Goal: Information Seeking & Learning: Learn about a topic

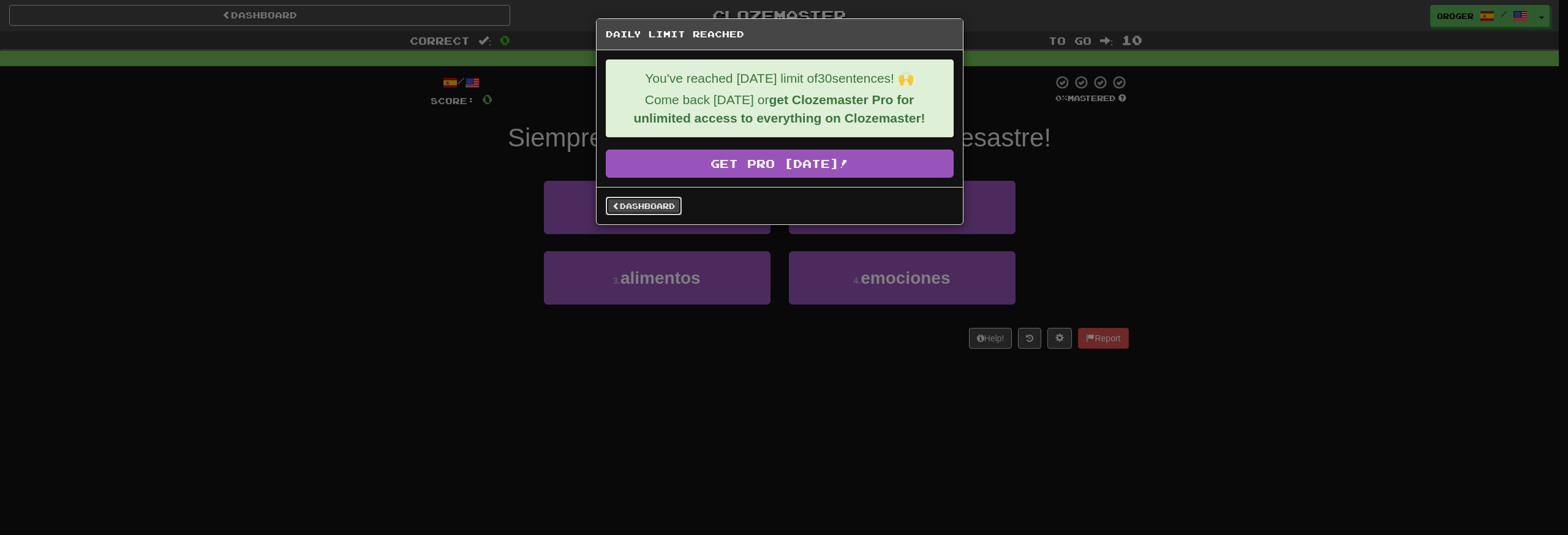
click at [665, 211] on link "Dashboard" at bounding box center [644, 206] width 76 height 18
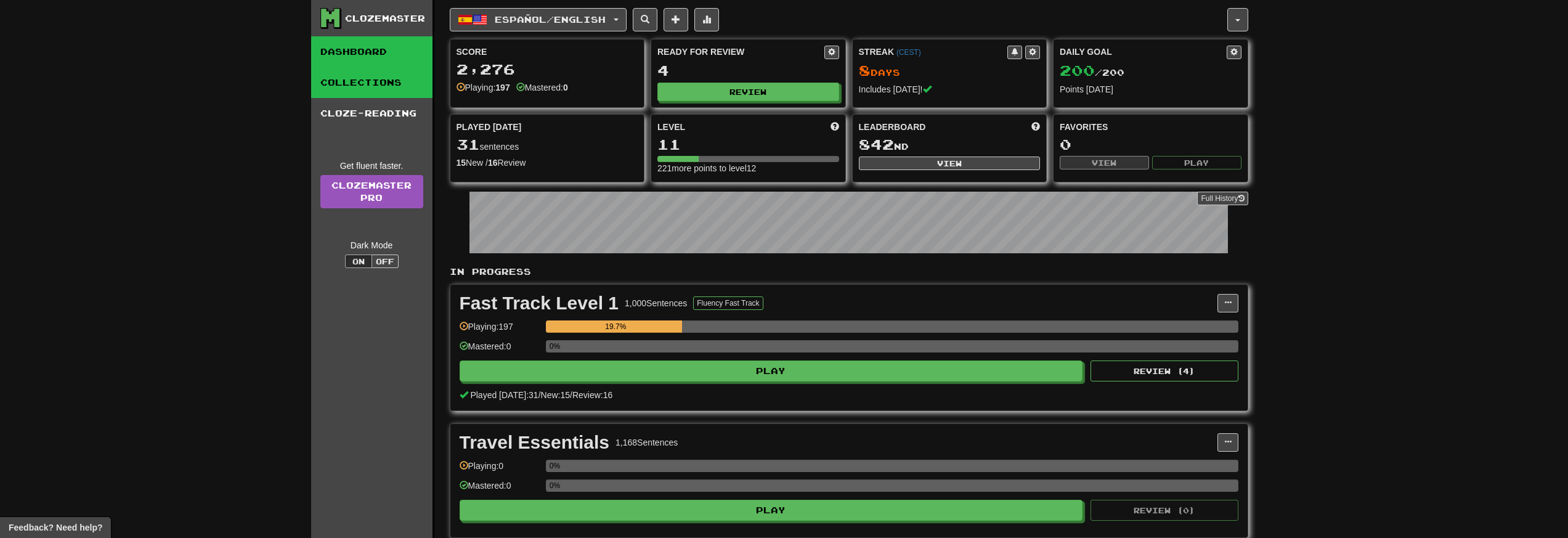
click at [401, 97] on link "Collections" at bounding box center [372, 82] width 122 height 31
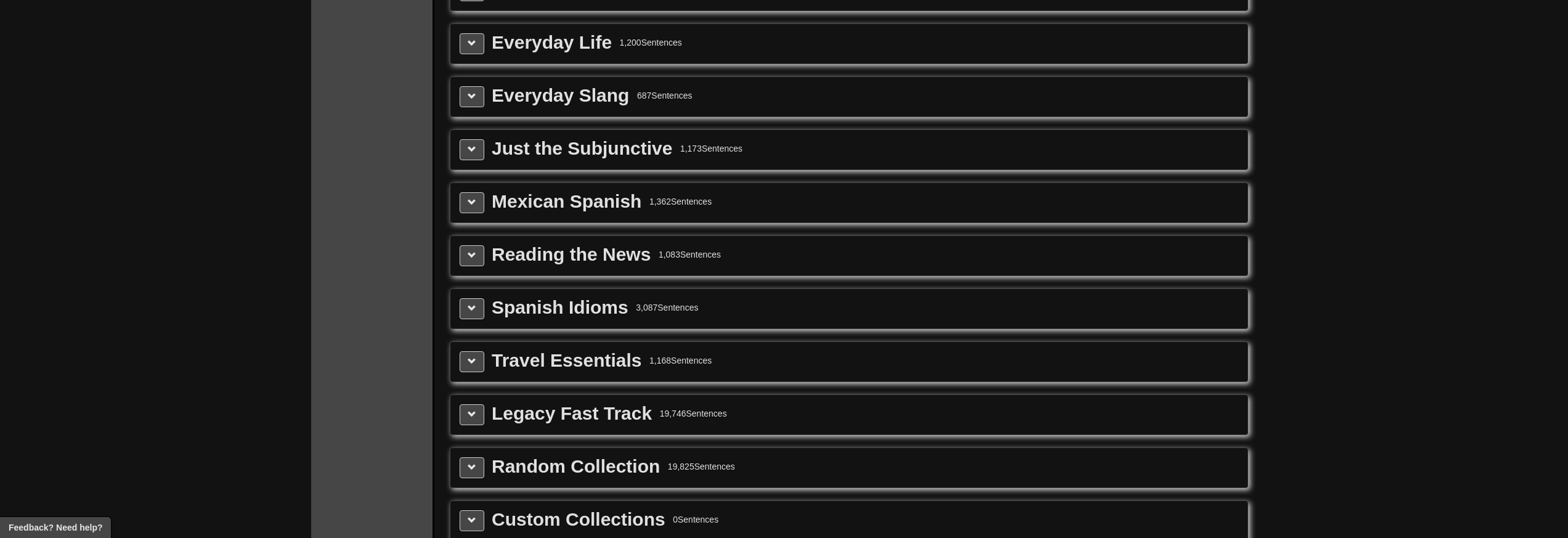
scroll to position [1537, 0]
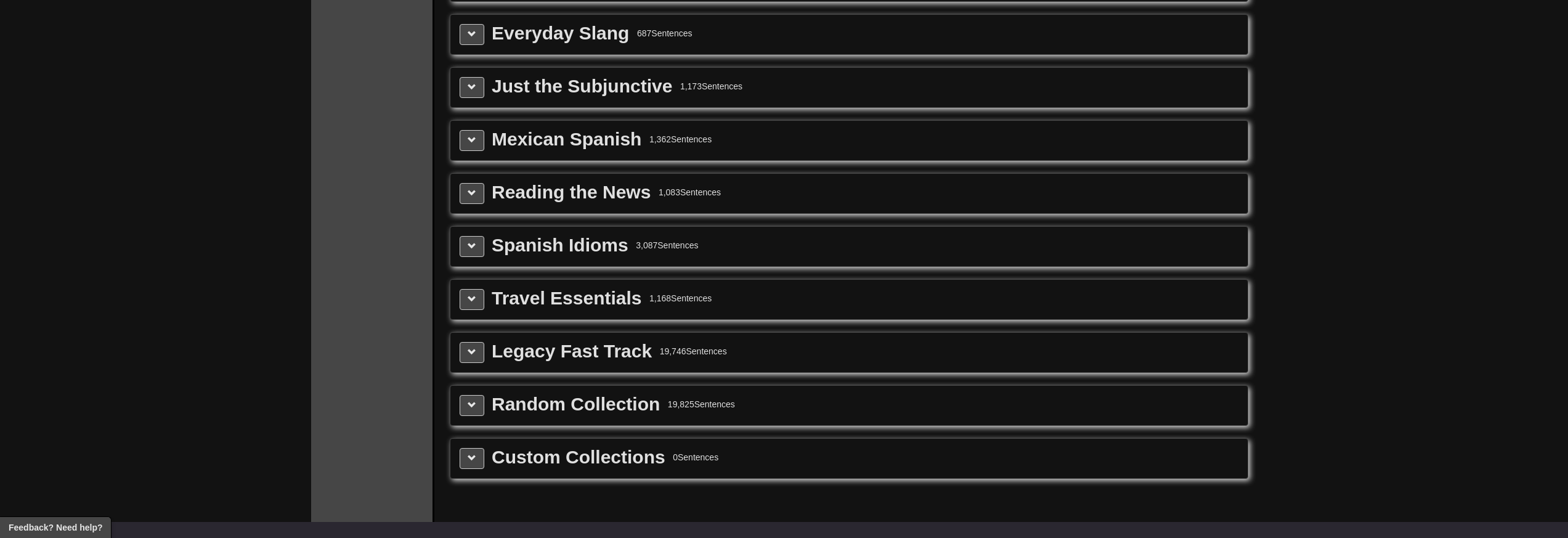
click at [724, 296] on div "Travel Essentials 1,168 Sentences" at bounding box center [849, 299] width 779 height 21
click at [467, 301] on span at bounding box center [471, 298] width 8 height 8
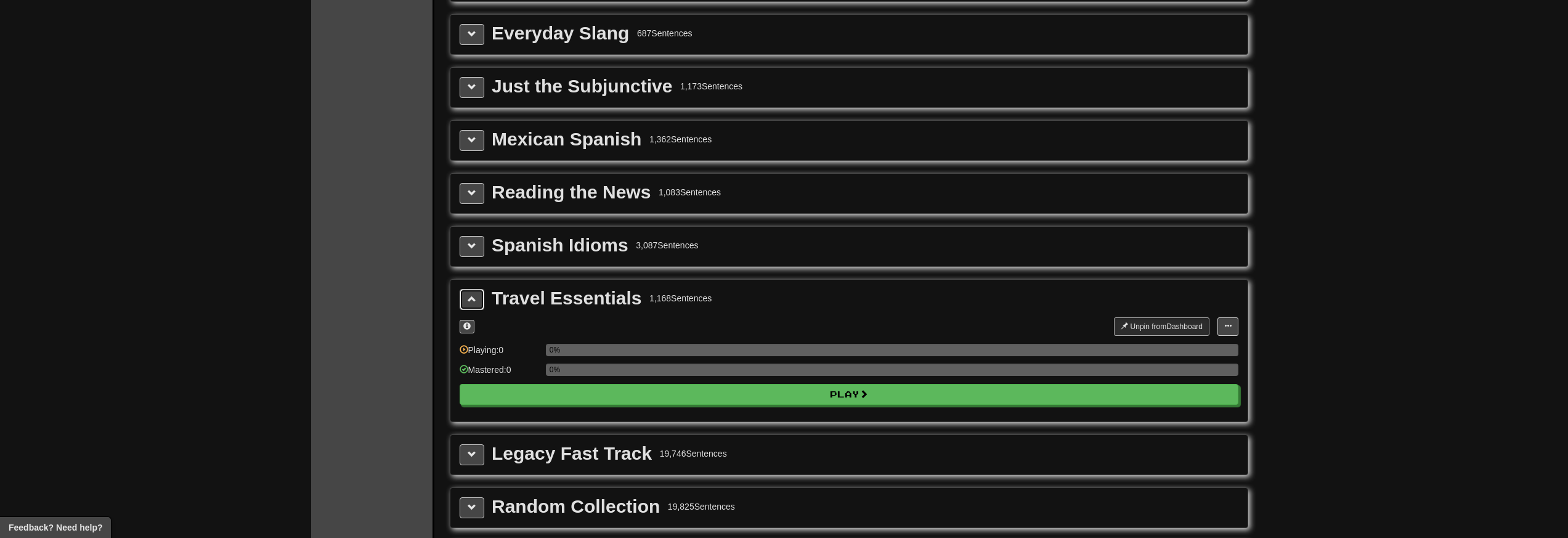
click at [467, 301] on span at bounding box center [471, 298] width 8 height 8
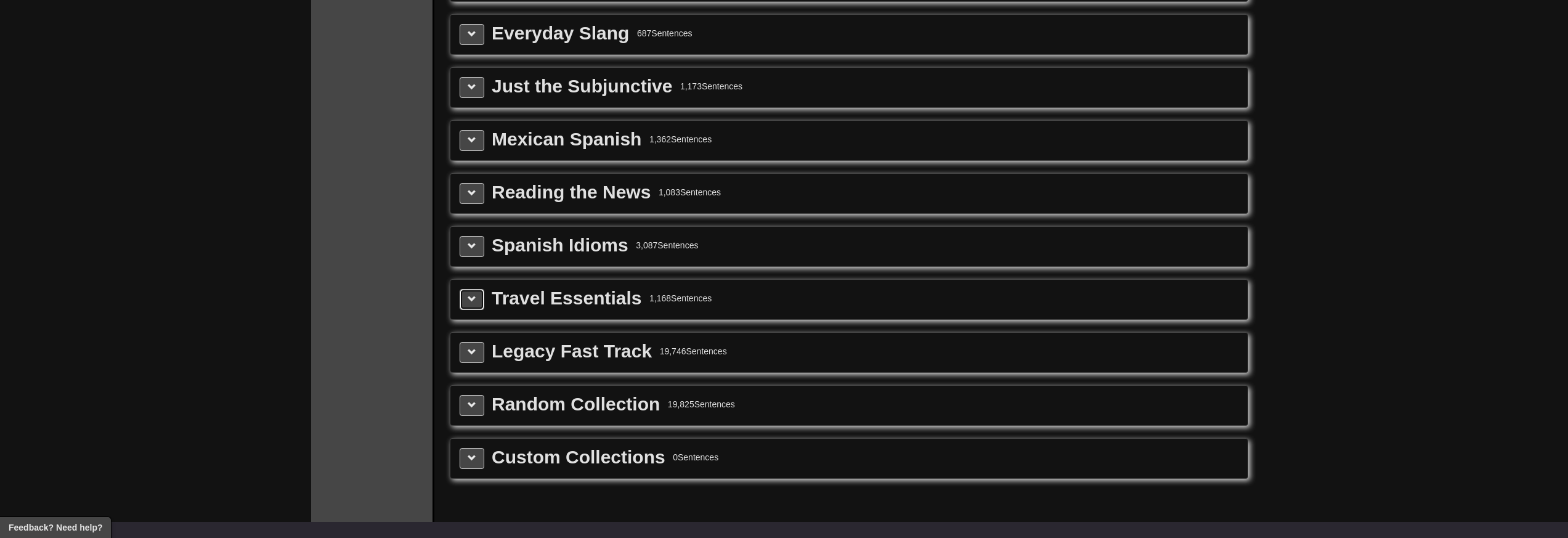
click at [467, 301] on span at bounding box center [471, 298] width 8 height 8
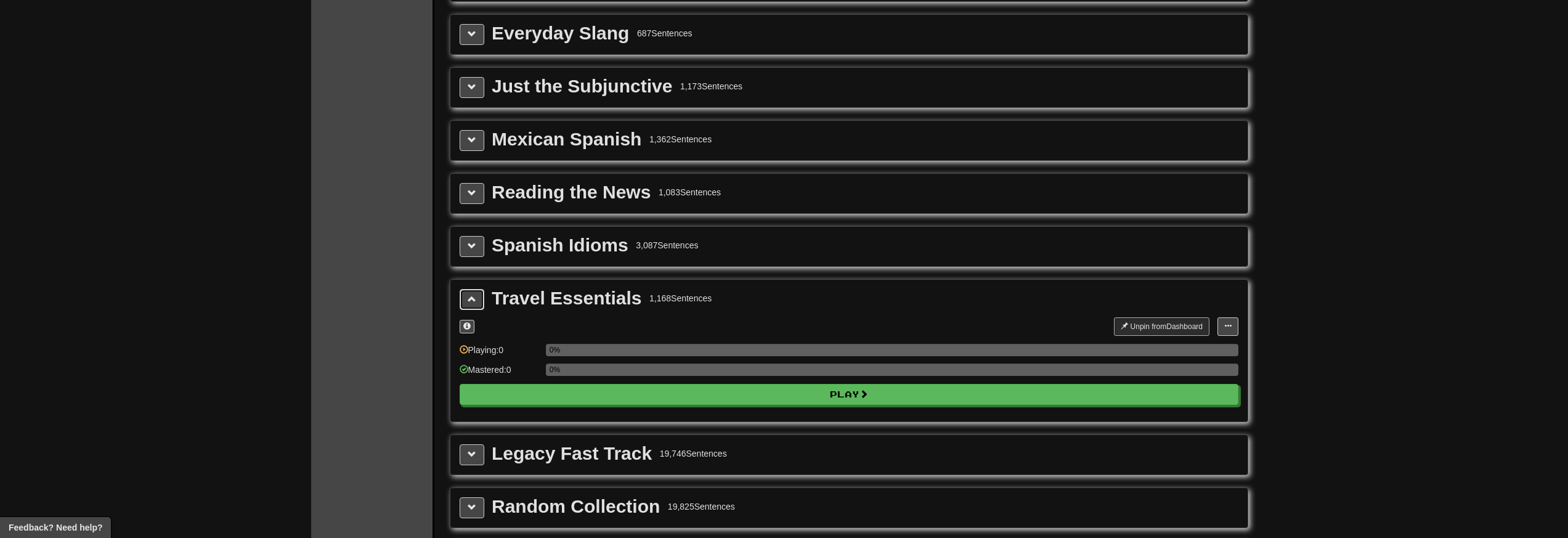
click at [467, 301] on span at bounding box center [471, 298] width 8 height 8
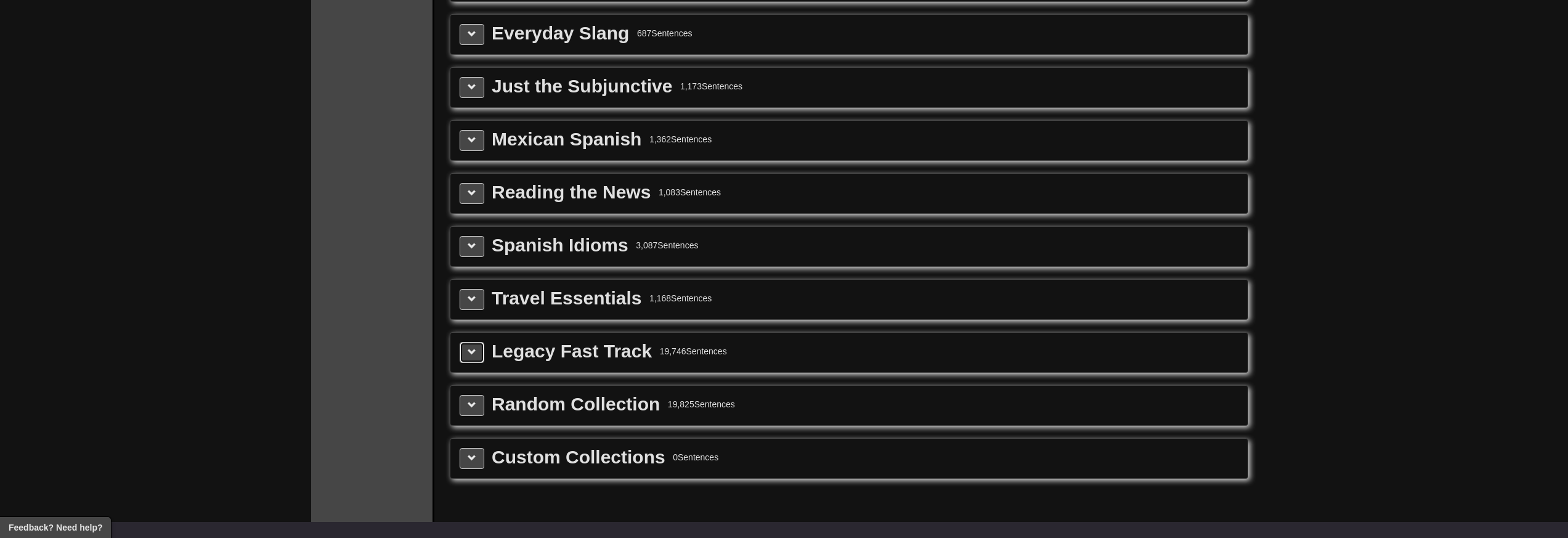
click at [480, 355] on button at bounding box center [472, 353] width 24 height 21
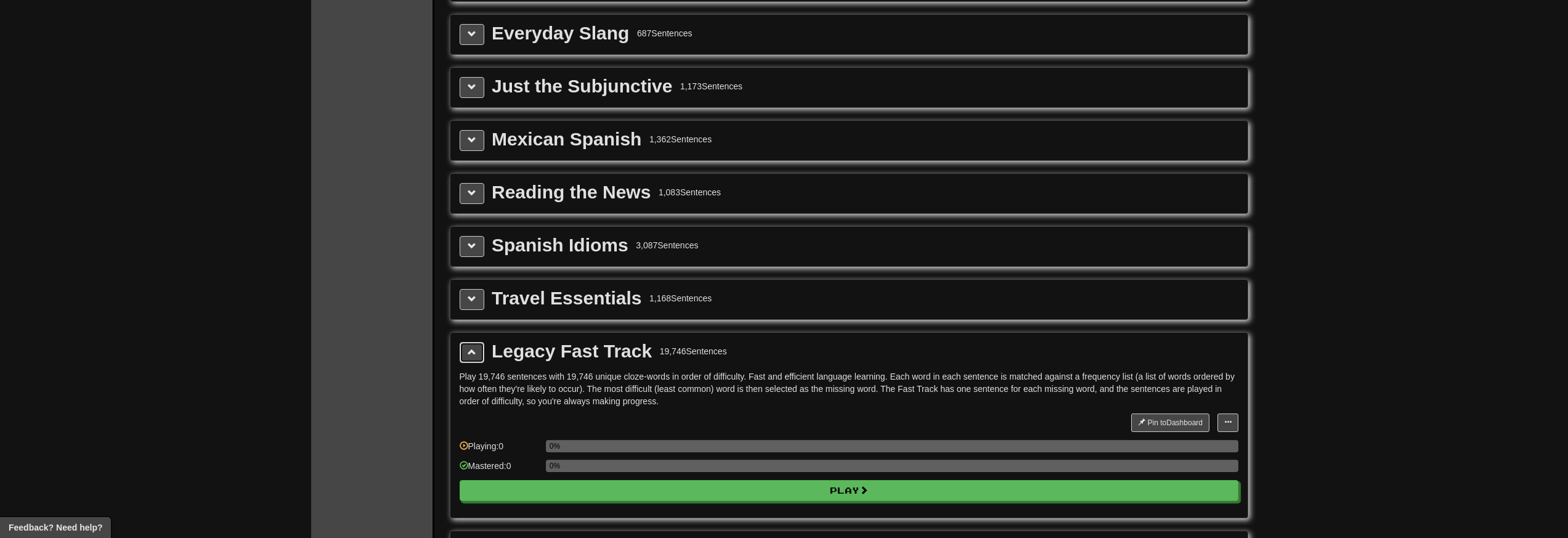
click at [480, 355] on button at bounding box center [472, 353] width 24 height 21
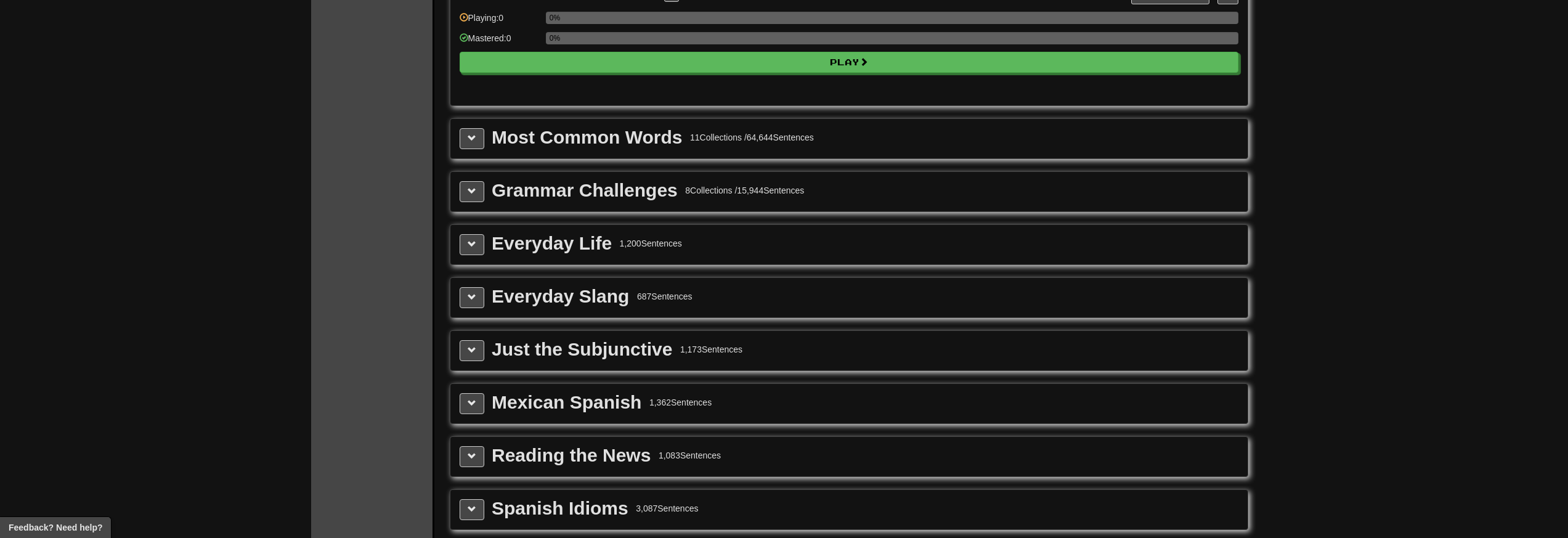
scroll to position [1234, 0]
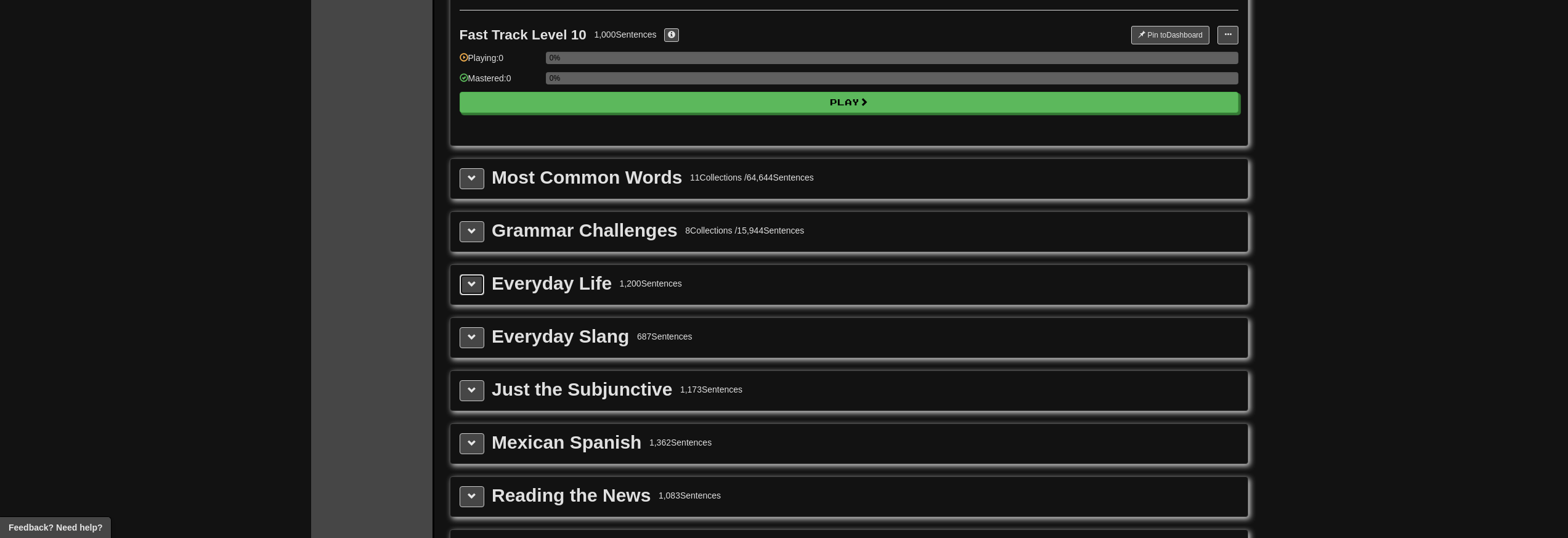
click at [465, 284] on button at bounding box center [472, 285] width 24 height 21
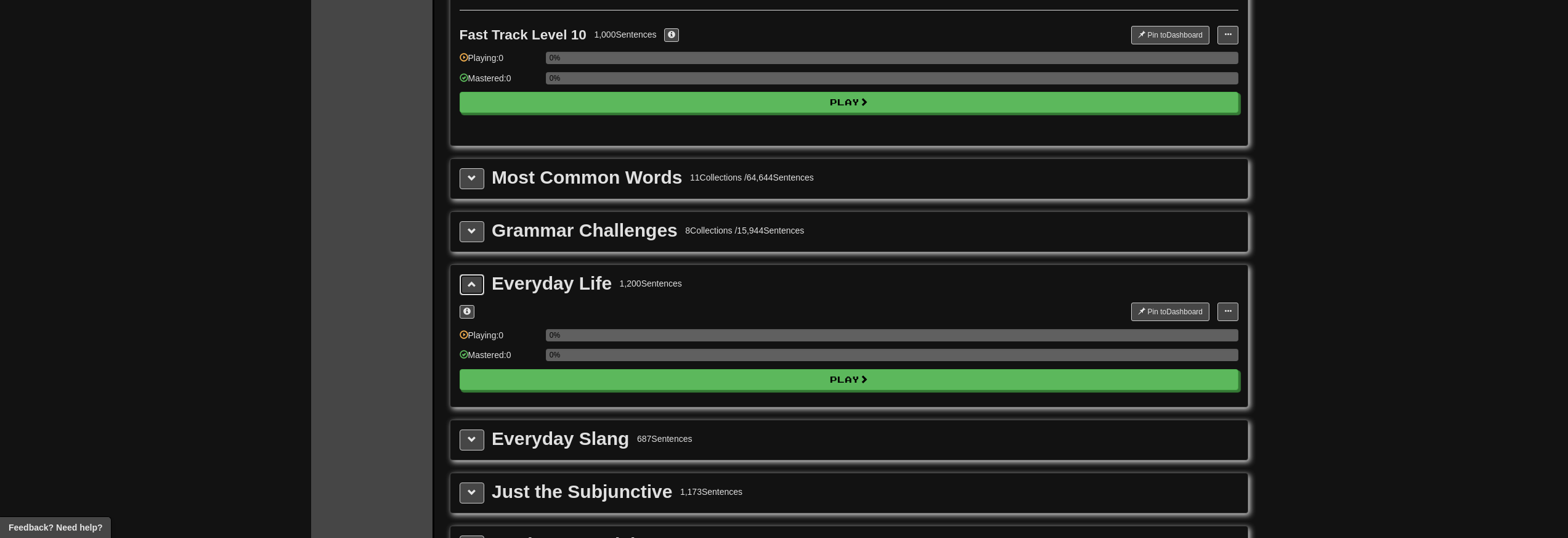
click at [472, 283] on span at bounding box center [471, 283] width 8 height 8
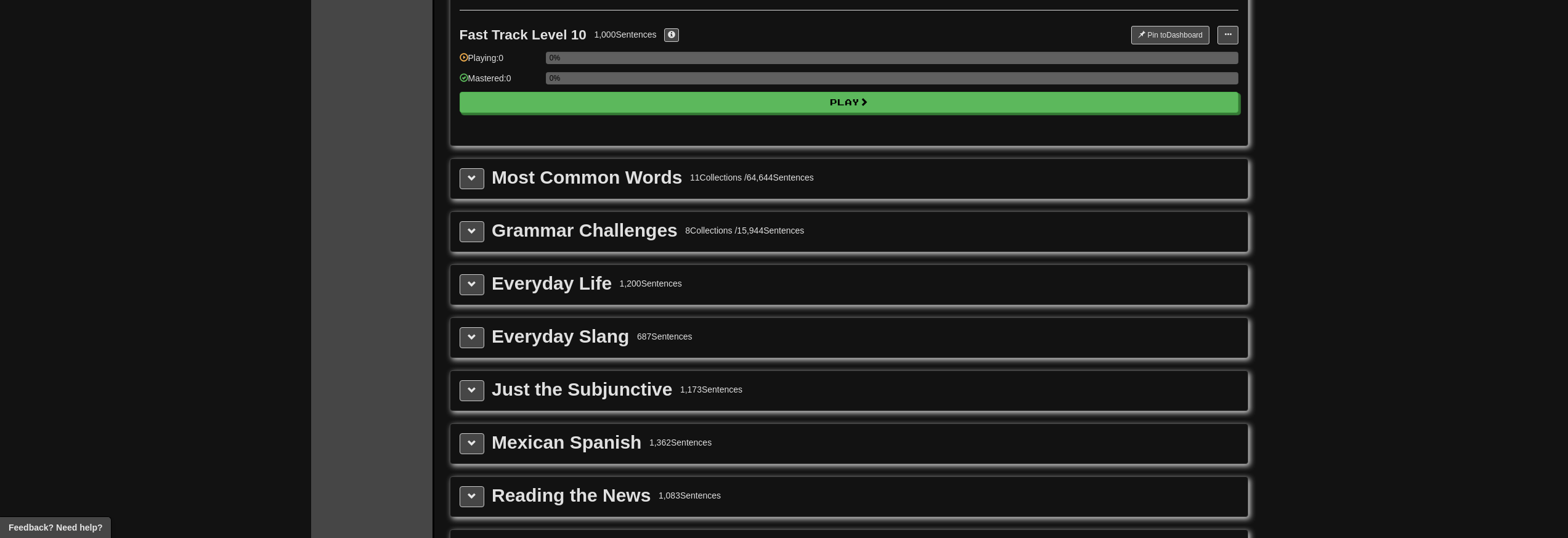
click at [476, 219] on div "Grammar Challenges 8 Collections / 15,944 Sentences" at bounding box center [849, 232] width 797 height 40
click at [476, 231] on button at bounding box center [472, 232] width 24 height 21
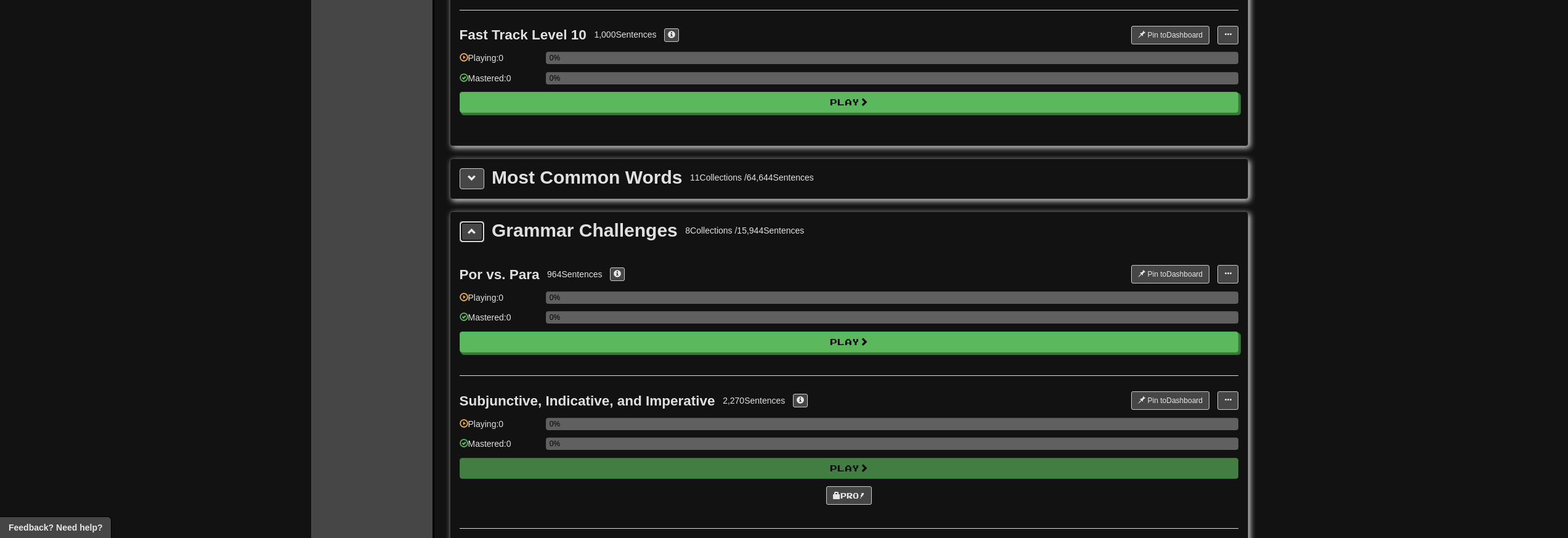
click at [476, 231] on button at bounding box center [472, 232] width 24 height 21
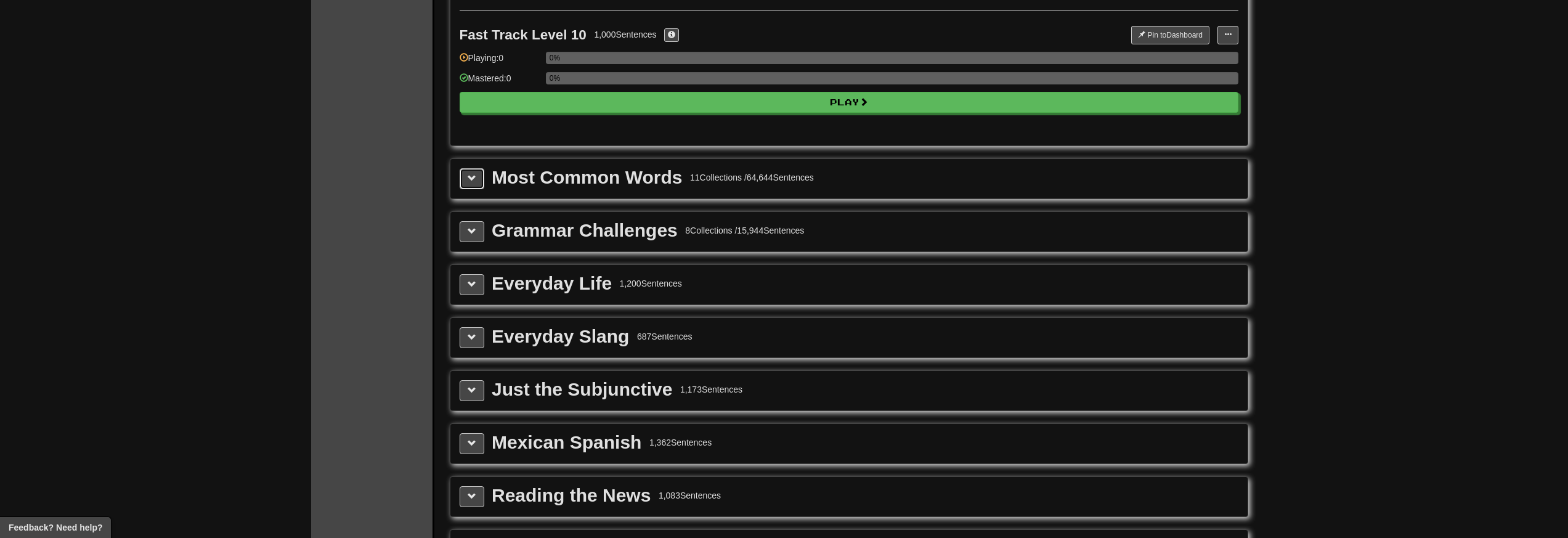
click at [476, 186] on button at bounding box center [472, 179] width 24 height 21
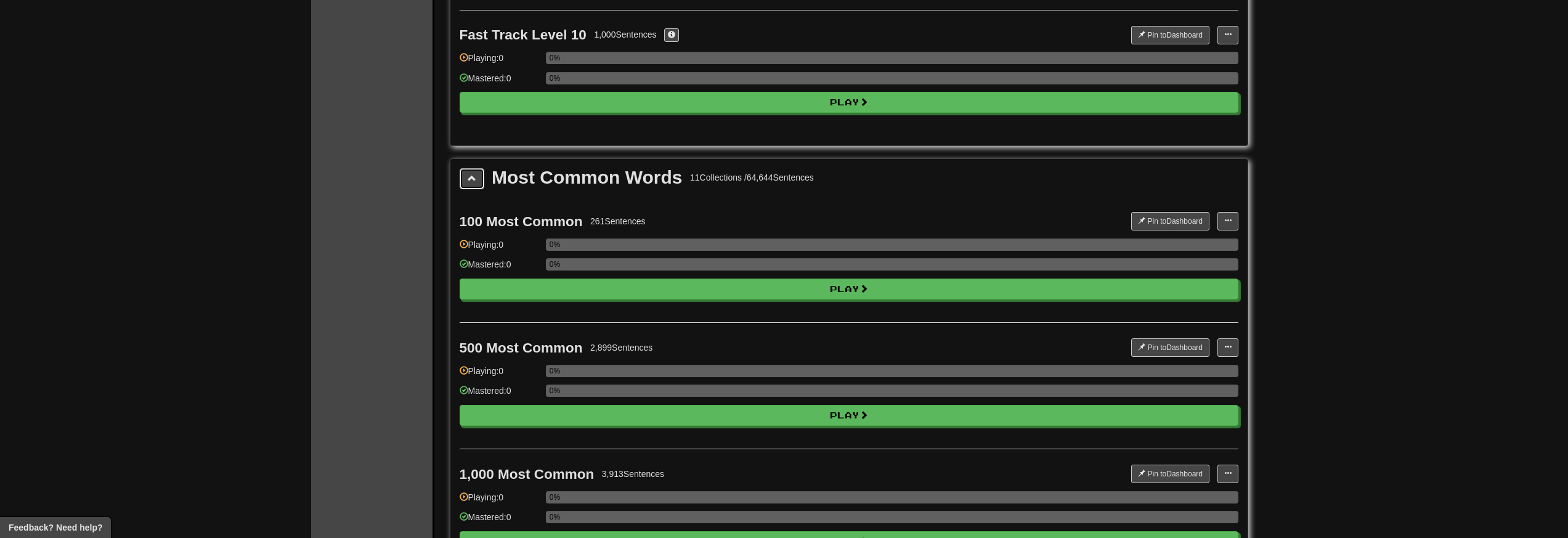
click at [476, 186] on button at bounding box center [472, 179] width 24 height 21
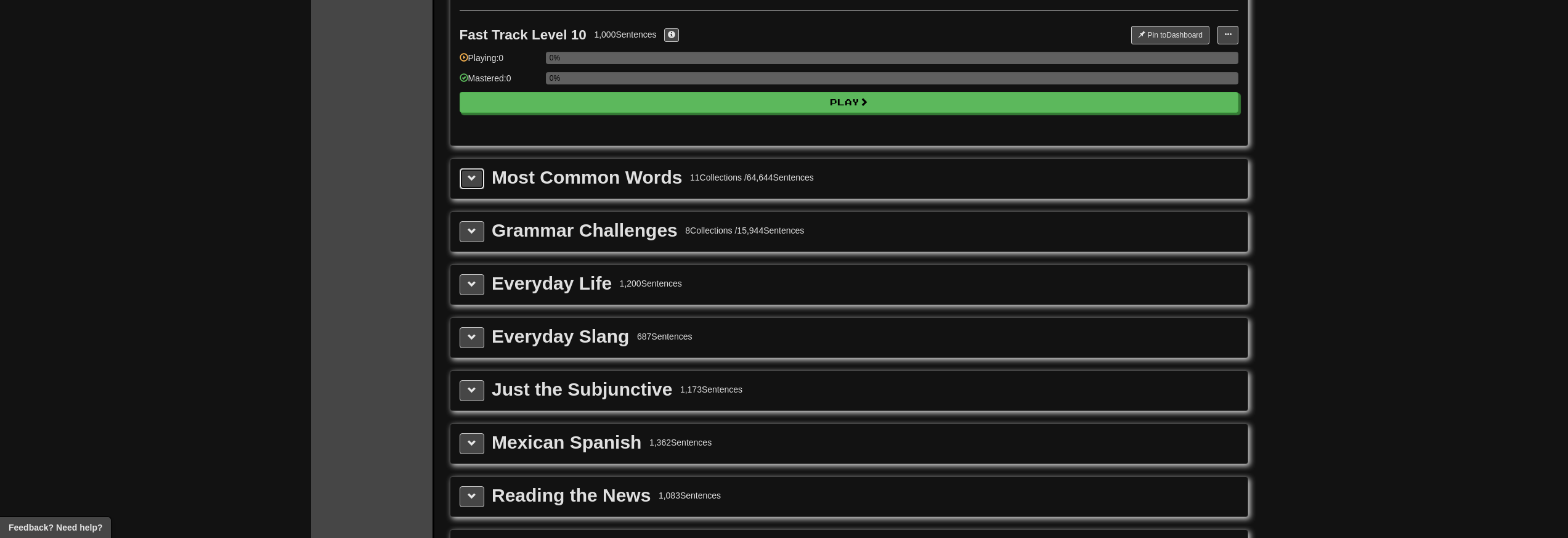
scroll to position [1105, 0]
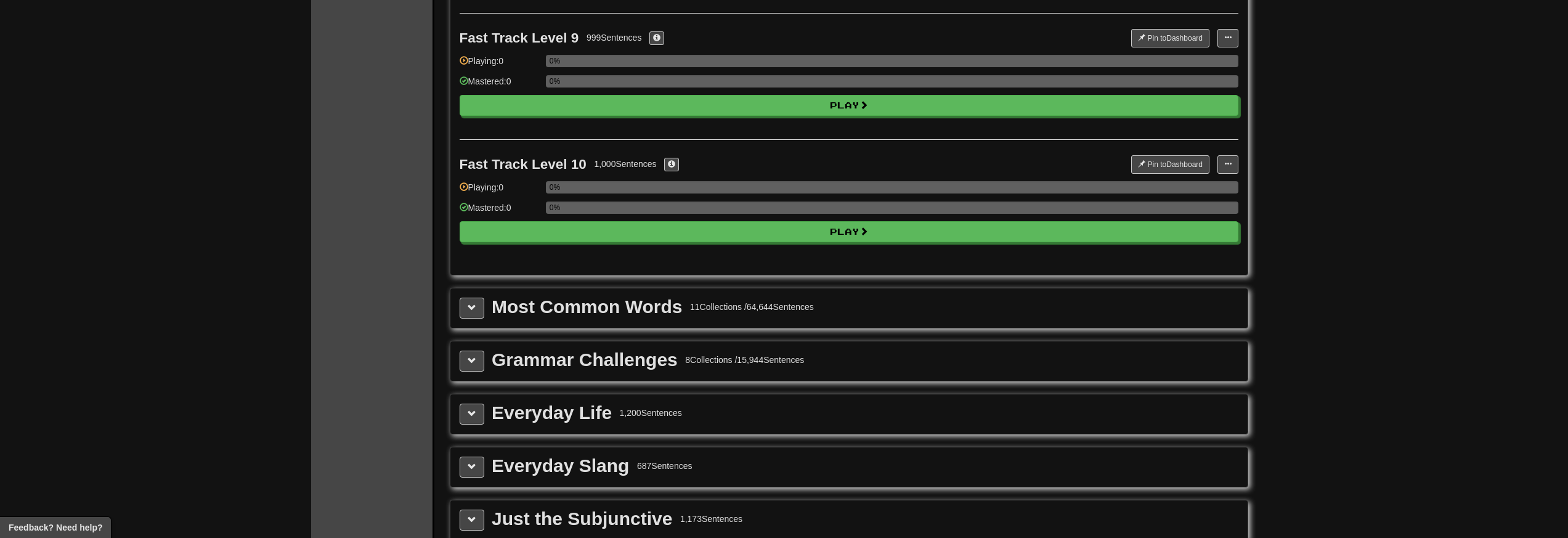
click at [476, 298] on div "Most Common Words 11 Collections / 64,644 Sentences" at bounding box center [849, 309] width 779 height 21
click at [474, 304] on span at bounding box center [471, 307] width 8 height 8
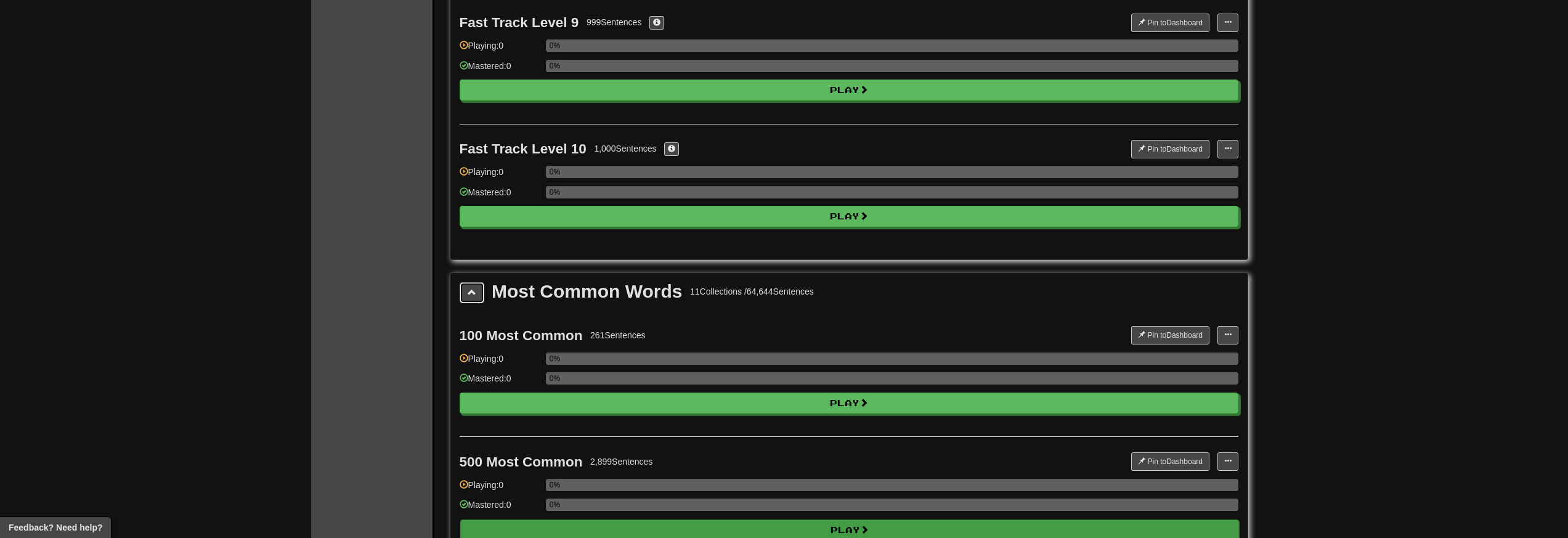
scroll to position [1275, 0]
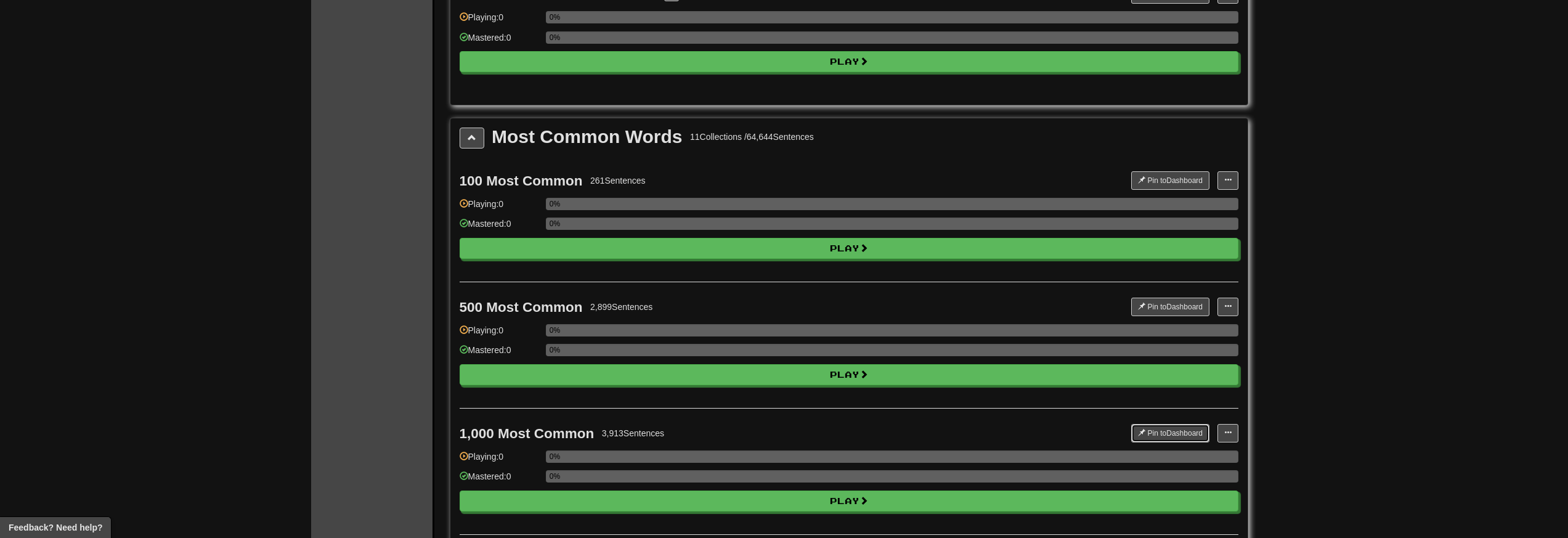
click at [1157, 431] on button "Pin to Dashboard" at bounding box center [1170, 433] width 78 height 18
click at [480, 140] on button at bounding box center [472, 138] width 24 height 21
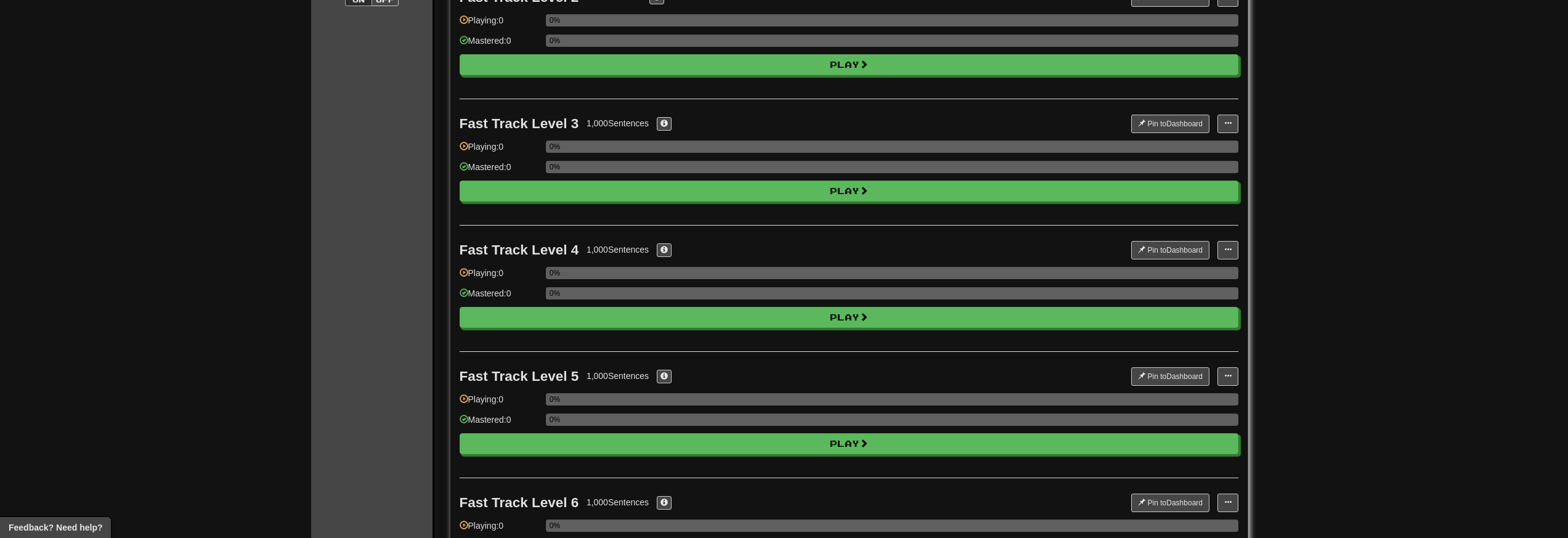
scroll to position [0, 0]
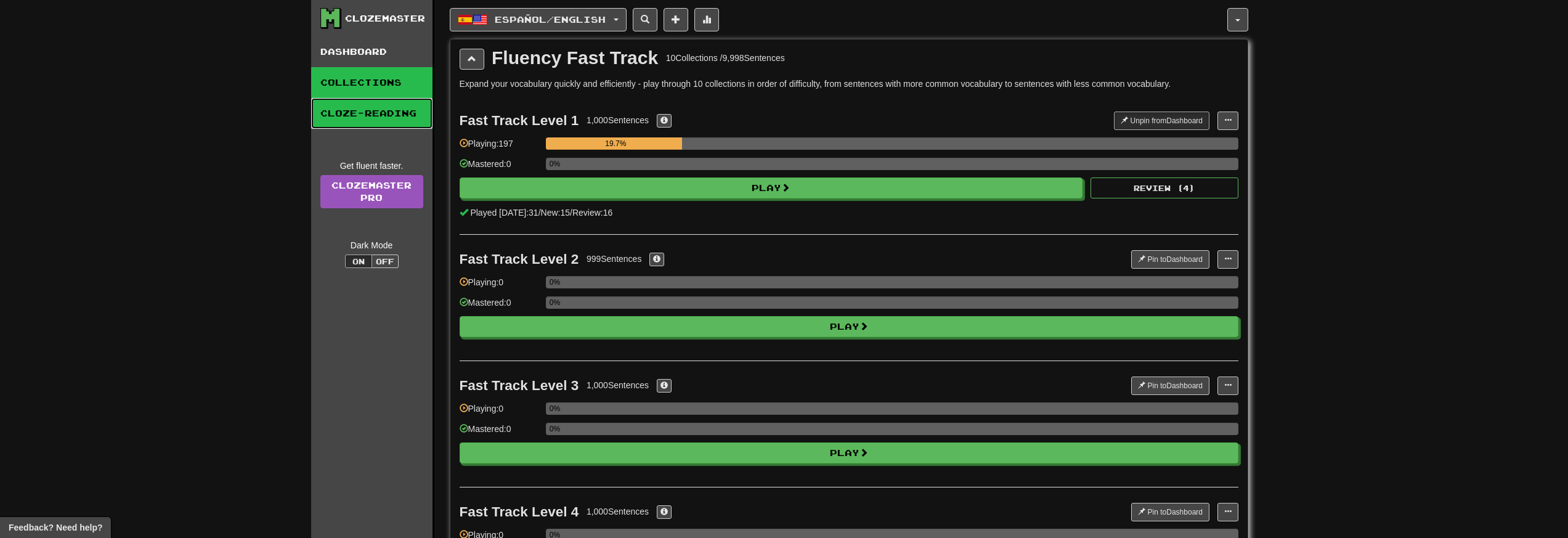
click at [388, 116] on link "Cloze-Reading" at bounding box center [372, 113] width 122 height 31
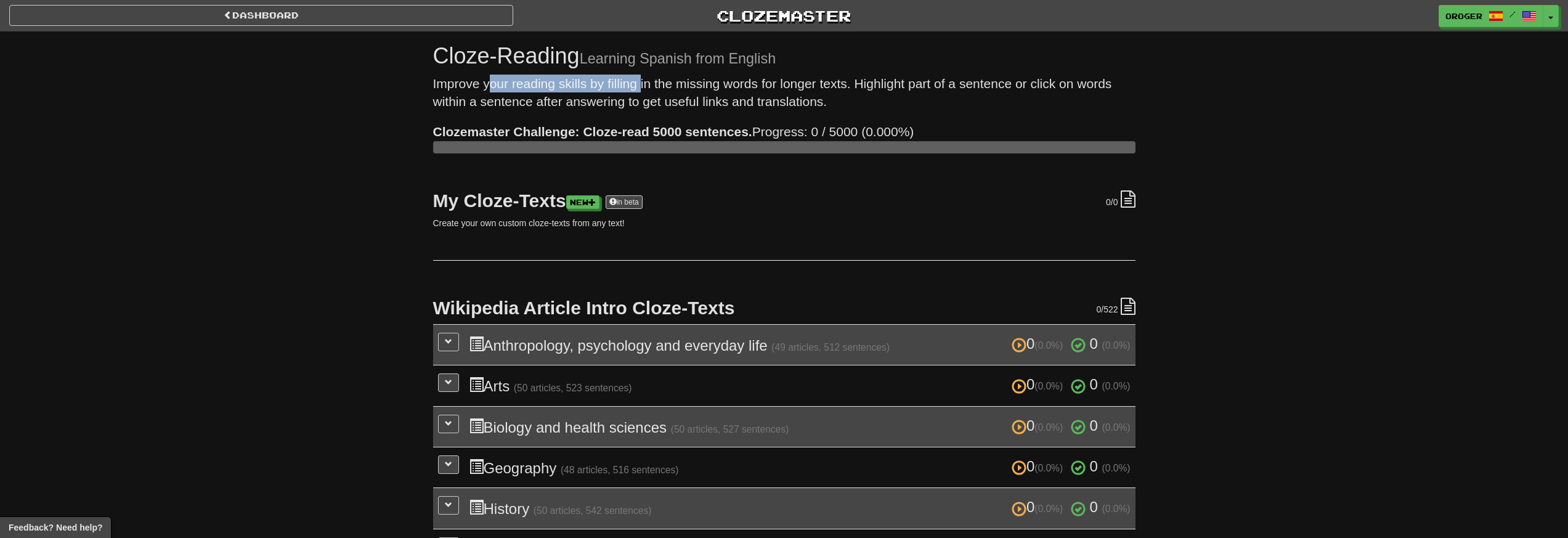
drag, startPoint x: 483, startPoint y: 88, endPoint x: 622, endPoint y: 85, distance: 139.0
click at [622, 85] on p "Improve your reading skills by filling in the missing words for longer texts. H…" at bounding box center [784, 93] width 702 height 36
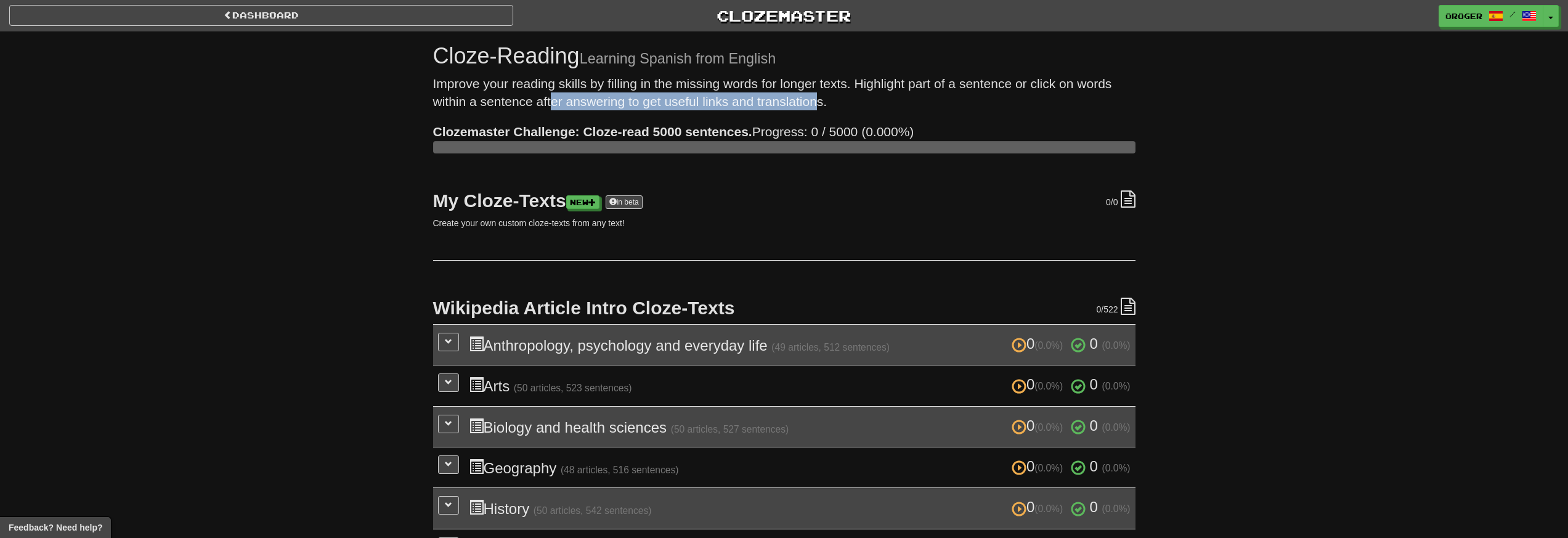
drag, startPoint x: 502, startPoint y: 102, endPoint x: 744, endPoint y: 103, distance: 242.0
click at [744, 103] on p "Improve your reading skills by filling in the missing words for longer texts. H…" at bounding box center [784, 93] width 702 height 36
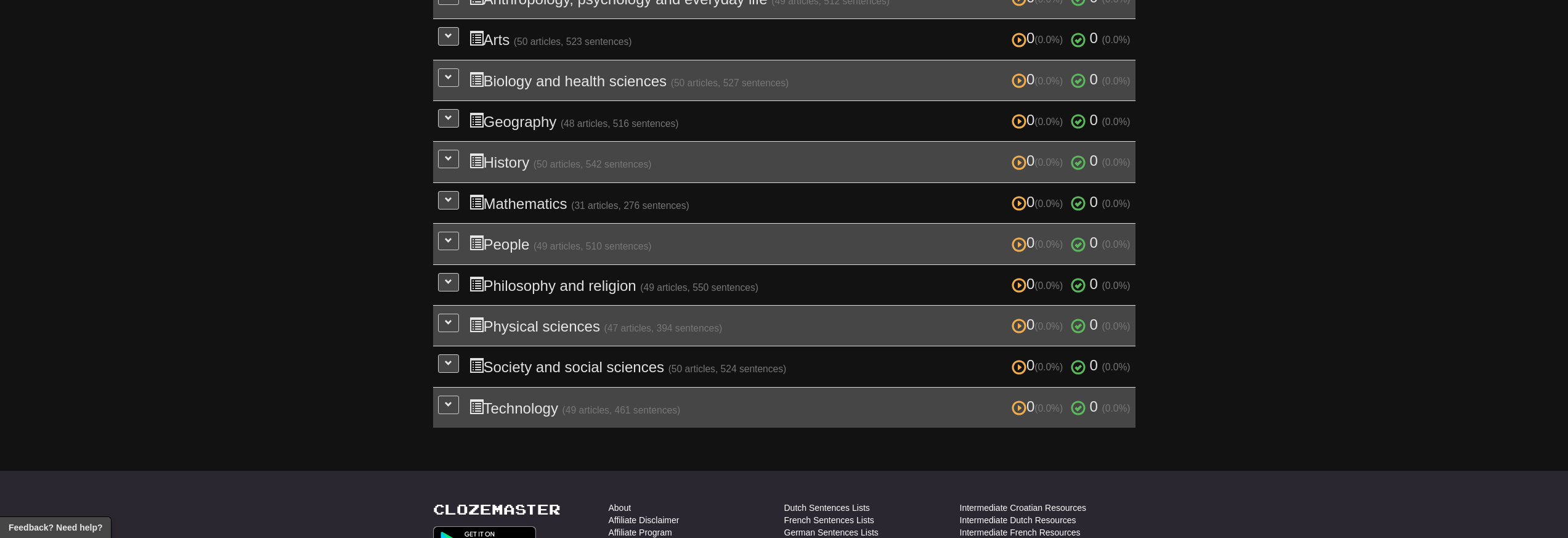
scroll to position [388, 0]
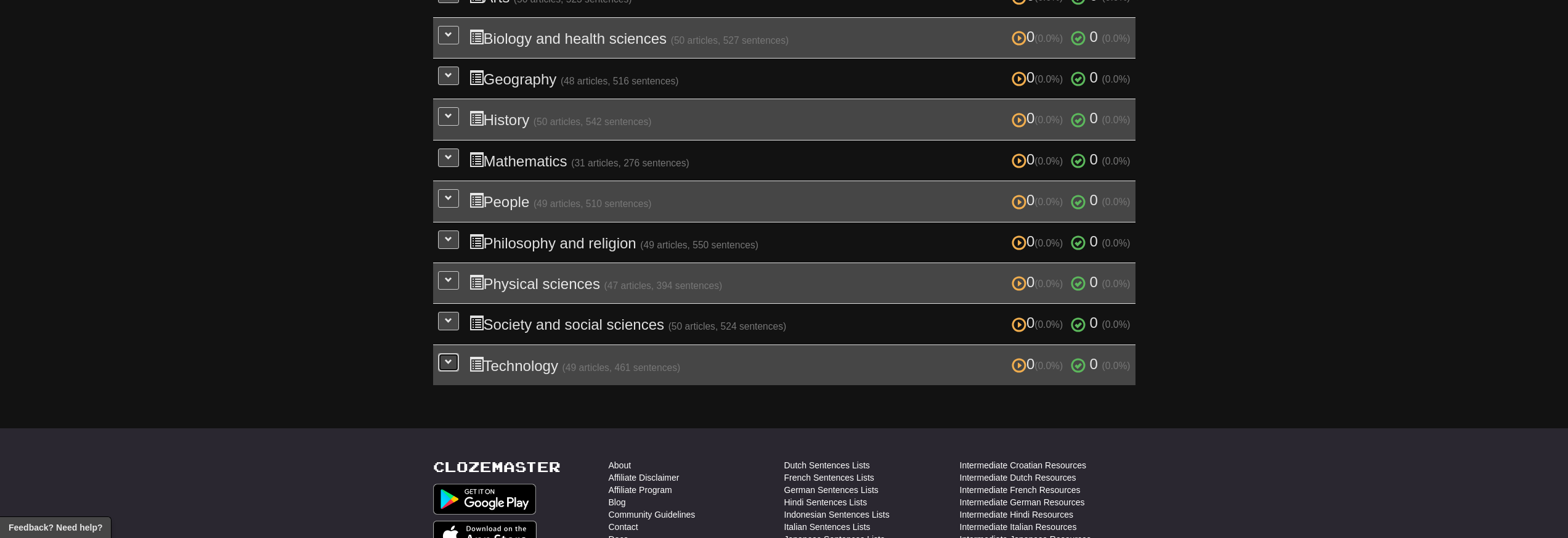
click at [440, 357] on button at bounding box center [448, 362] width 21 height 18
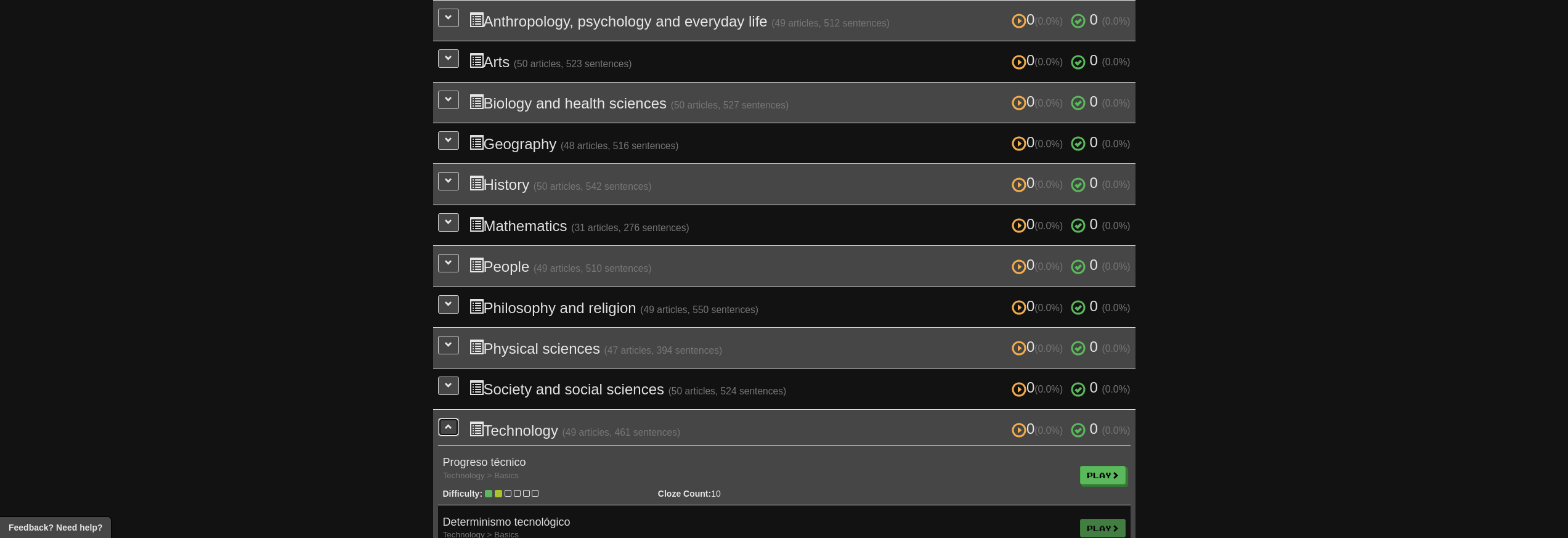
scroll to position [574, 0]
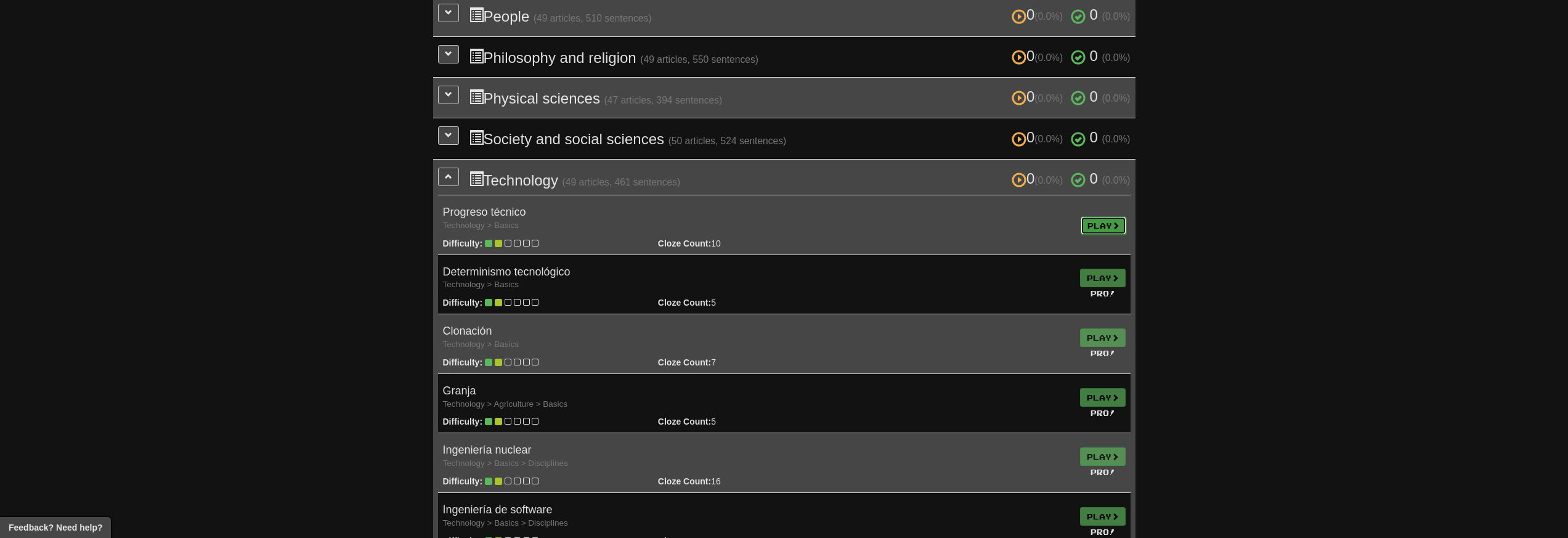
click at [1085, 217] on link "Play" at bounding box center [1104, 226] width 46 height 18
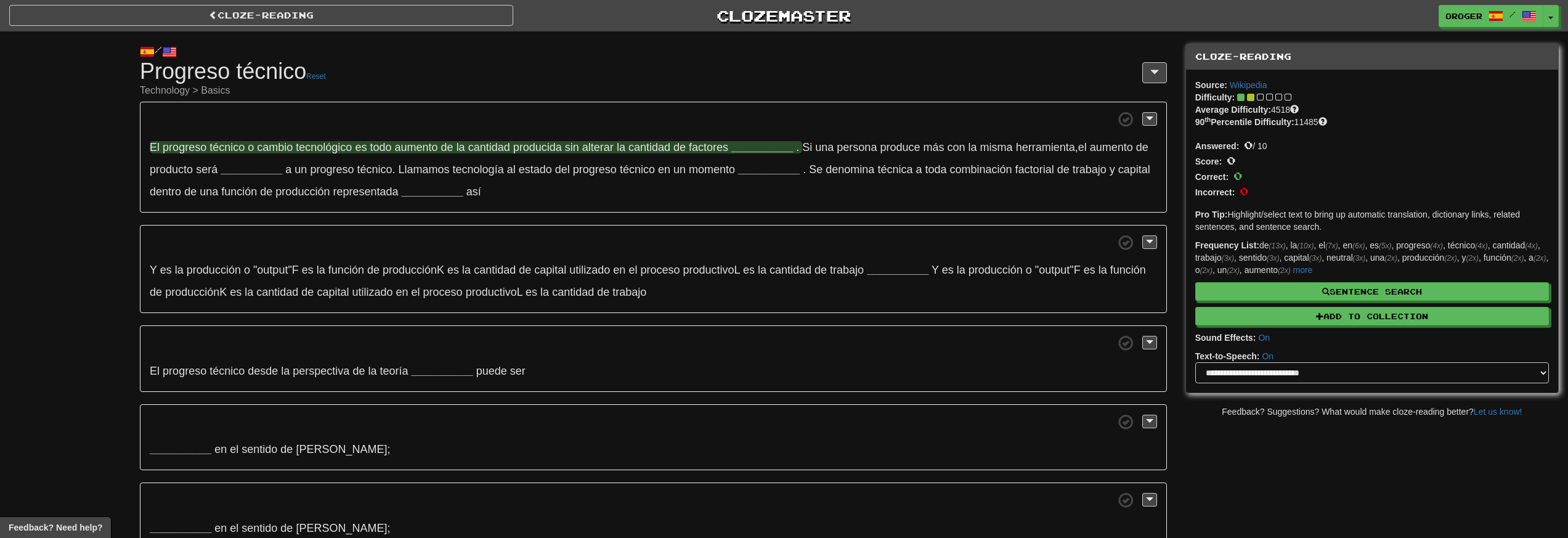
click at [330, 148] on span "tecnológico" at bounding box center [324, 147] width 56 height 12
click at [385, 144] on span "todo" at bounding box center [380, 147] width 21 height 12
click at [724, 144] on span "factores" at bounding box center [708, 147] width 40 height 12
click at [754, 144] on strong "__________" at bounding box center [762, 147] width 62 height 12
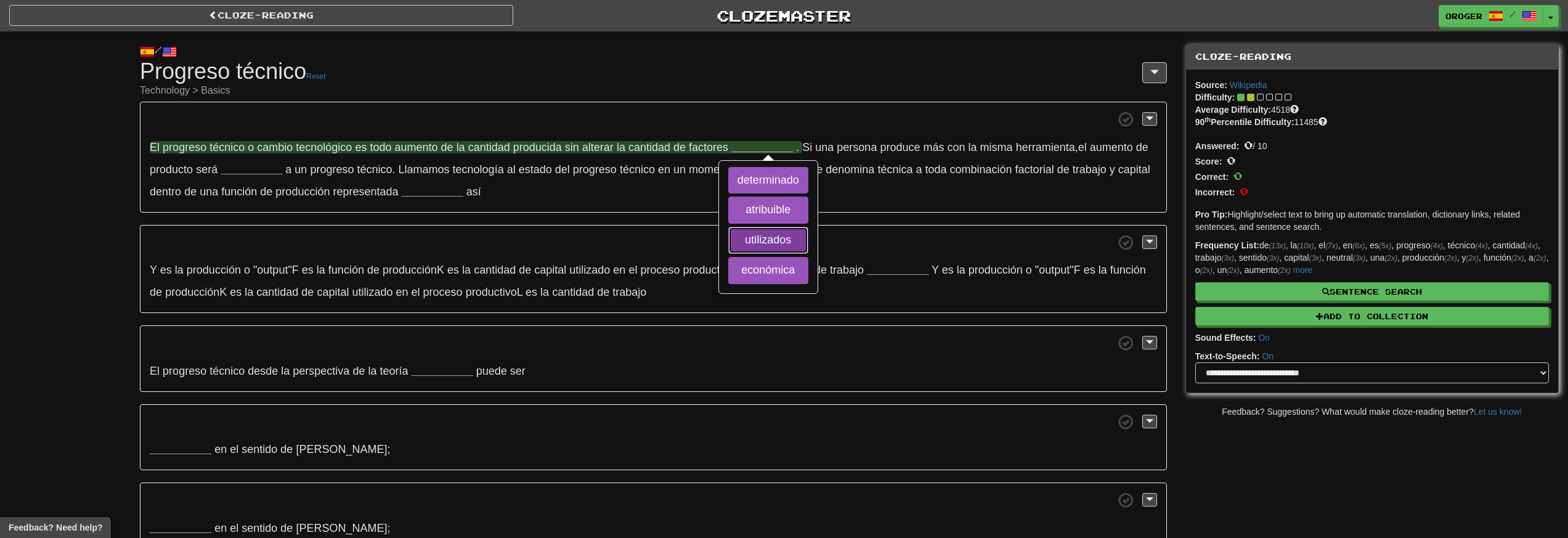
click at [784, 236] on button "utilizados" at bounding box center [768, 240] width 80 height 27
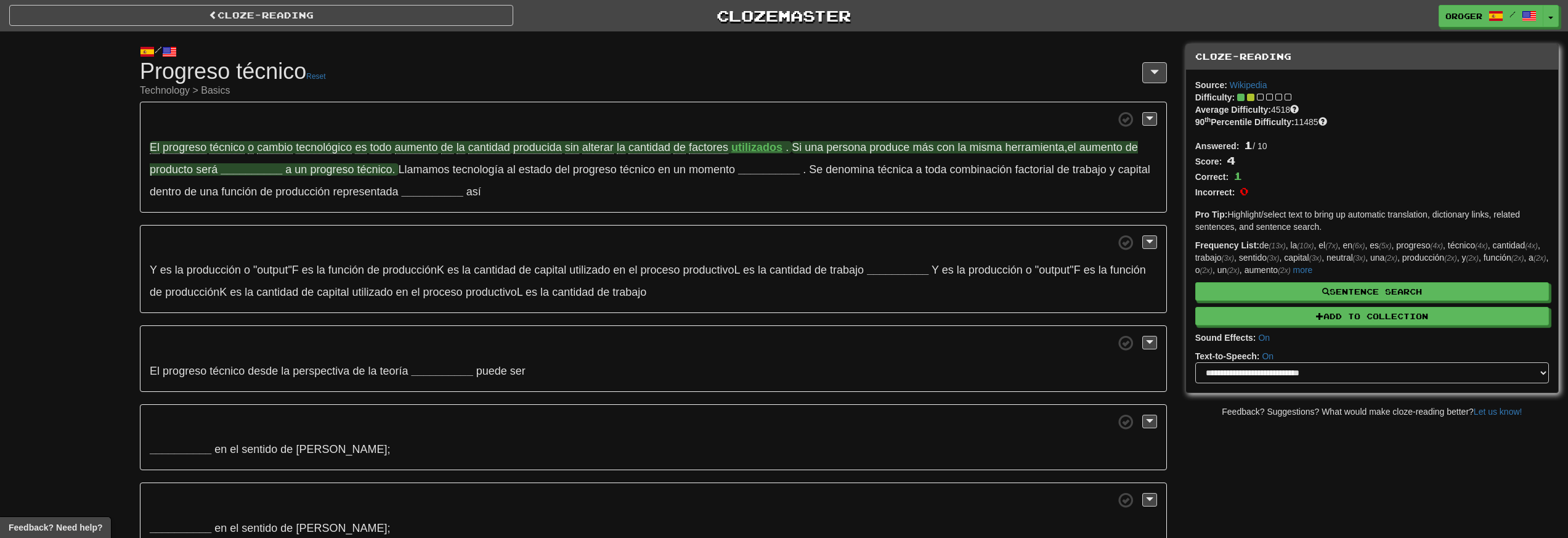
click at [1088, 152] on span "Si una persona produce más con la misma herramienta , el aumento de producto se…" at bounding box center [644, 158] width 988 height 34
click at [248, 172] on strong "__________" at bounding box center [251, 169] width 62 height 12
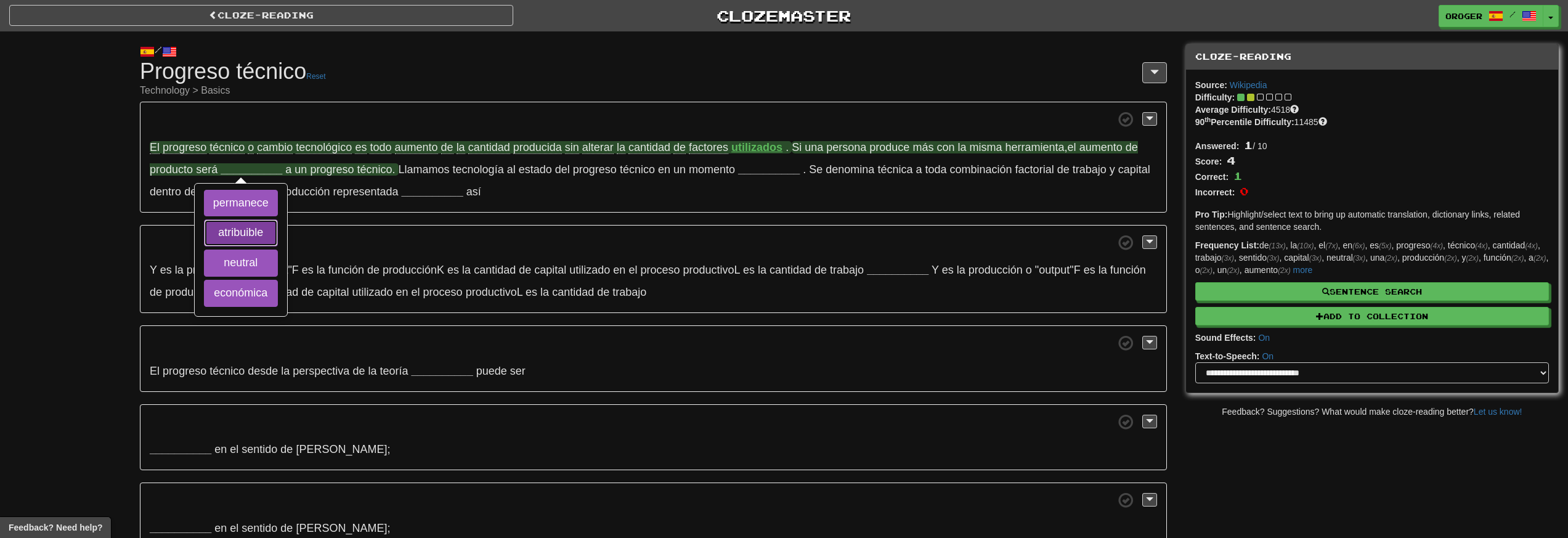
click at [271, 235] on button "atribuible" at bounding box center [240, 233] width 74 height 27
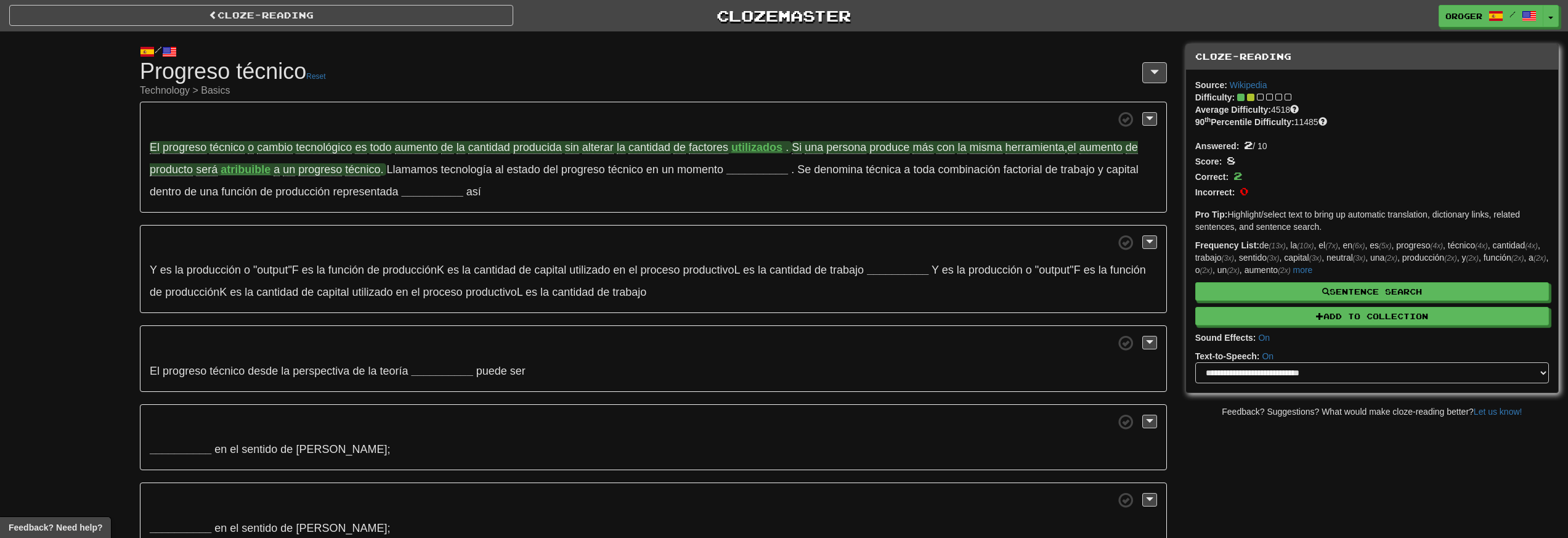
click at [500, 181] on p "El progreso técnico o cambio tecnológico es todo aumento de la cantidad produci…" at bounding box center [653, 157] width 1027 height 111
click at [567, 195] on p "El progreso técnico o cambio tecnológico es todo aumento de la cantidad produci…" at bounding box center [653, 157] width 1027 height 111
click at [745, 171] on strong "__________" at bounding box center [757, 169] width 62 height 12
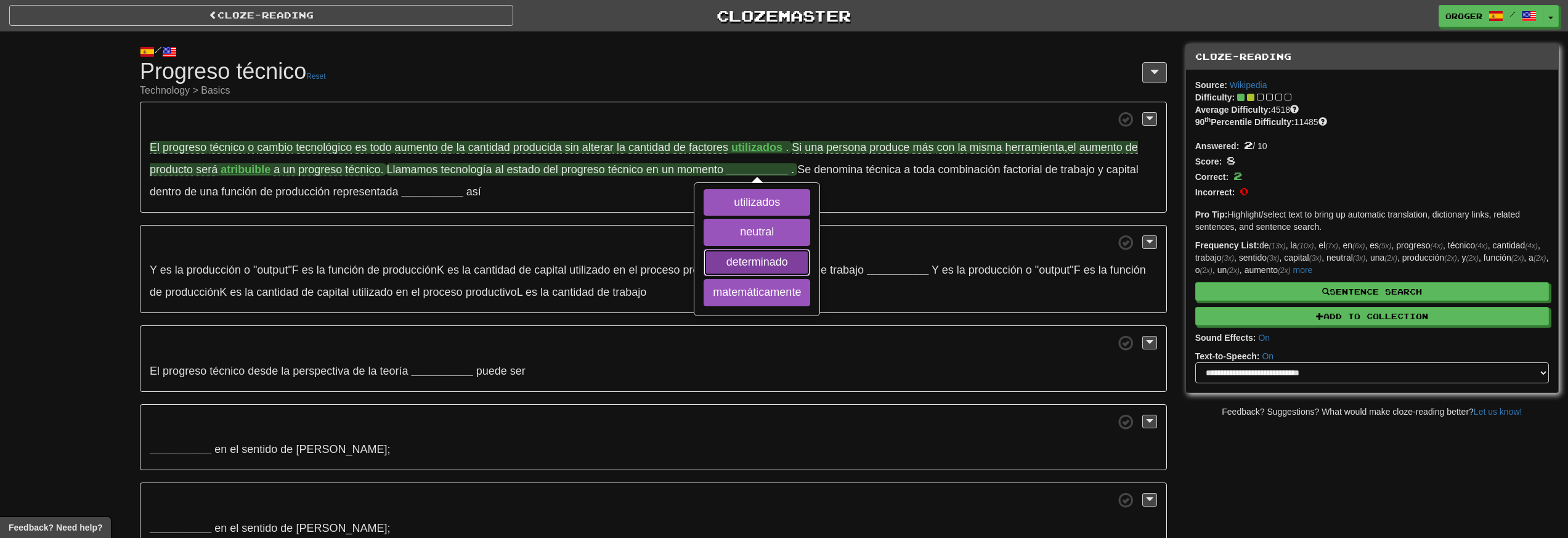
click at [784, 258] on button "determinado" at bounding box center [757, 262] width 106 height 27
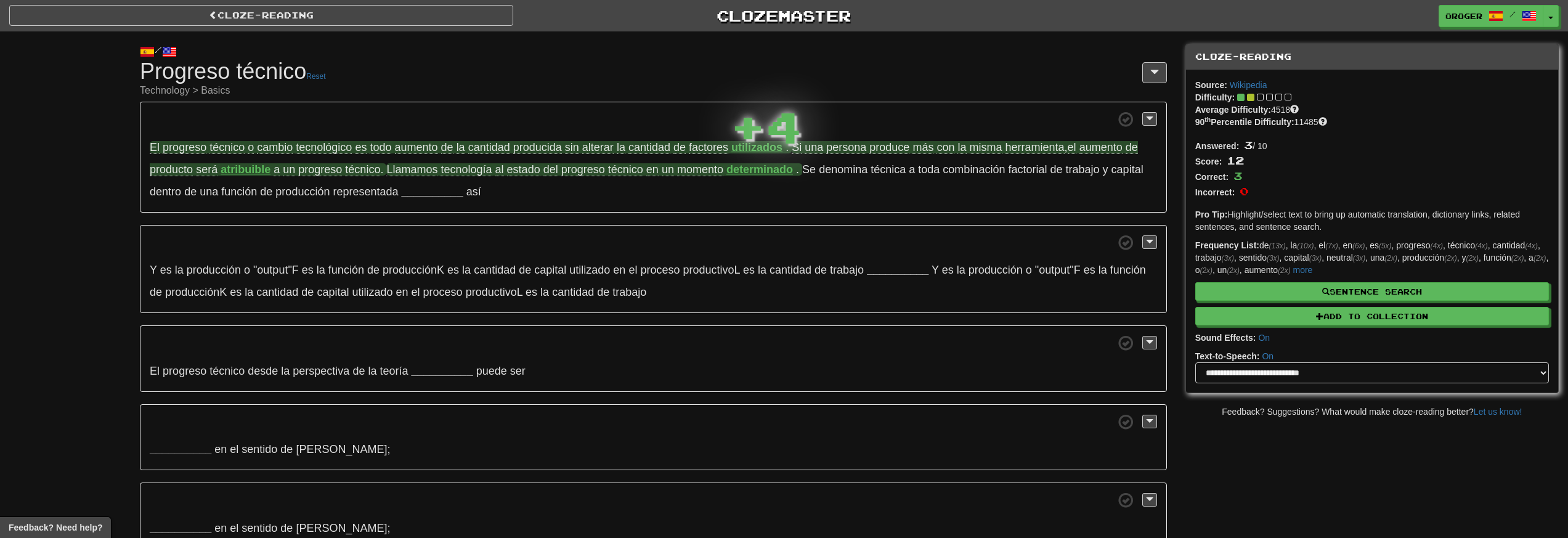
click at [865, 187] on p "El progreso técnico o cambio tecnológico es todo aumento de la cantidad produci…" at bounding box center [653, 157] width 1027 height 111
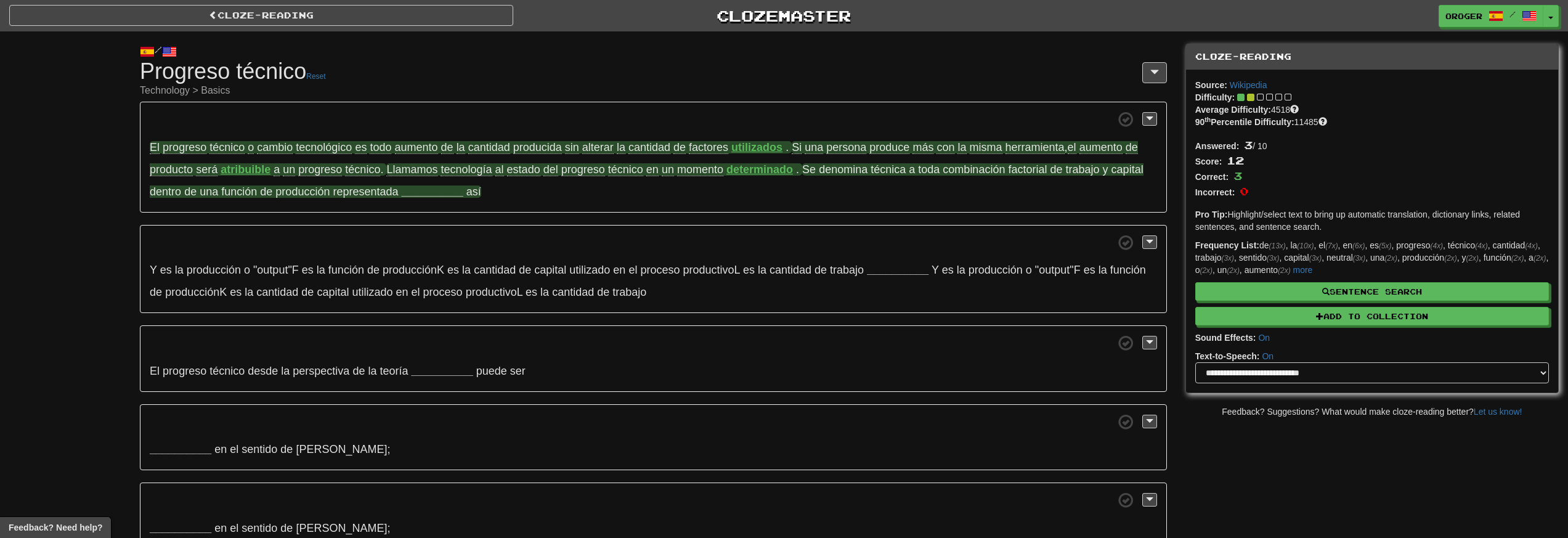
click at [423, 195] on strong "__________" at bounding box center [432, 191] width 62 height 12
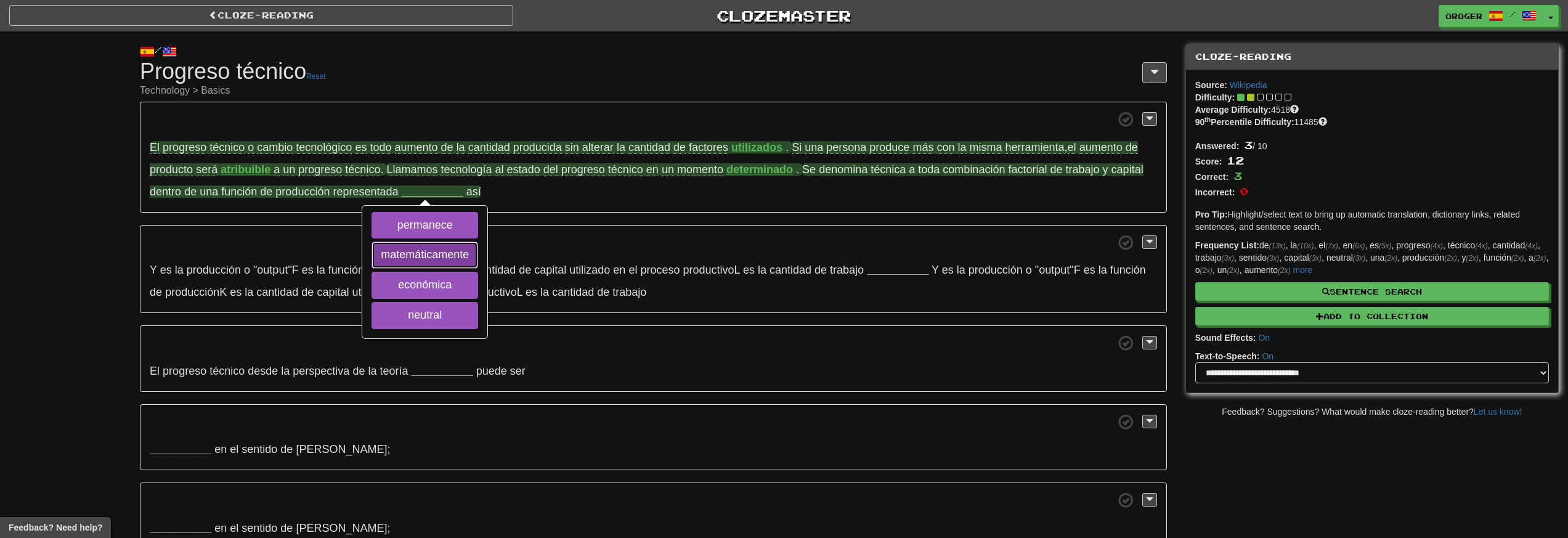
click at [474, 253] on button "matemáticamente" at bounding box center [425, 255] width 106 height 27
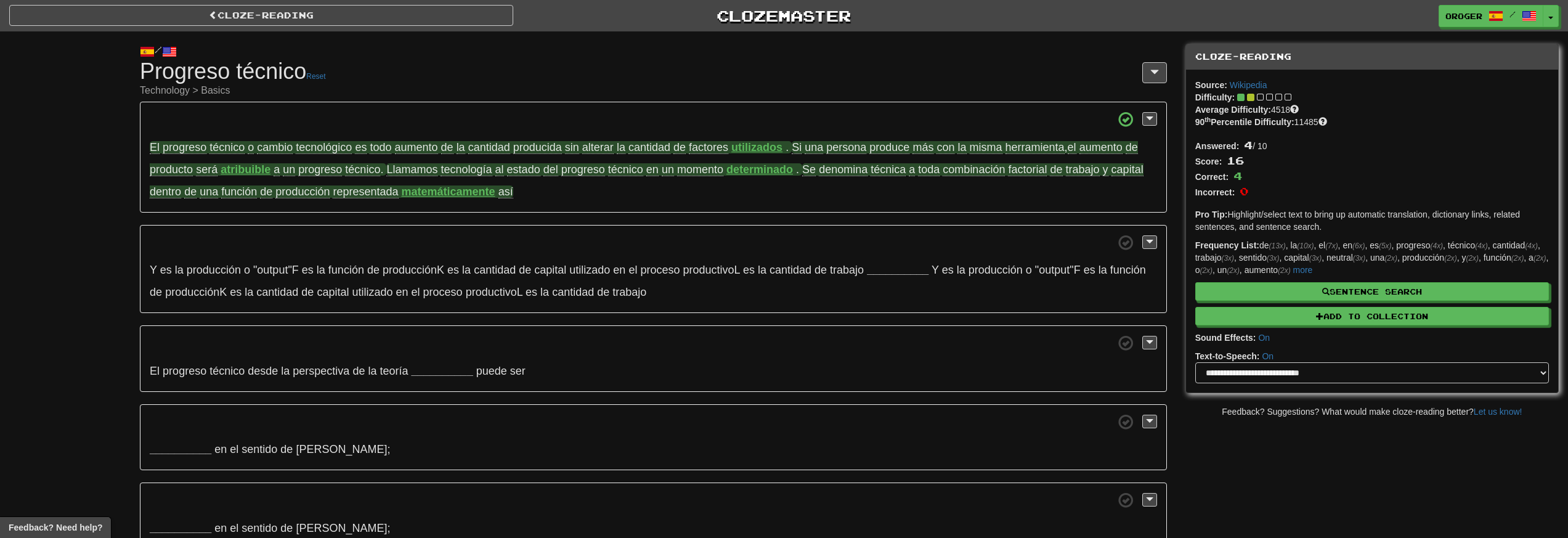
scroll to position [16, 0]
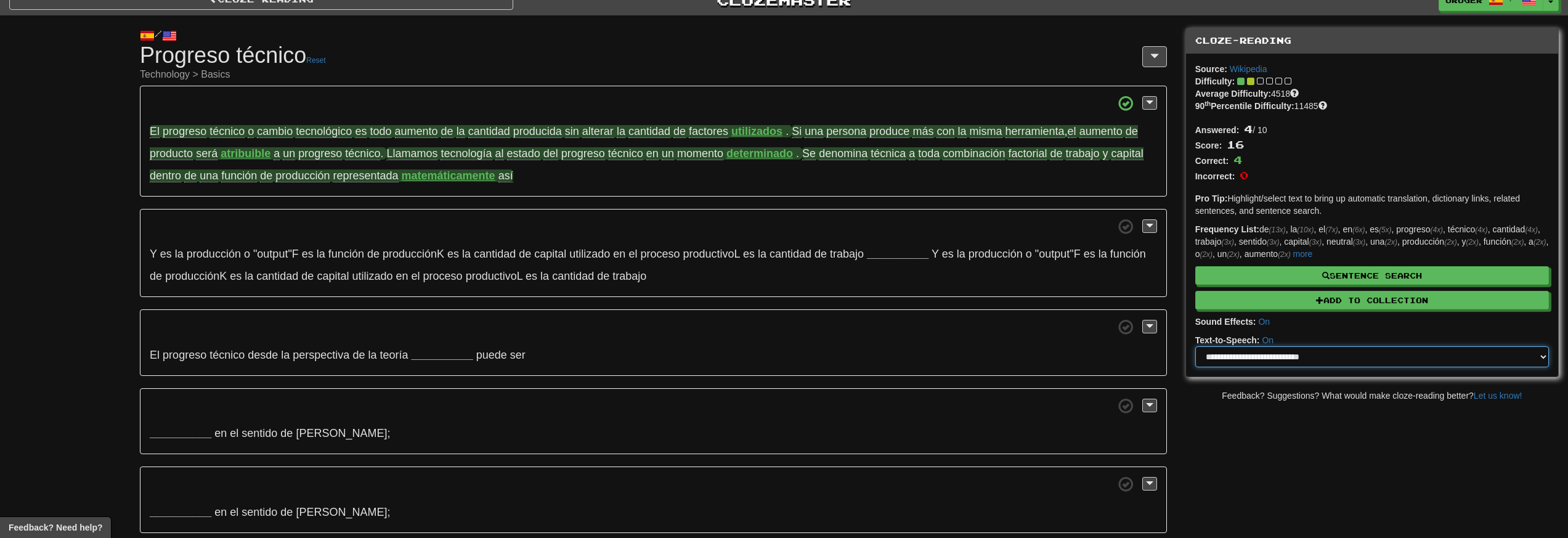
click at [1270, 363] on select "**********" at bounding box center [1372, 357] width 353 height 21
click at [1365, 356] on select "**********" at bounding box center [1372, 357] width 353 height 21
select select "******"
click at [1196, 347] on select "**********" at bounding box center [1372, 357] width 353 height 21
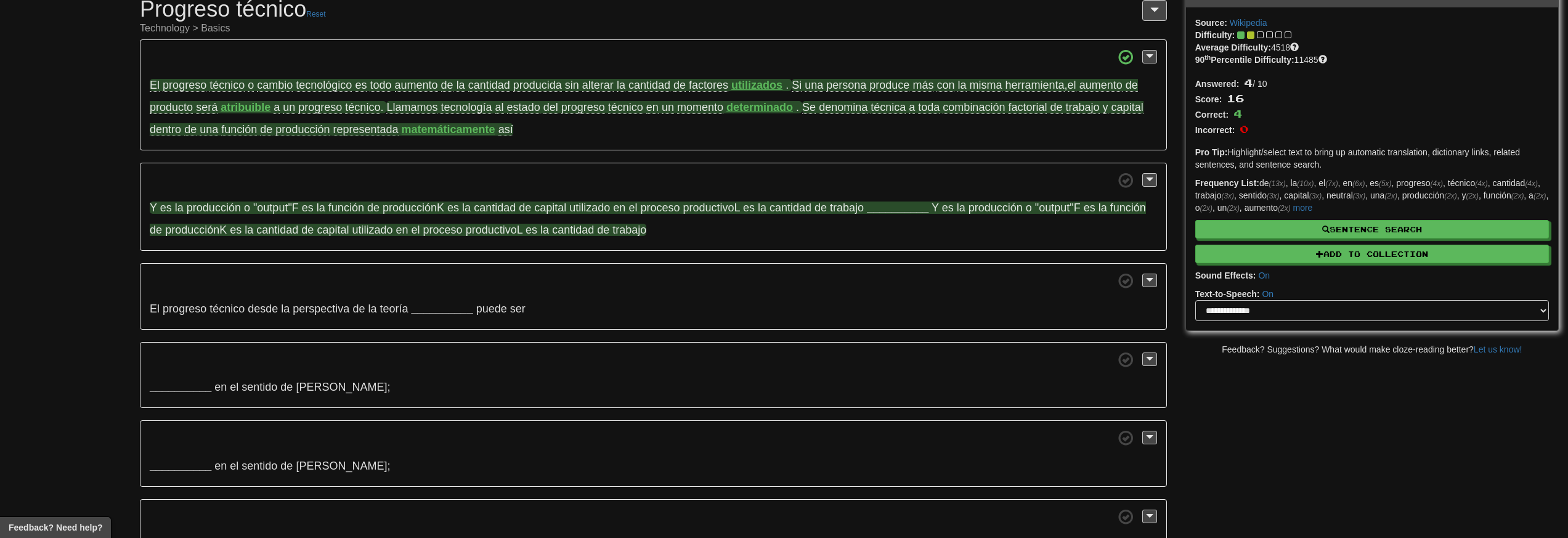
click at [905, 210] on strong "__________" at bounding box center [898, 207] width 62 height 12
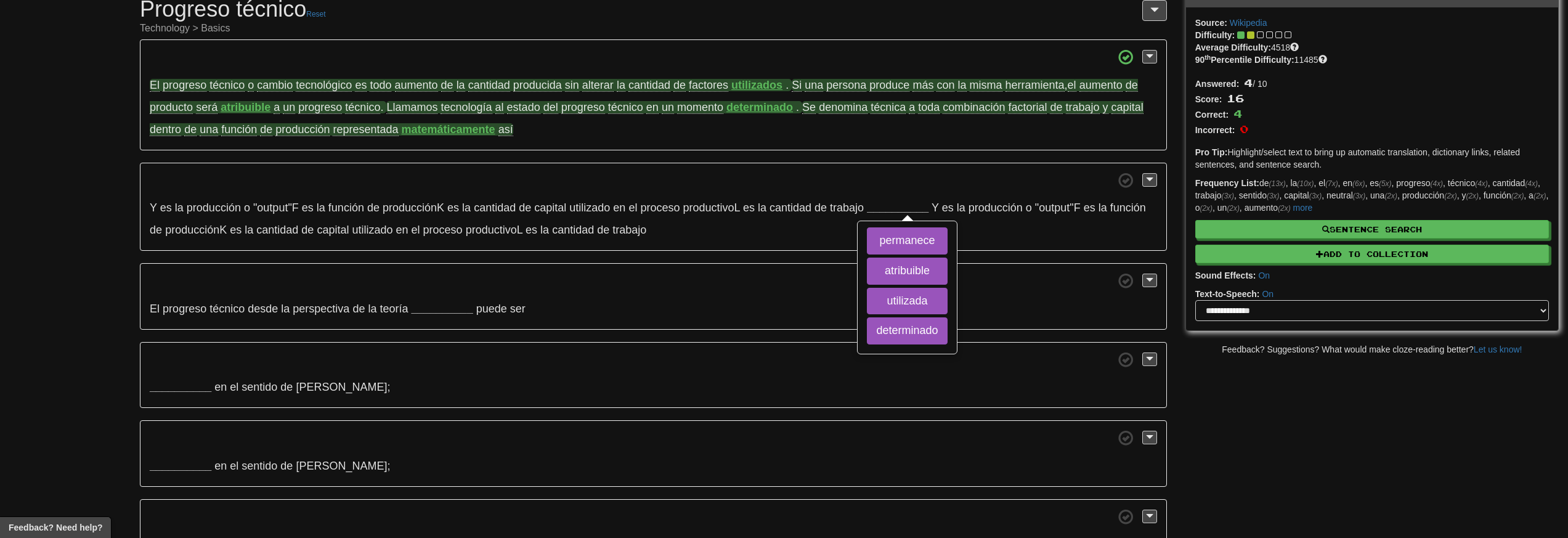
click at [1034, 258] on div "El progreso técnico o cambio tecnológico es todo aumento de la cantidad produci…" at bounding box center [653, 341] width 1027 height 604
click at [1155, 54] on button at bounding box center [1149, 57] width 14 height 14
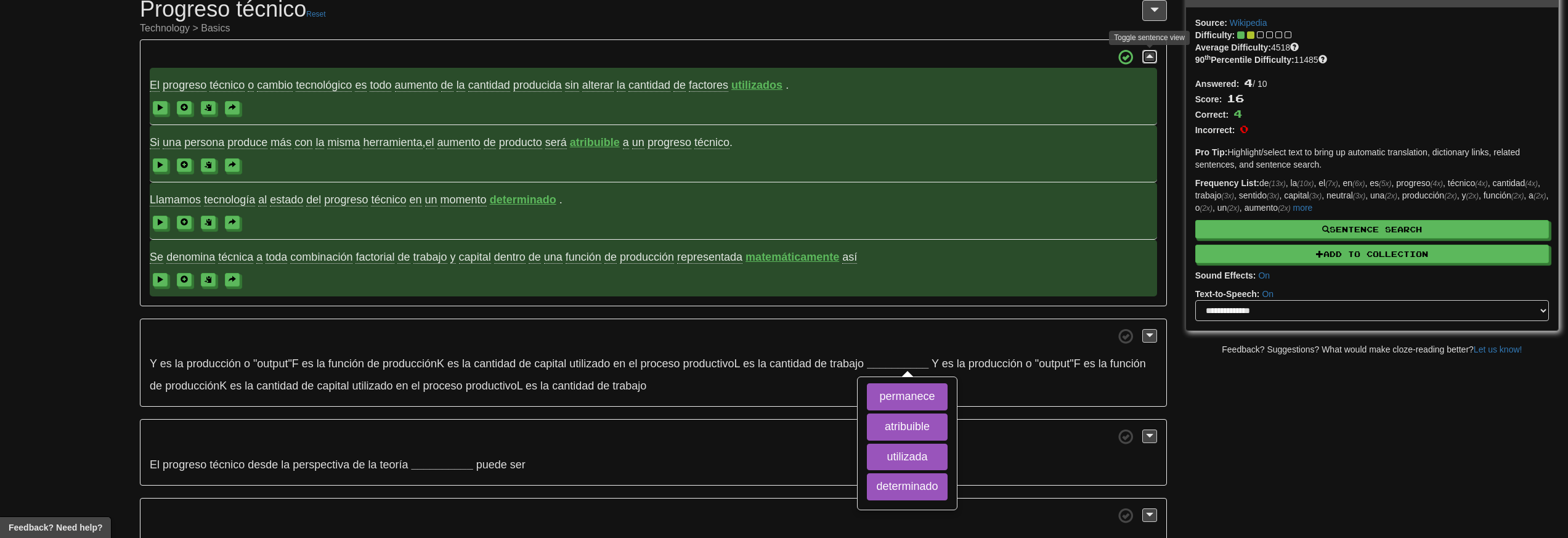
click at [1155, 54] on button at bounding box center [1149, 57] width 14 height 14
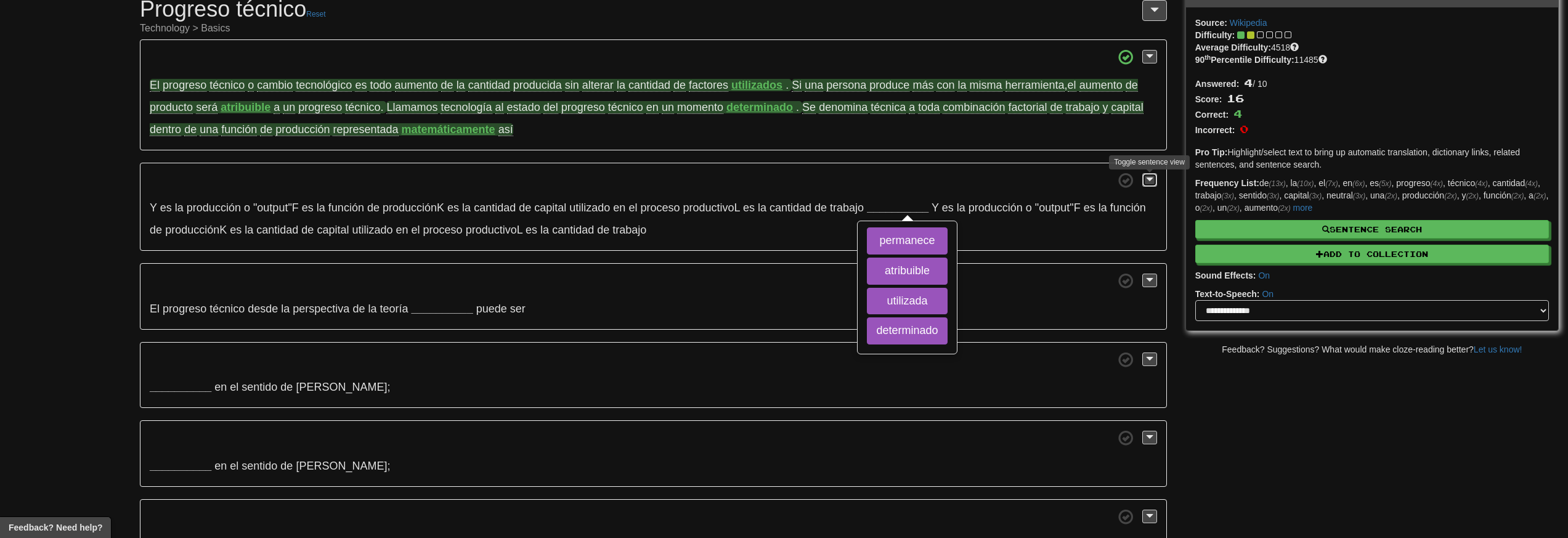
click at [1151, 182] on span at bounding box center [1150, 179] width 8 height 8
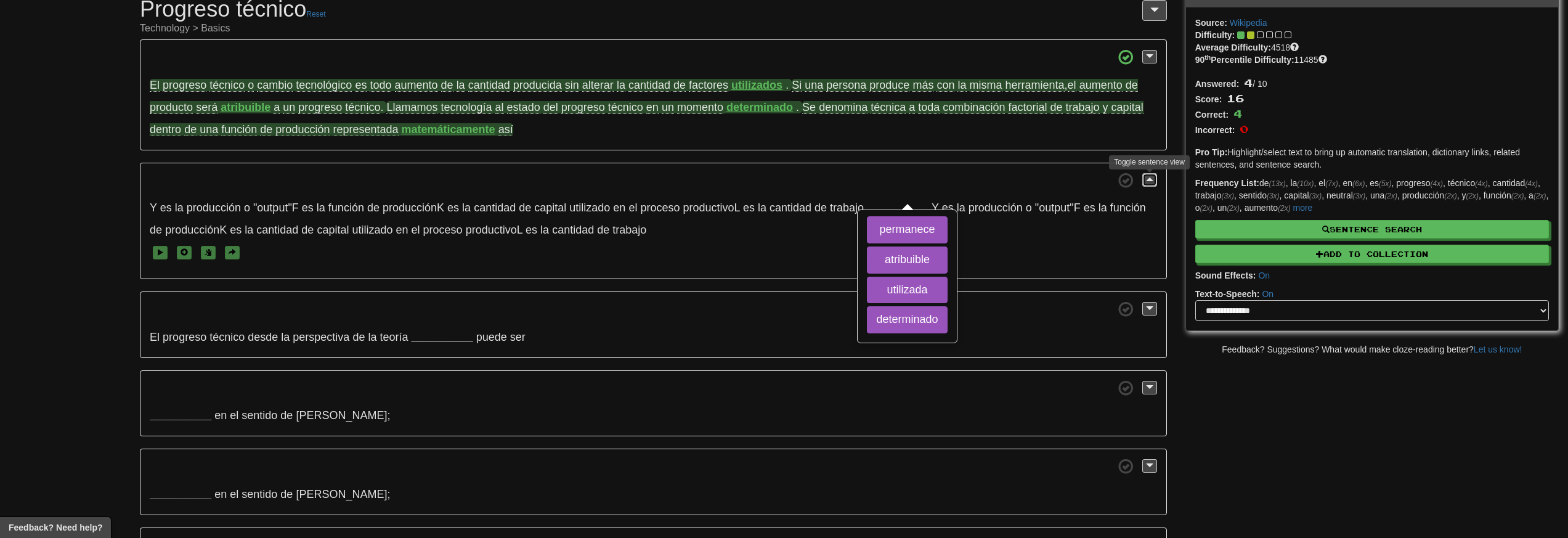
click at [1151, 182] on span at bounding box center [1150, 179] width 8 height 8
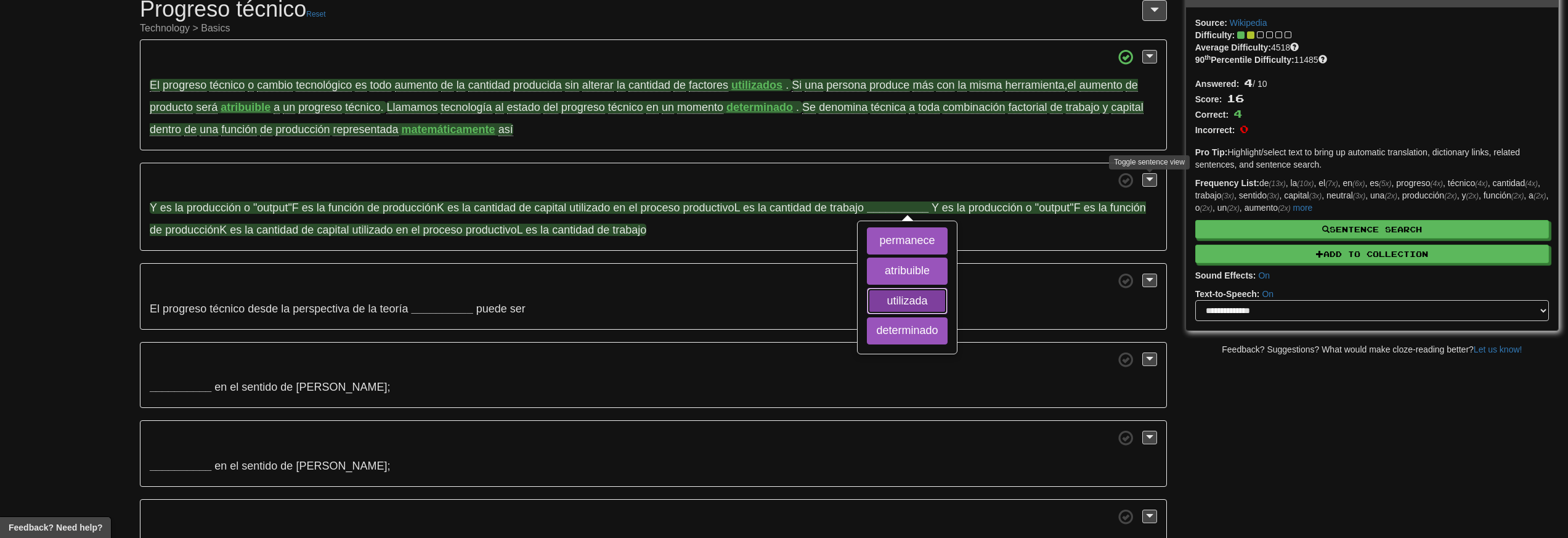
click at [945, 304] on button "utilizada" at bounding box center [907, 302] width 80 height 27
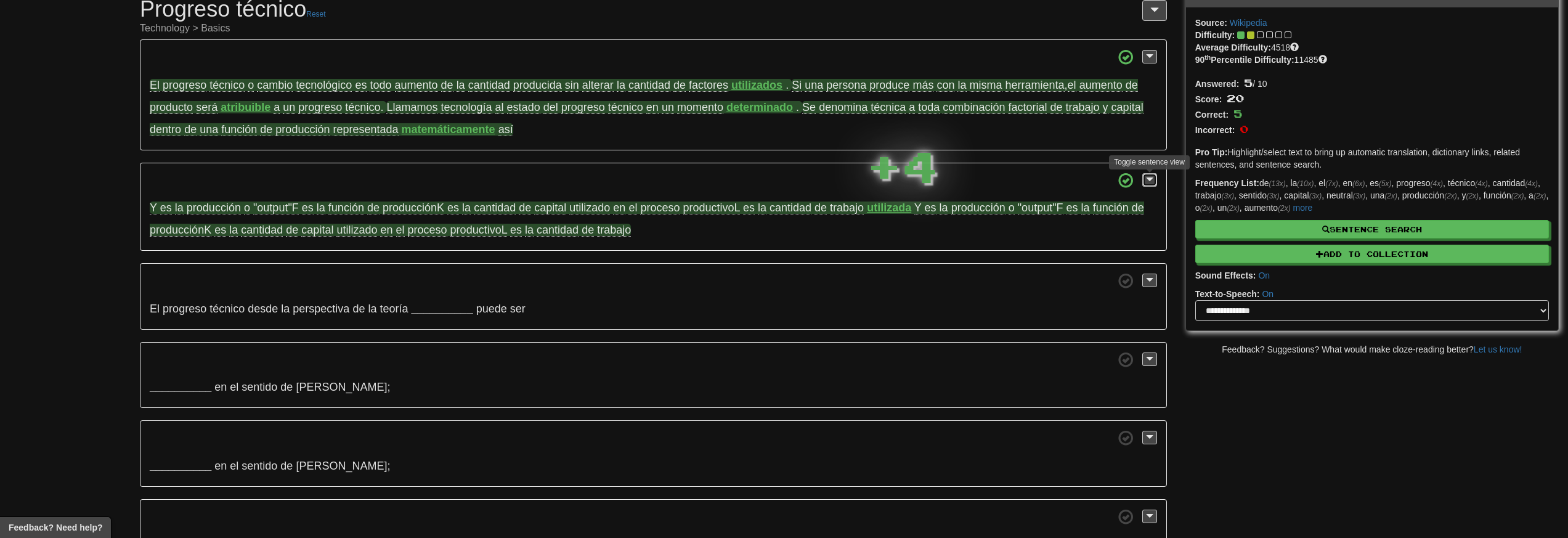
click at [1149, 180] on span at bounding box center [1150, 179] width 8 height 8
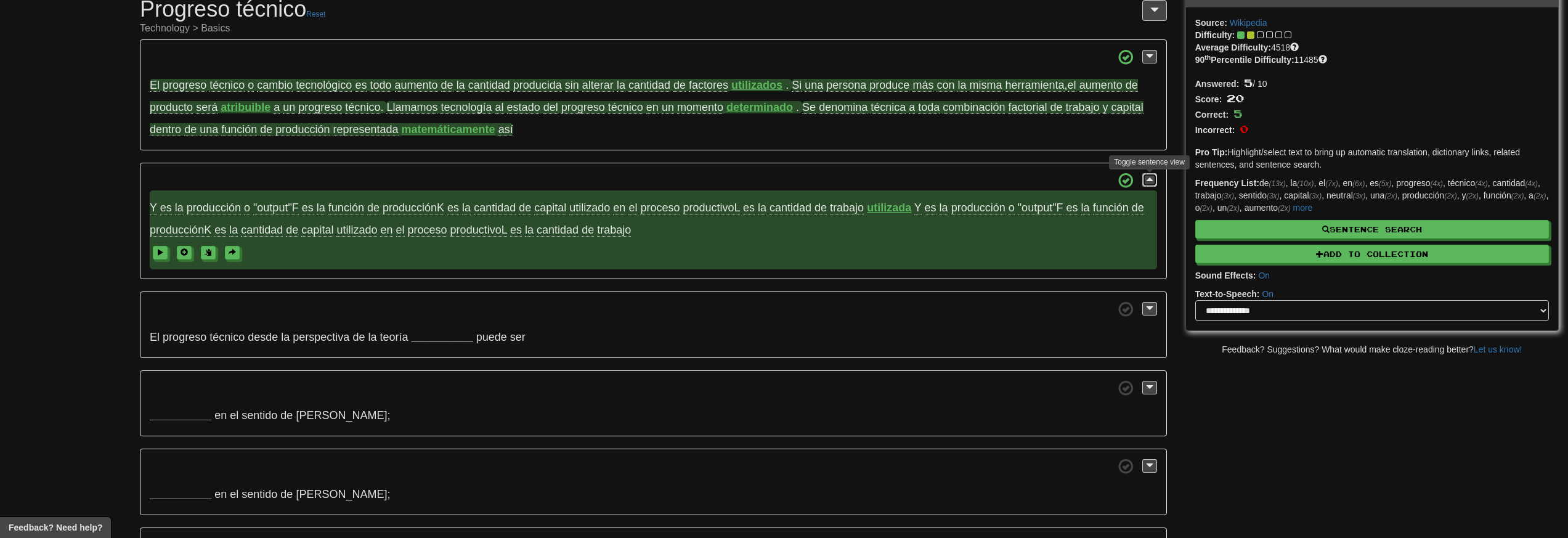
click at [1149, 180] on span at bounding box center [1150, 179] width 8 height 8
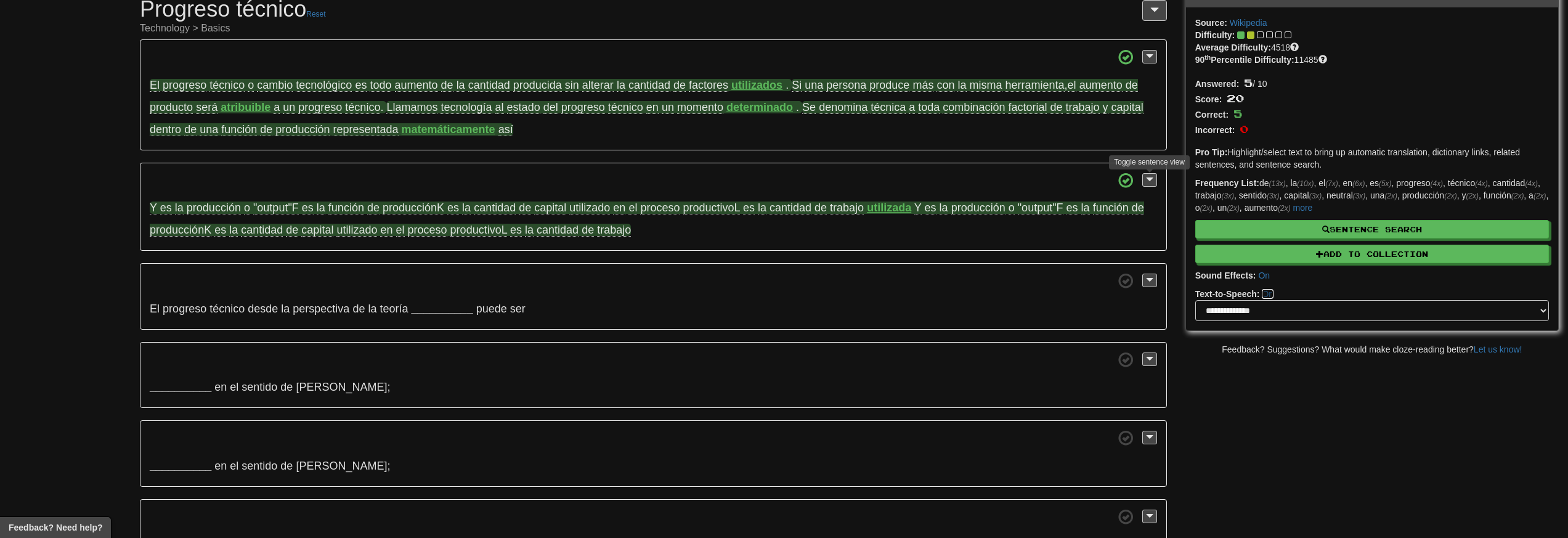
click at [1266, 294] on link "On" at bounding box center [1267, 293] width 11 height 10
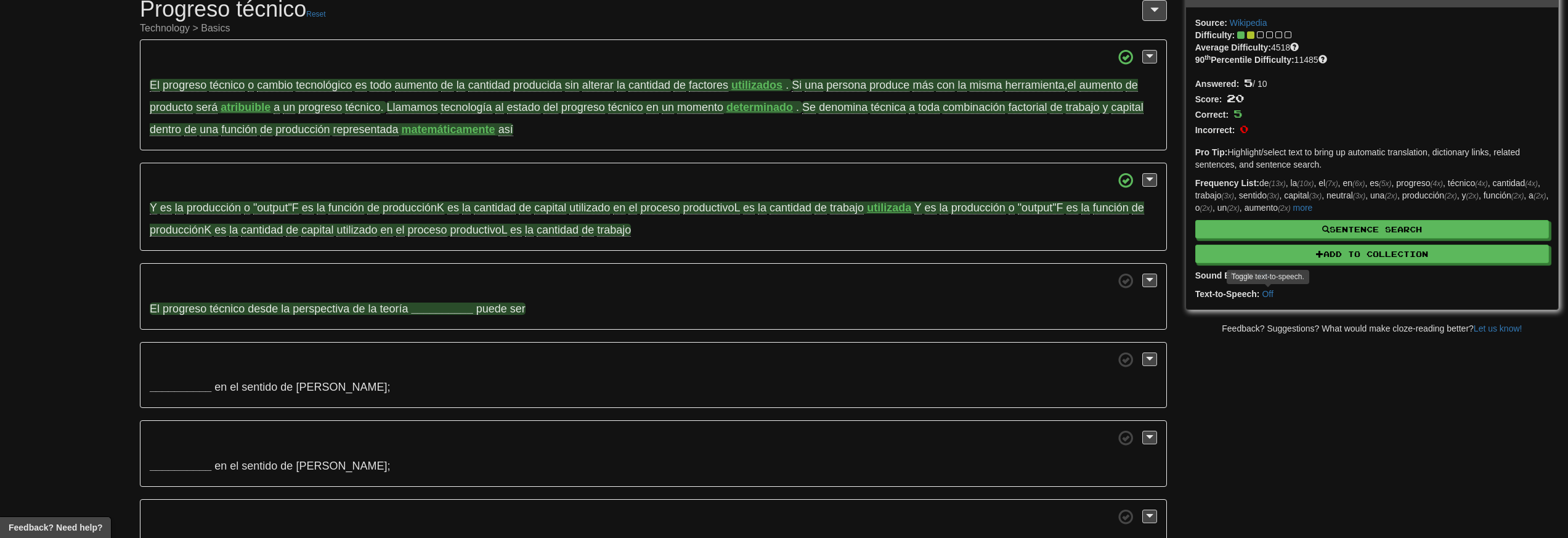
click at [436, 310] on strong "__________" at bounding box center [442, 309] width 62 height 12
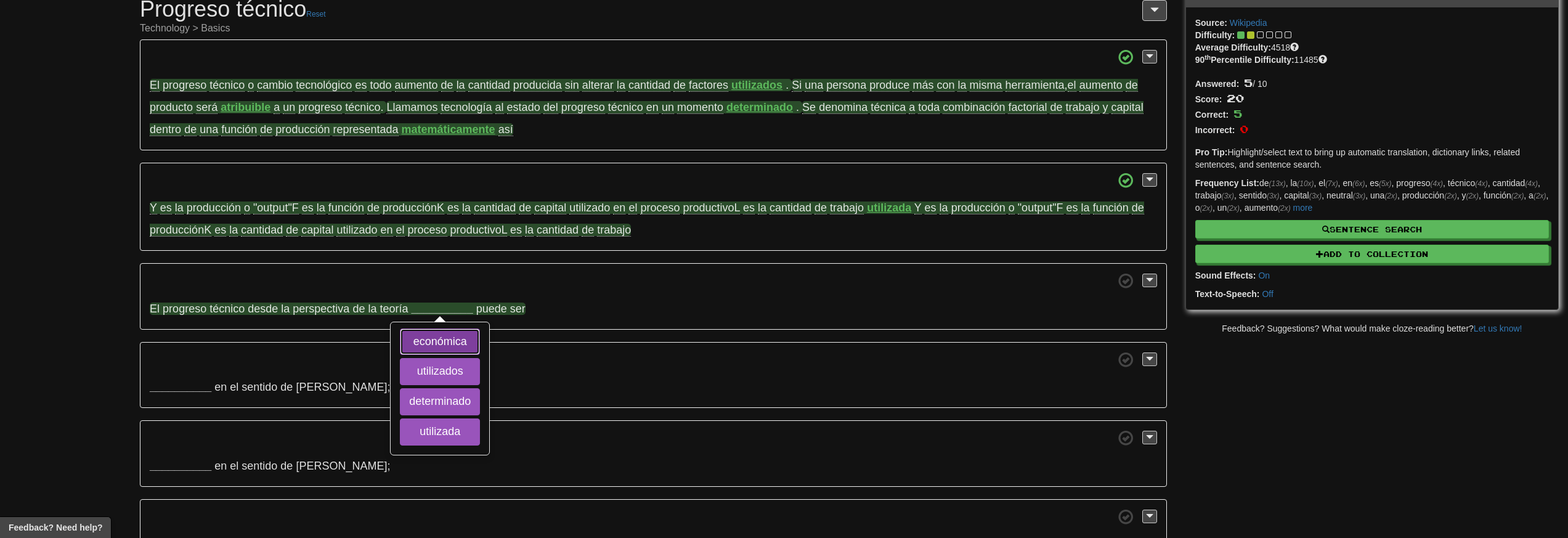
click at [456, 340] on button "económica" at bounding box center [439, 342] width 80 height 27
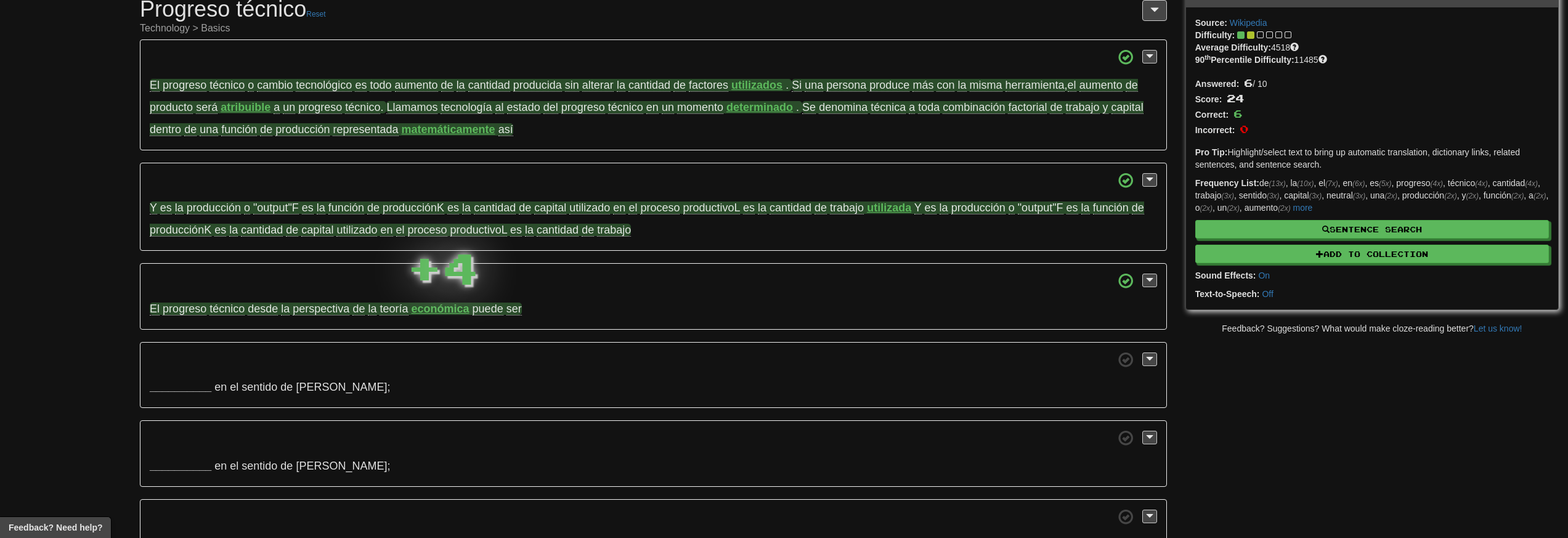
scroll to position [210, 0]
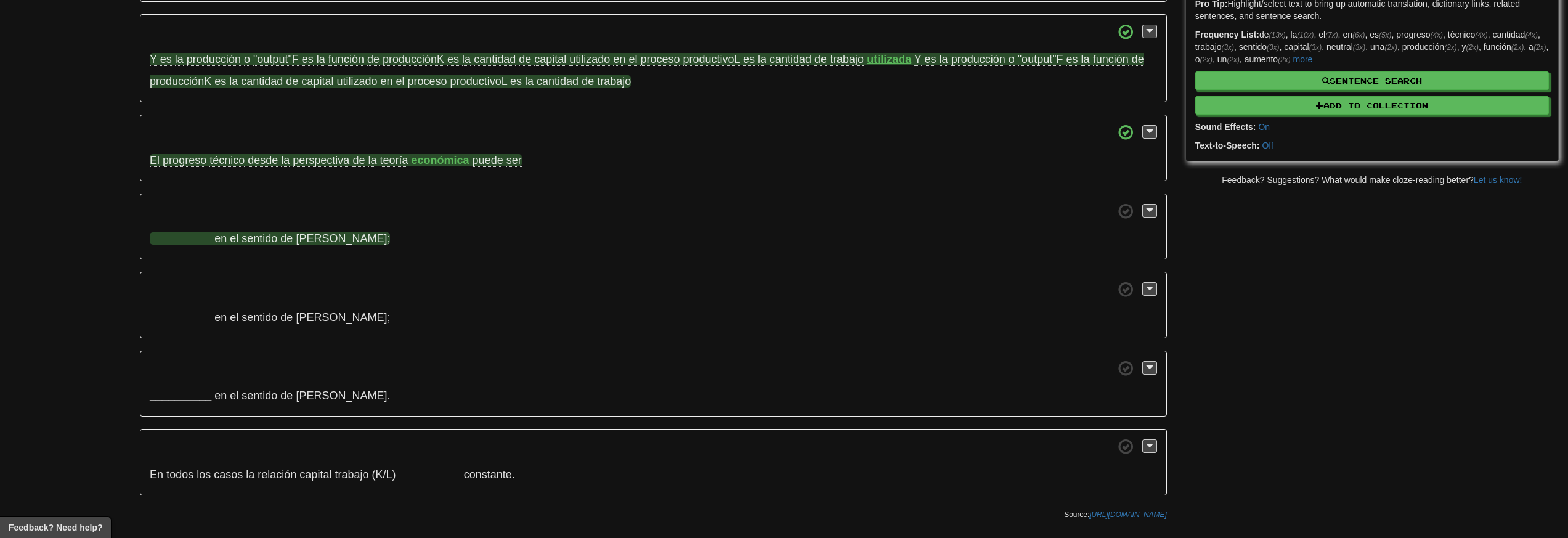
click at [201, 245] on strong "__________" at bounding box center [180, 239] width 62 height 12
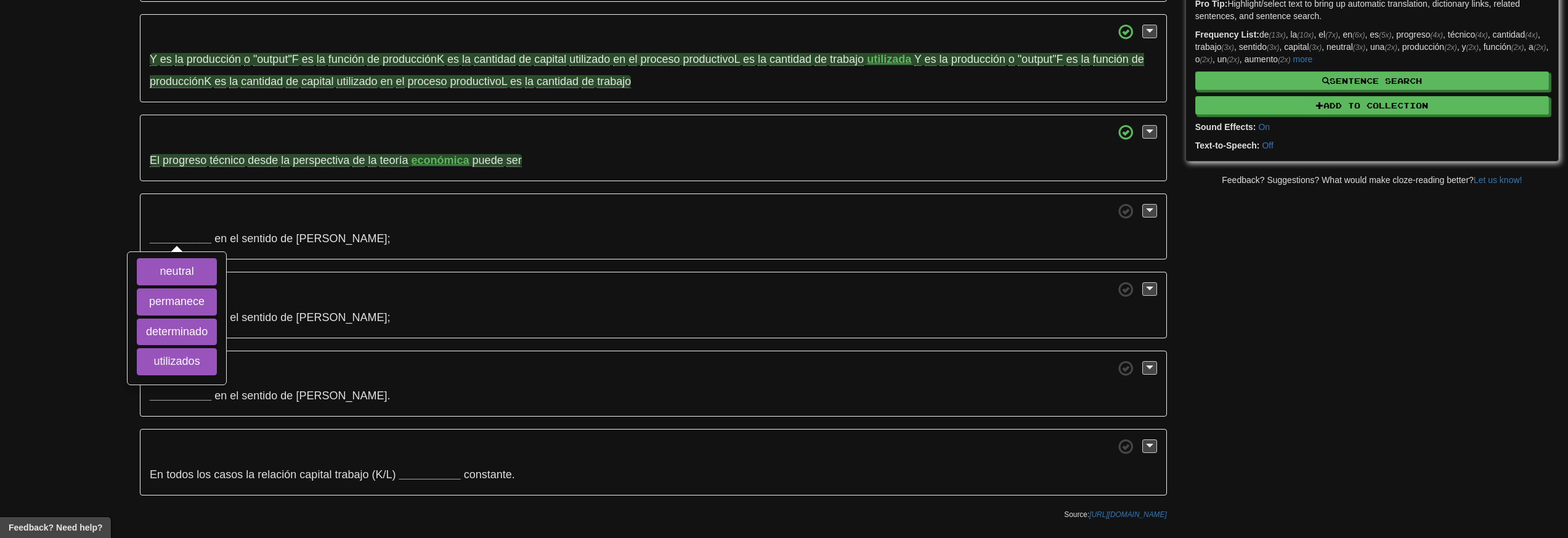
click at [96, 229] on div "/ Cloze-Reading Progreso técnico Reset Technology > Basics El progreso técnico …" at bounding box center [784, 173] width 1568 height 705
click at [154, 229] on p "__________ neutral permanece determinado utilizados en el sentido de Harrod ;" at bounding box center [653, 227] width 1027 height 67
click at [164, 236] on strong "__________" at bounding box center [180, 239] width 62 height 12
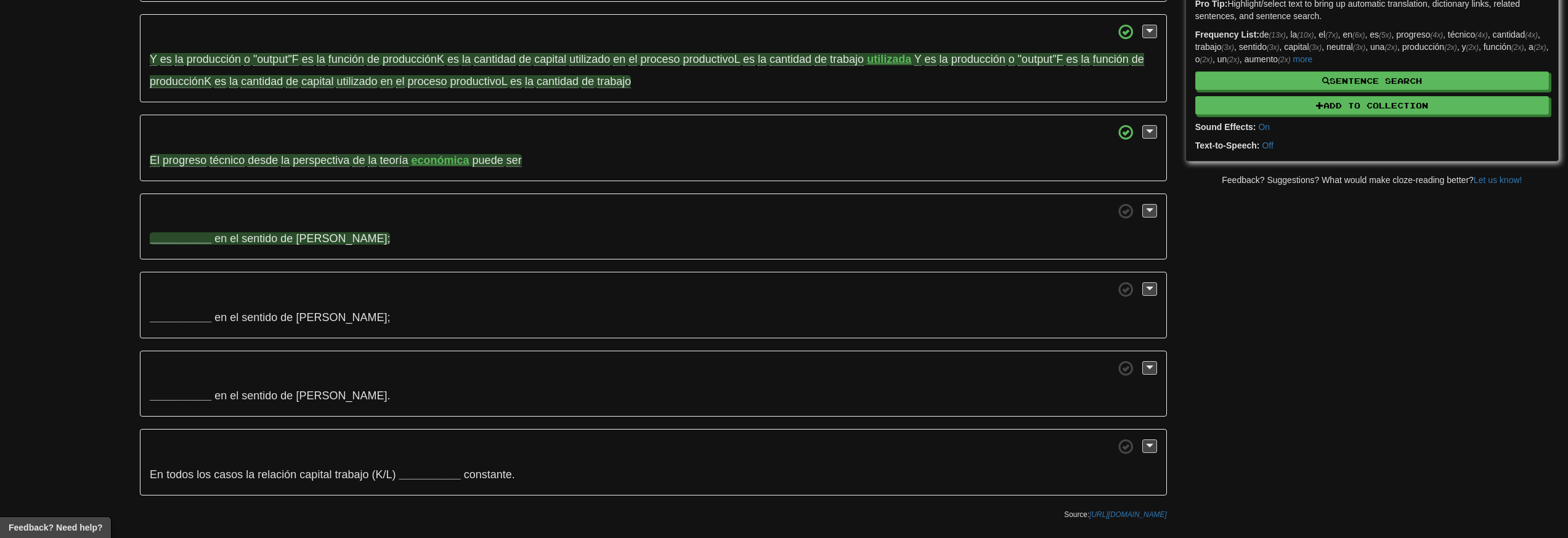
click at [185, 243] on strong "__________" at bounding box center [180, 239] width 62 height 12
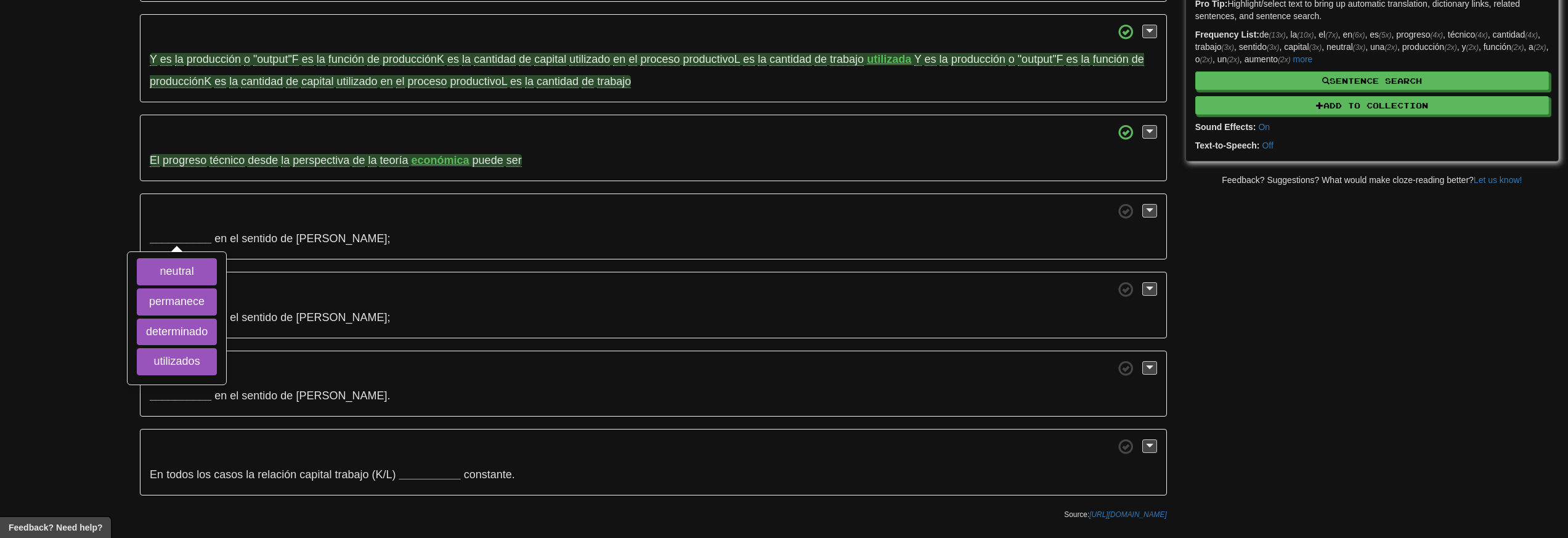
click at [125, 236] on div "/ Cloze-Reading Progreso técnico Reset Technology > Basics El progreso técnico …" at bounding box center [784, 173] width 1568 height 705
click at [280, 297] on span at bounding box center [653, 289] width 1007 height 15
click at [192, 244] on strong "__________" at bounding box center [180, 239] width 62 height 12
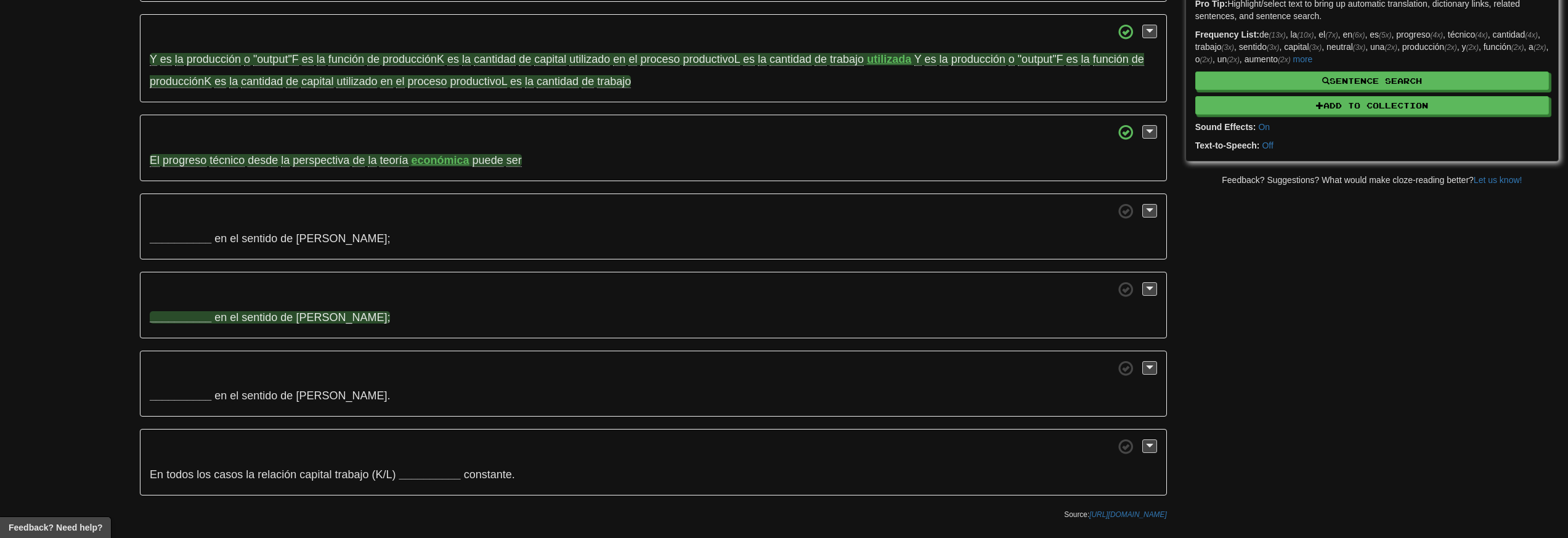
click at [182, 324] on strong "__________" at bounding box center [180, 317] width 62 height 12
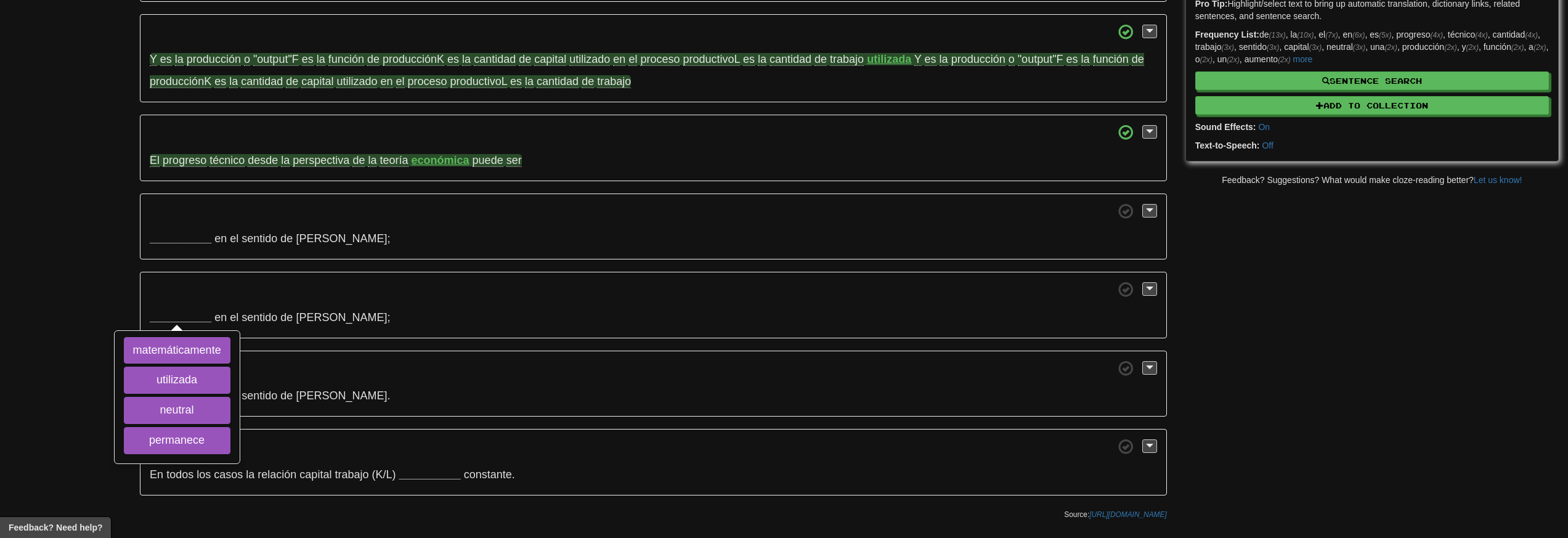
click at [122, 297] on div "/ Cloze-Reading Progreso técnico Reset Technology > Basics El progreso técnico …" at bounding box center [784, 173] width 1568 height 705
click at [171, 317] on strong "__________" at bounding box center [180, 317] width 62 height 12
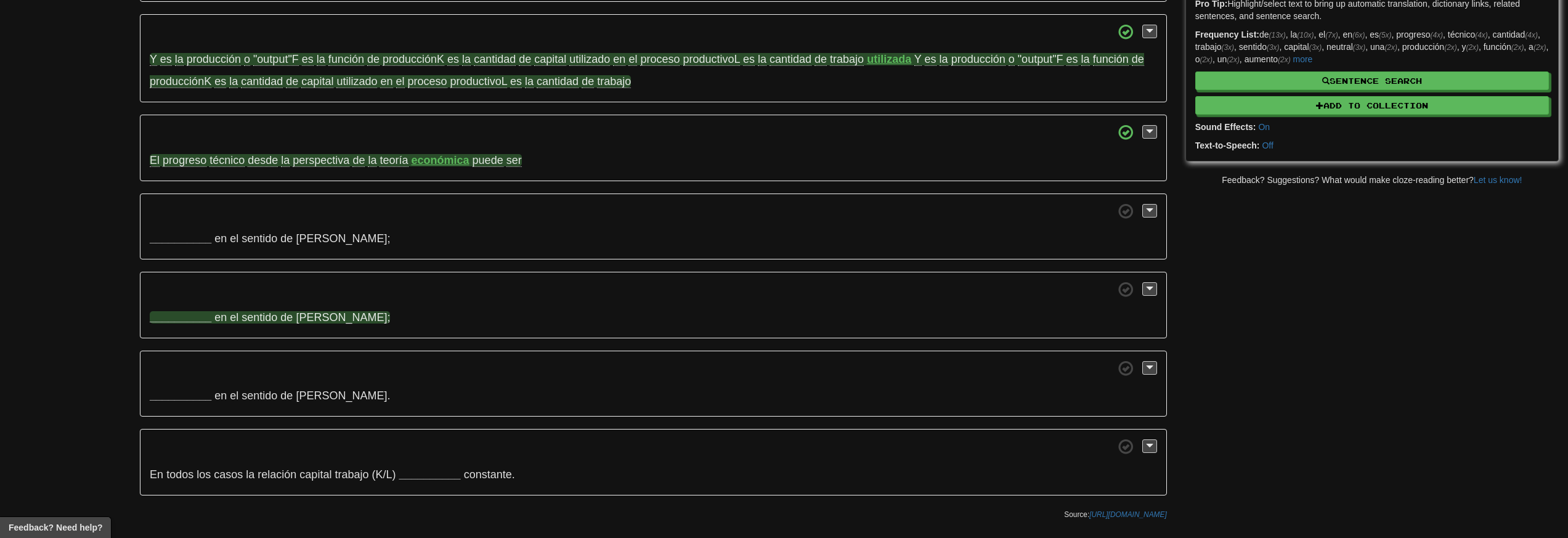
click at [261, 321] on span "sentido" at bounding box center [259, 317] width 36 height 12
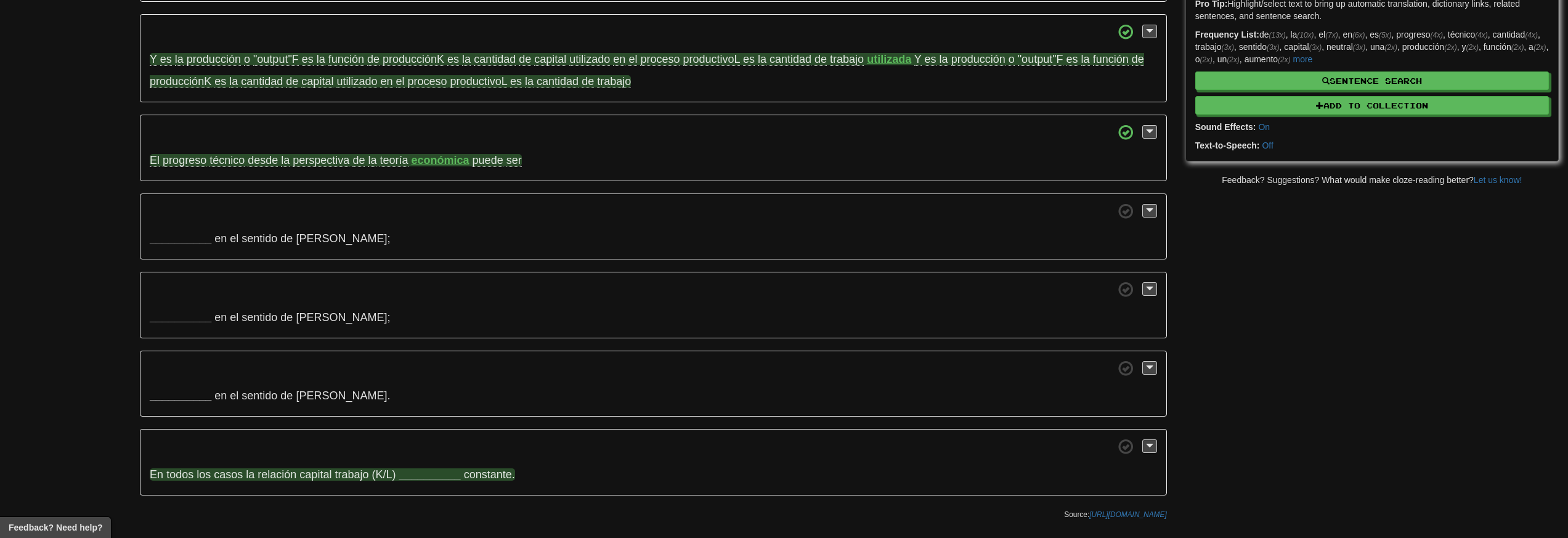
click at [429, 475] on strong "__________" at bounding box center [429, 474] width 62 height 12
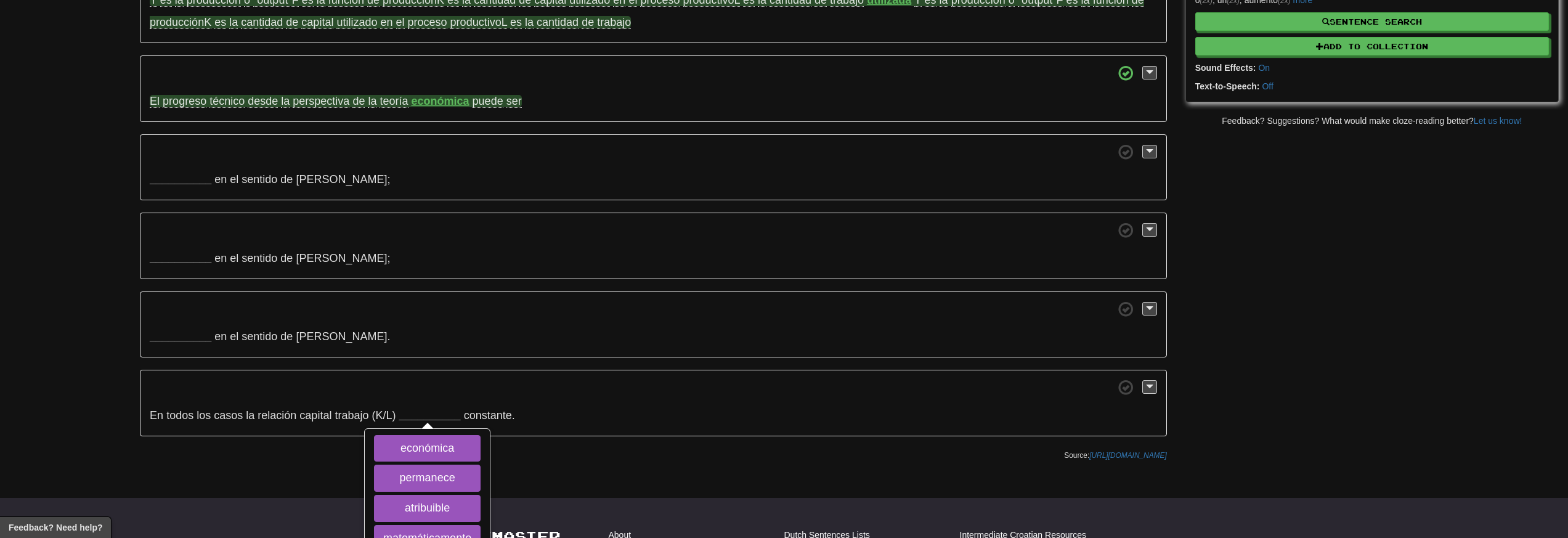
scroll to position [321, 0]
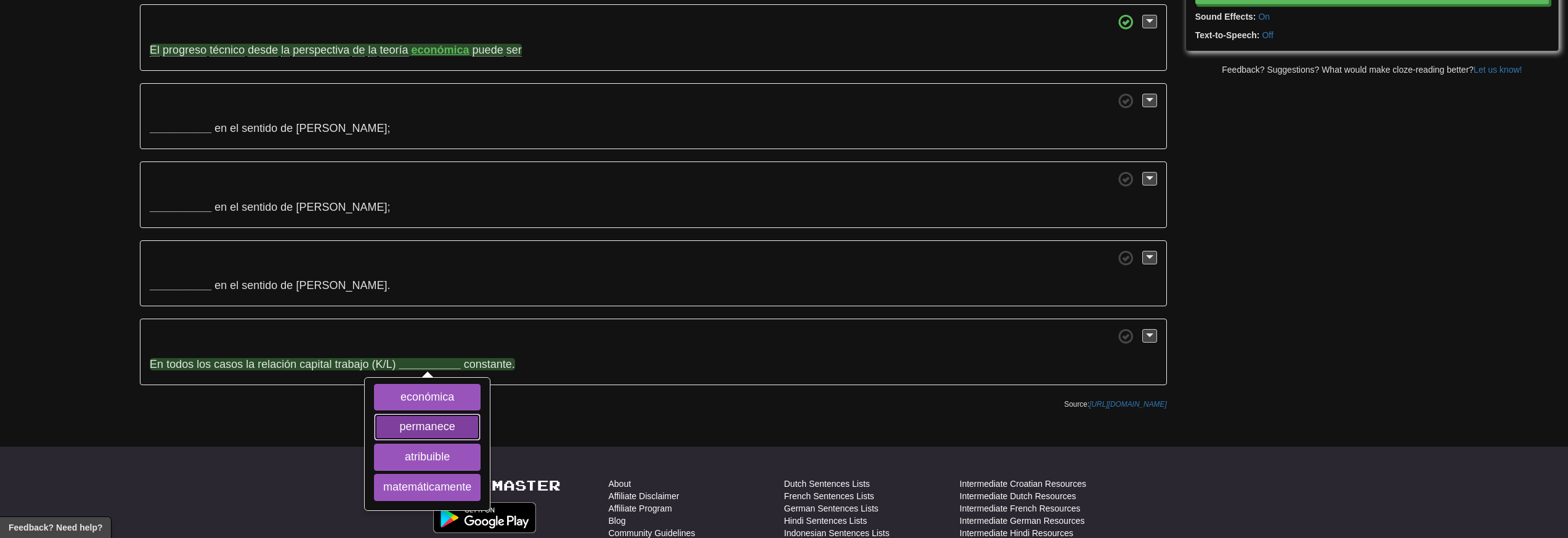
click at [464, 436] on button "permanece" at bounding box center [427, 427] width 106 height 27
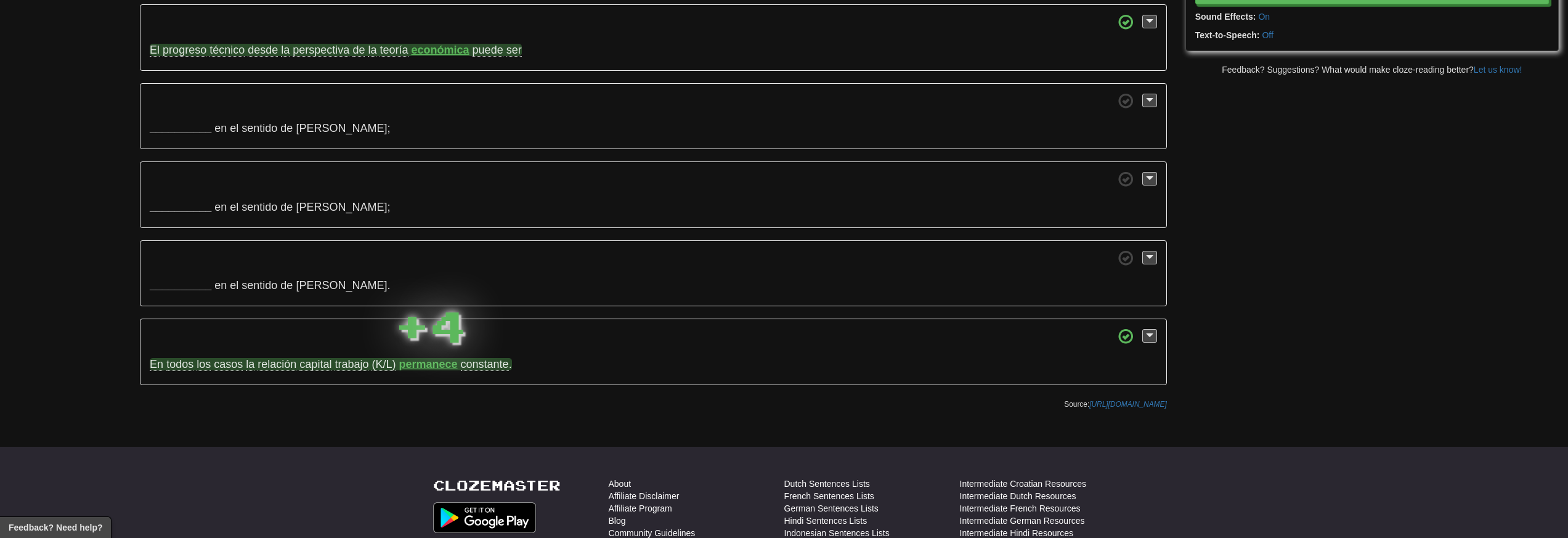
scroll to position [258, 0]
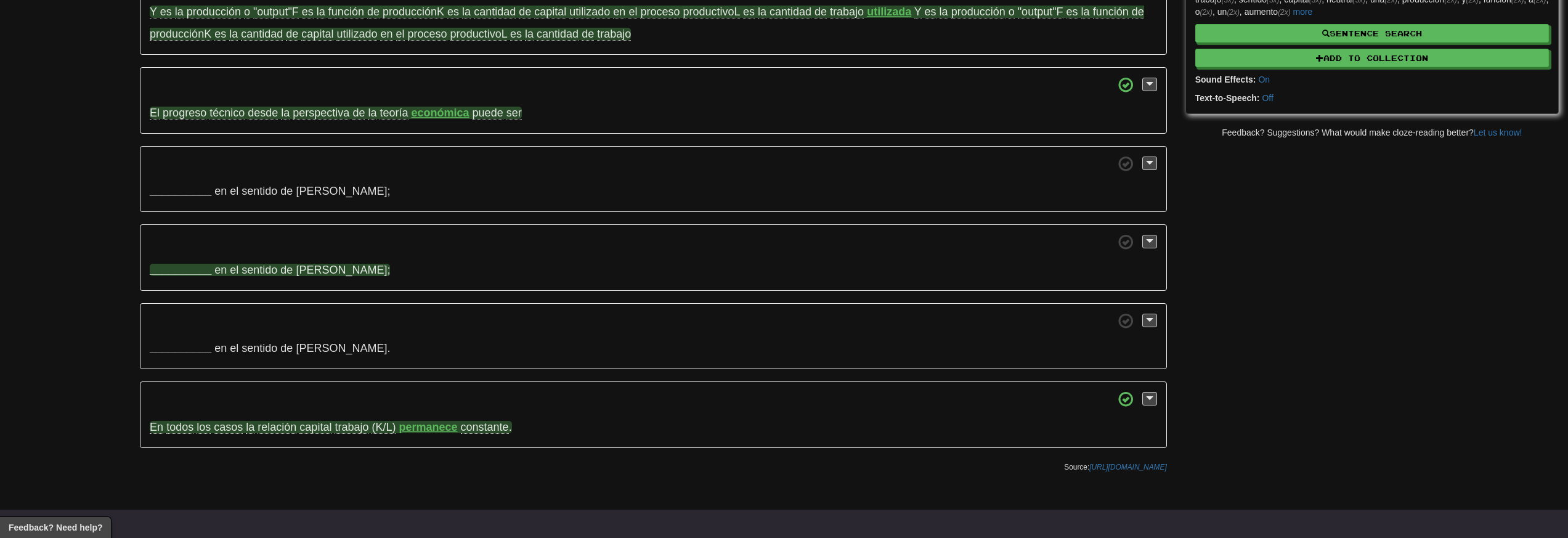
click at [195, 272] on strong "__________" at bounding box center [180, 270] width 62 height 12
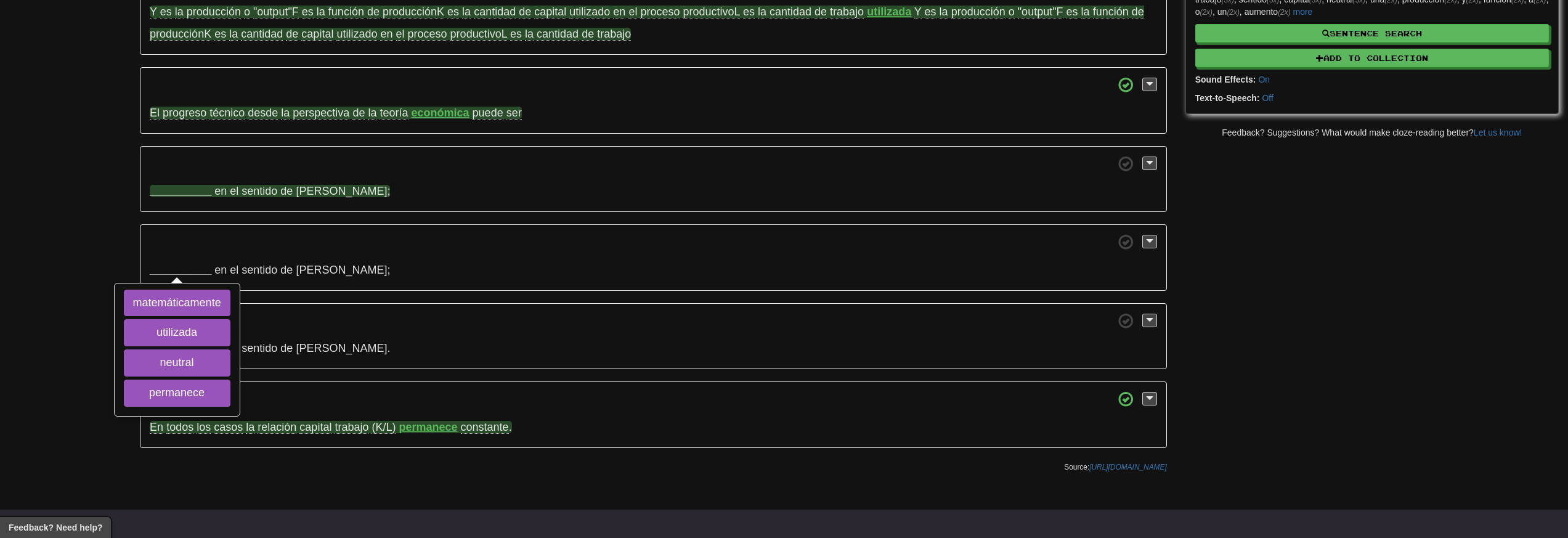
click at [195, 195] on strong "__________" at bounding box center [180, 191] width 62 height 12
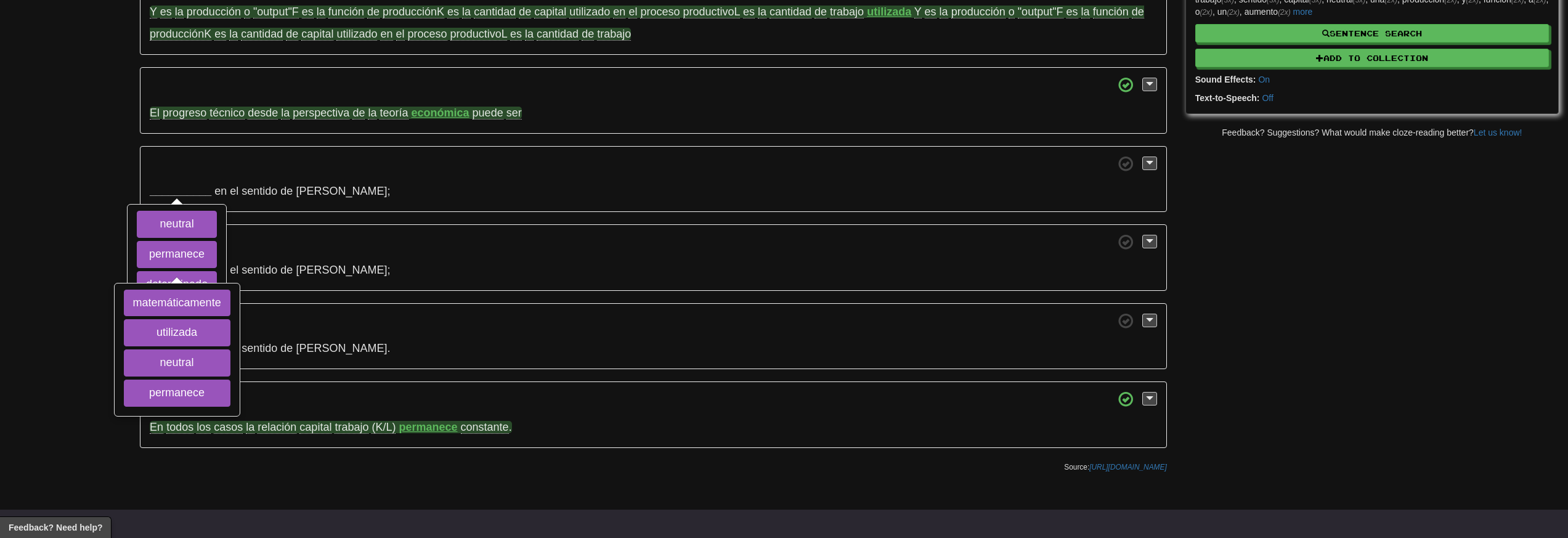
click at [126, 194] on div "/ Cloze-Reading Progreso técnico Reset Technology > Basics El progreso técnico …" at bounding box center [784, 126] width 1568 height 705
click at [164, 193] on strong "__________" at bounding box center [180, 191] width 62 height 12
click at [173, 272] on strong "__________" at bounding box center [180, 270] width 62 height 12
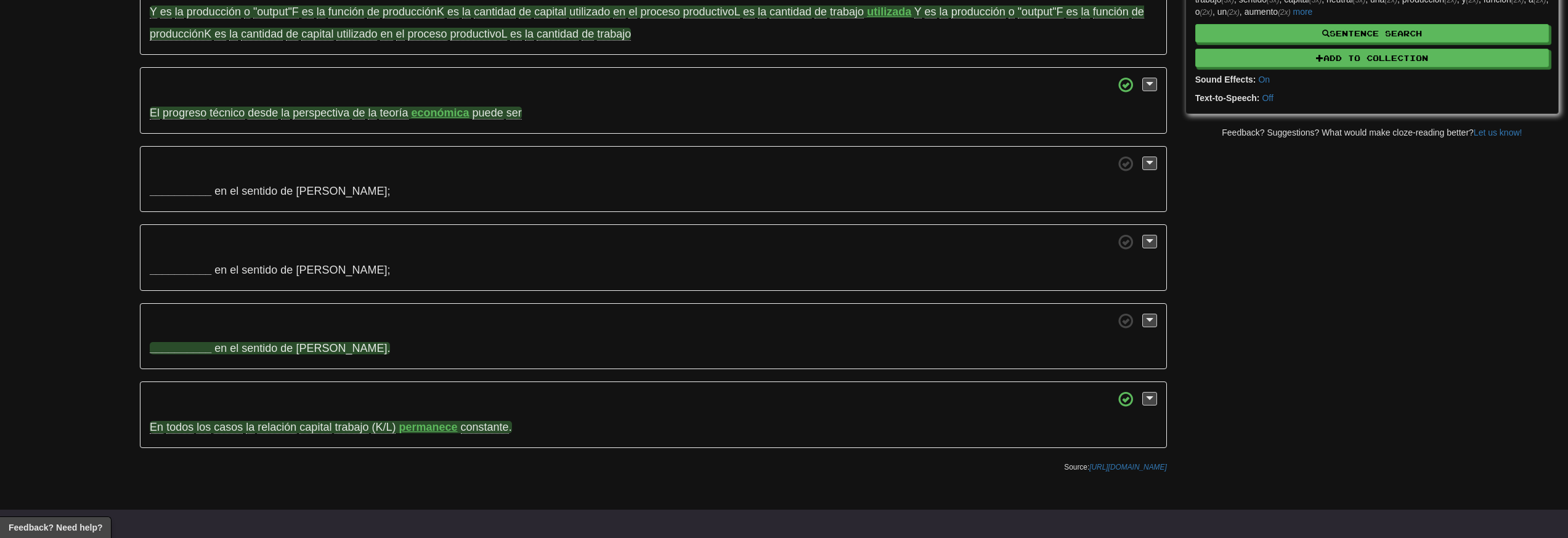
click at [188, 350] on strong "__________" at bounding box center [180, 348] width 62 height 12
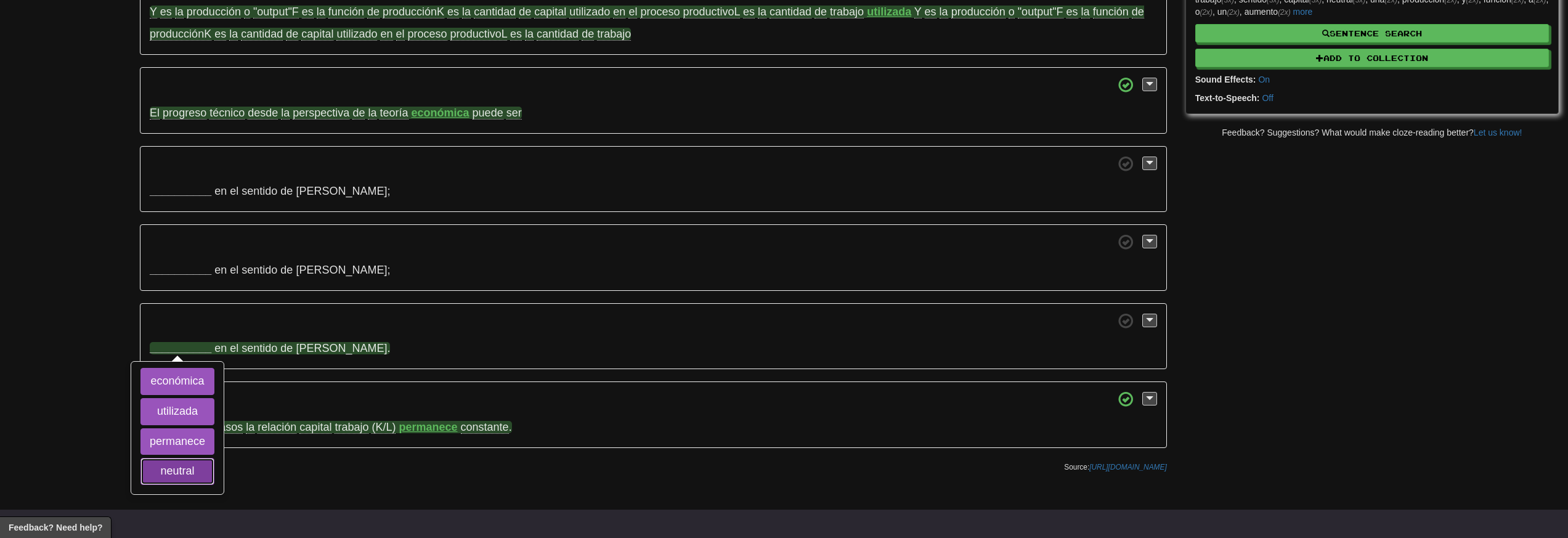
click at [192, 470] on button "neutral" at bounding box center [177, 471] width 74 height 27
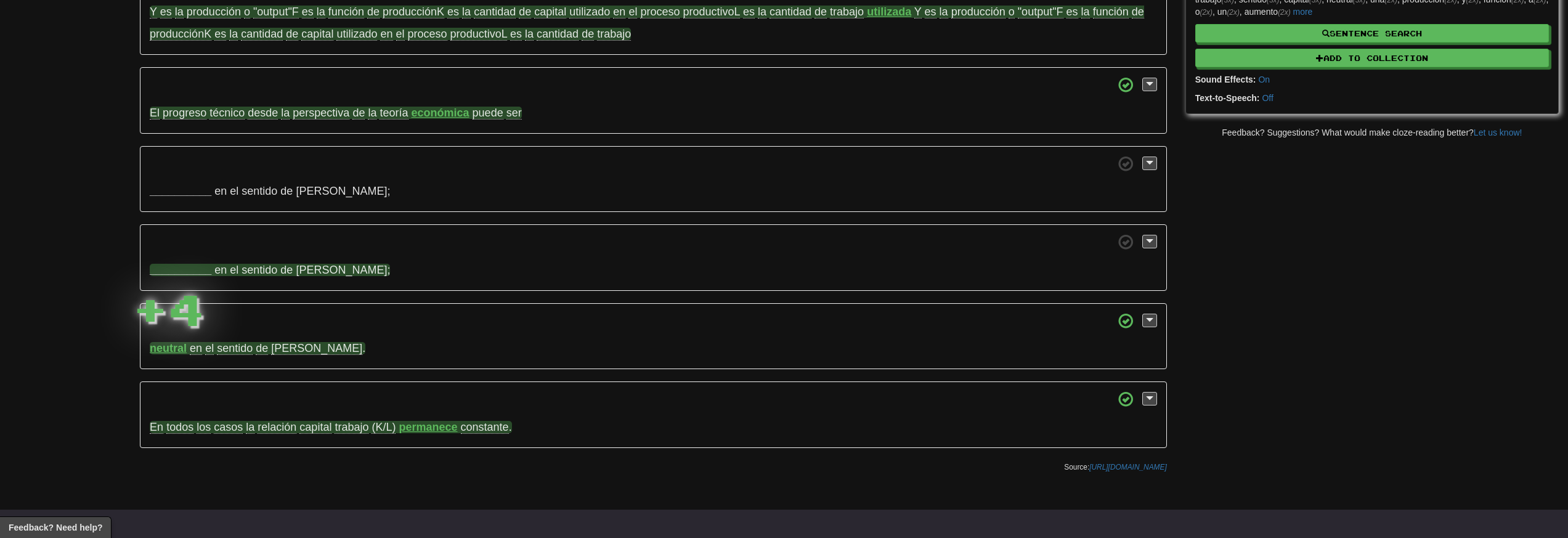
click at [177, 265] on strong "__________" at bounding box center [180, 270] width 62 height 12
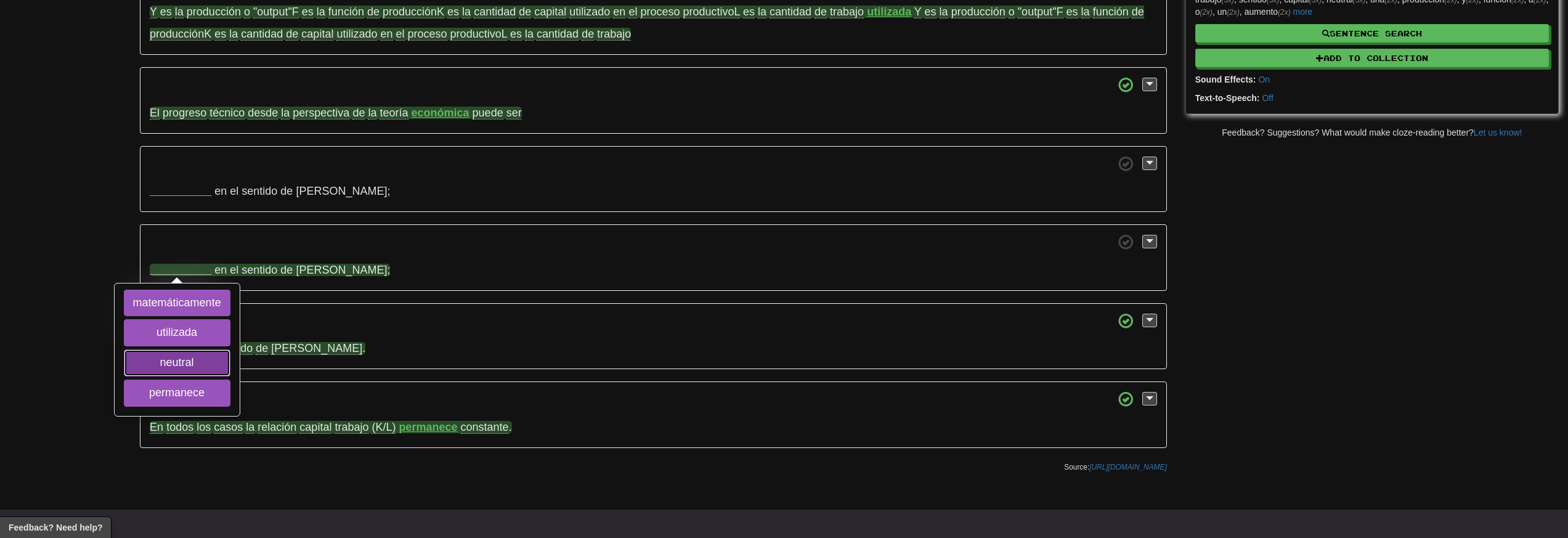
click at [190, 363] on button "neutral" at bounding box center [177, 363] width 106 height 27
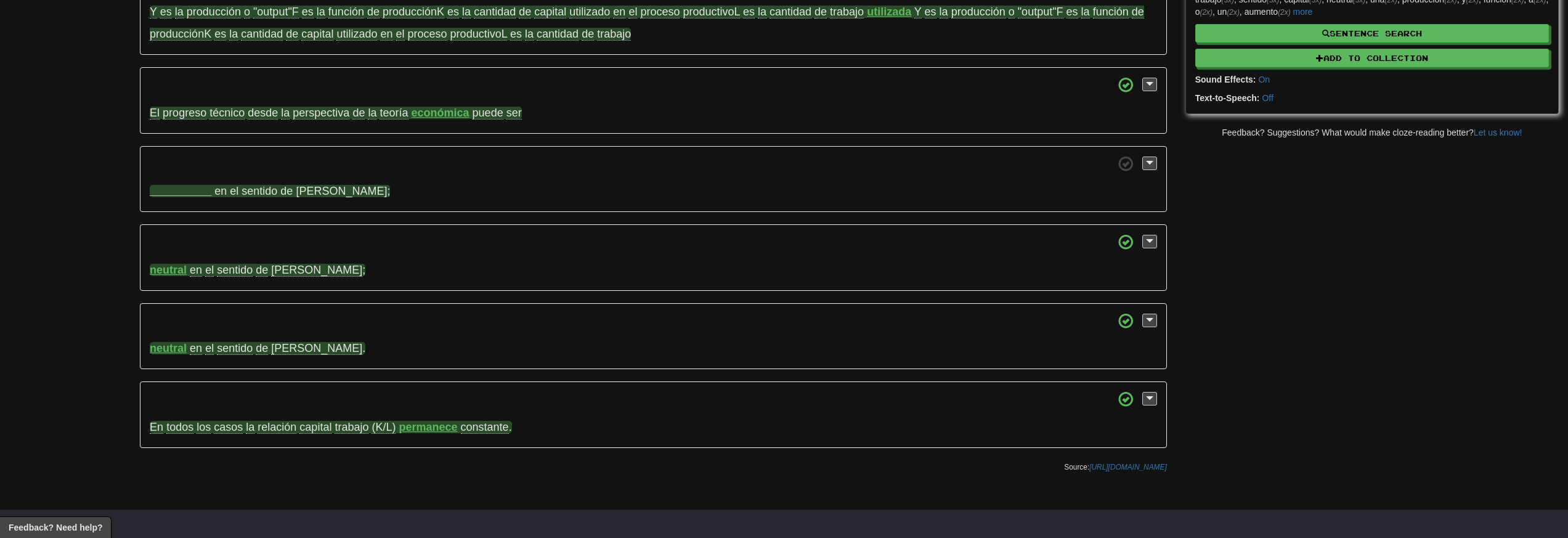
click at [180, 192] on strong "__________" at bounding box center [180, 191] width 62 height 12
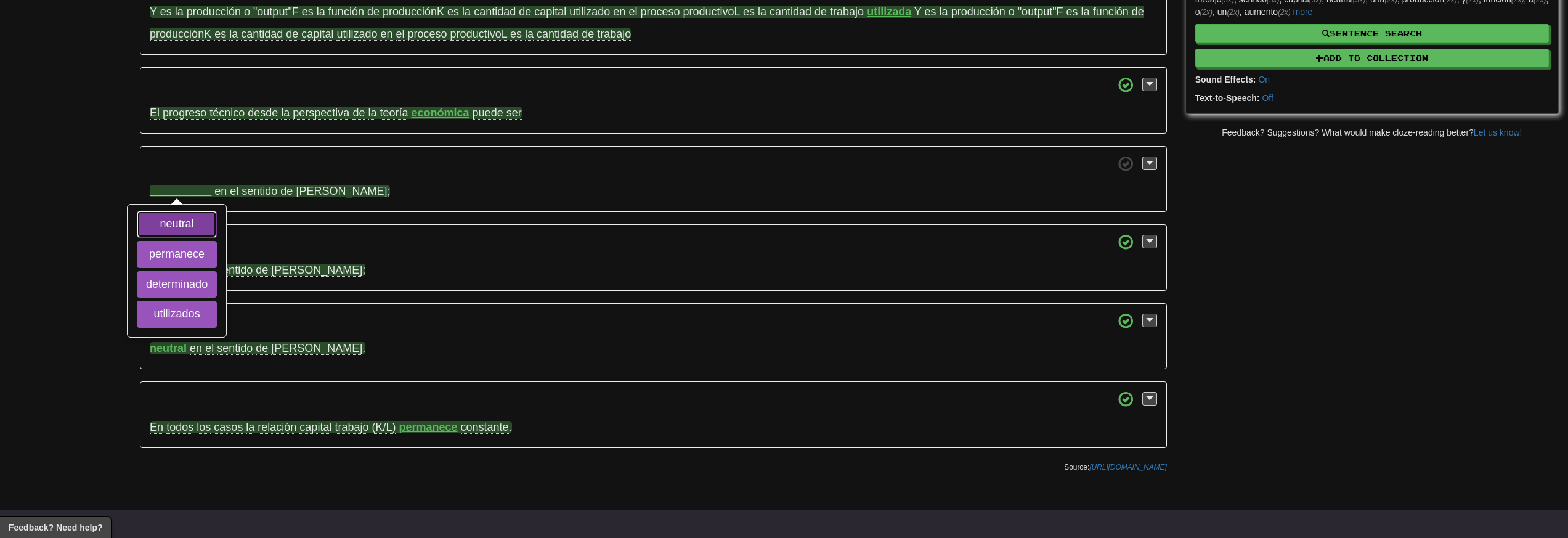
click at [194, 229] on button "neutral" at bounding box center [176, 224] width 80 height 27
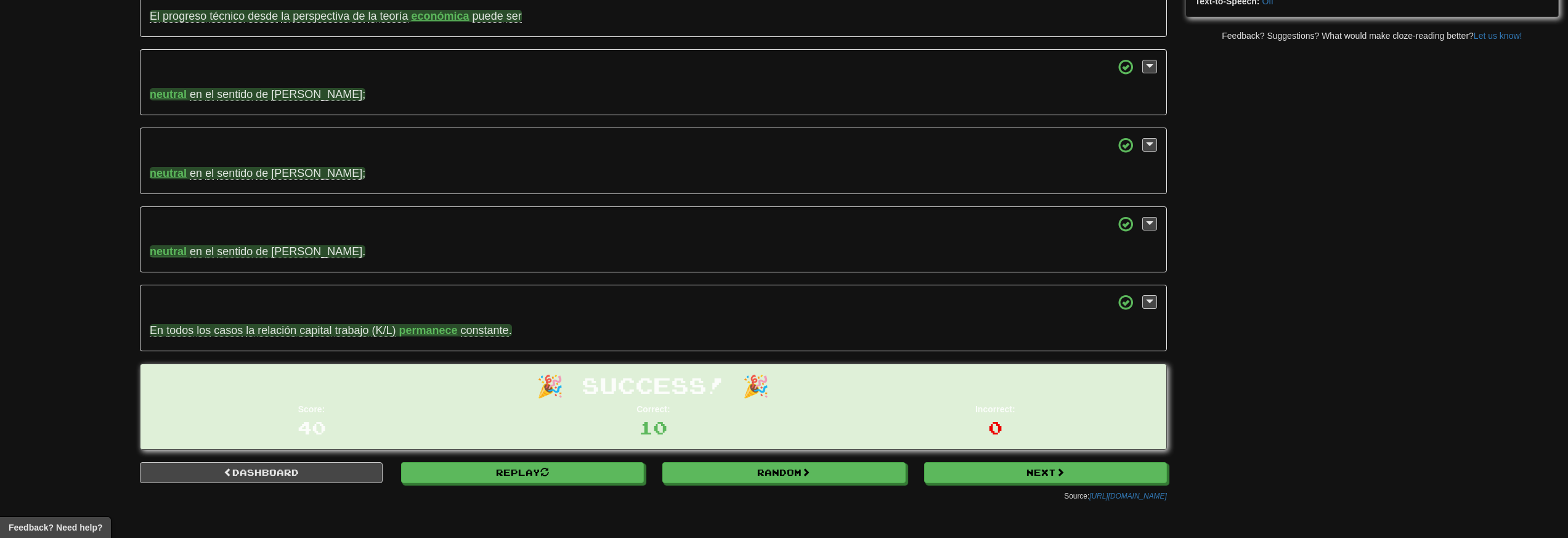
scroll to position [444, 0]
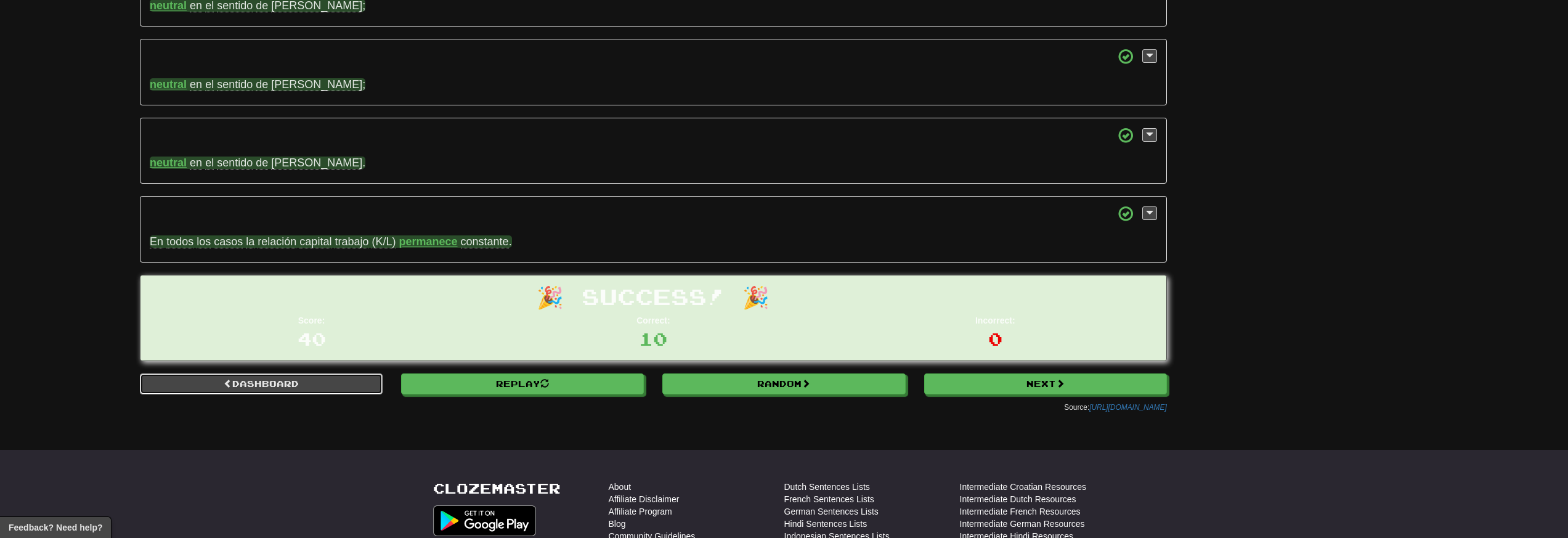
click at [331, 391] on link "Dashboard" at bounding box center [261, 384] width 242 height 21
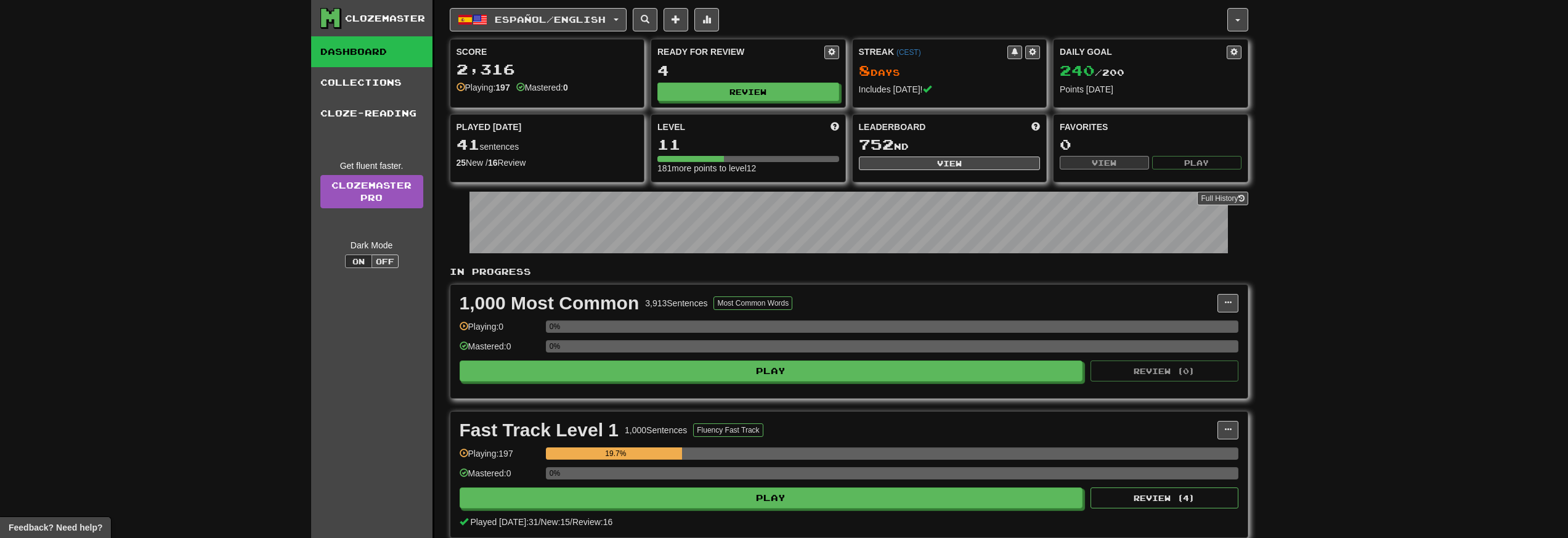
drag, startPoint x: 530, startPoint y: 87, endPoint x: 572, endPoint y: 90, distance: 42.1
click at [568, 90] on div "Mastered: 0" at bounding box center [542, 87] width 52 height 12
click at [568, 90] on strong "0" at bounding box center [565, 87] width 5 height 10
drag, startPoint x: 495, startPoint y: 145, endPoint x: 534, endPoint y: 159, distance: 41.4
click at [533, 159] on div "Played [DATE] 41 sentences 25 New / 16 Review Full History" at bounding box center [547, 145] width 194 height 61
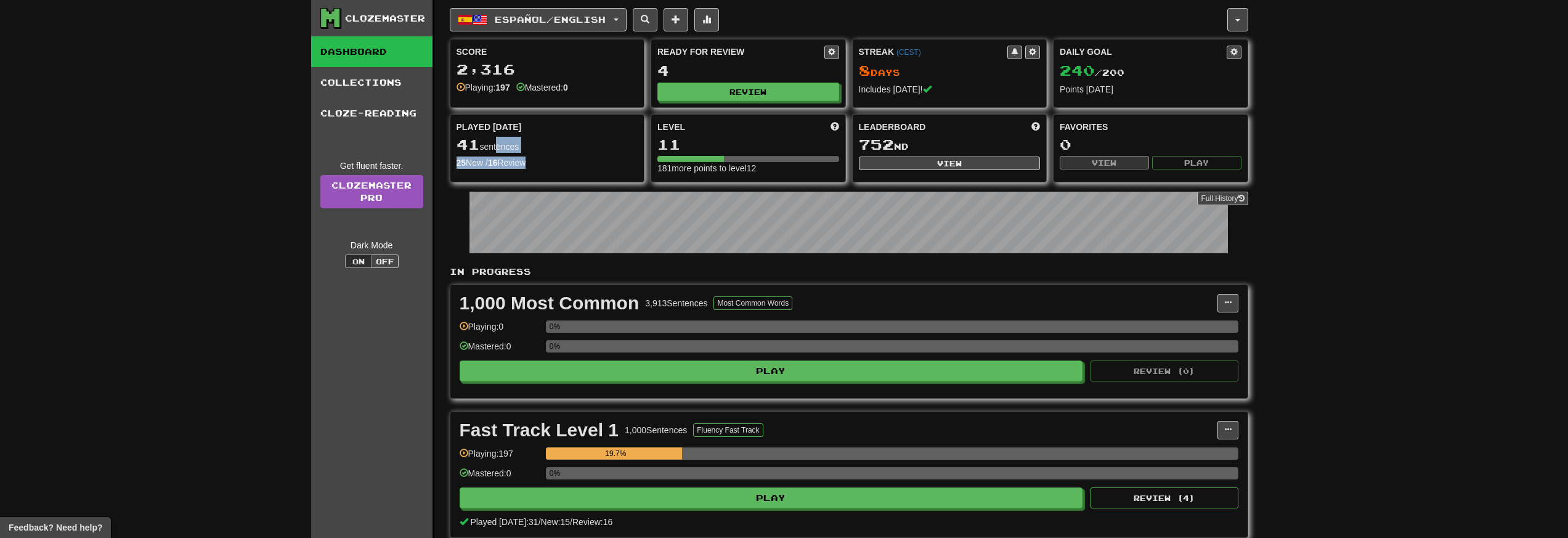
click at [534, 159] on div "25 New / 16 Review" at bounding box center [547, 163] width 182 height 12
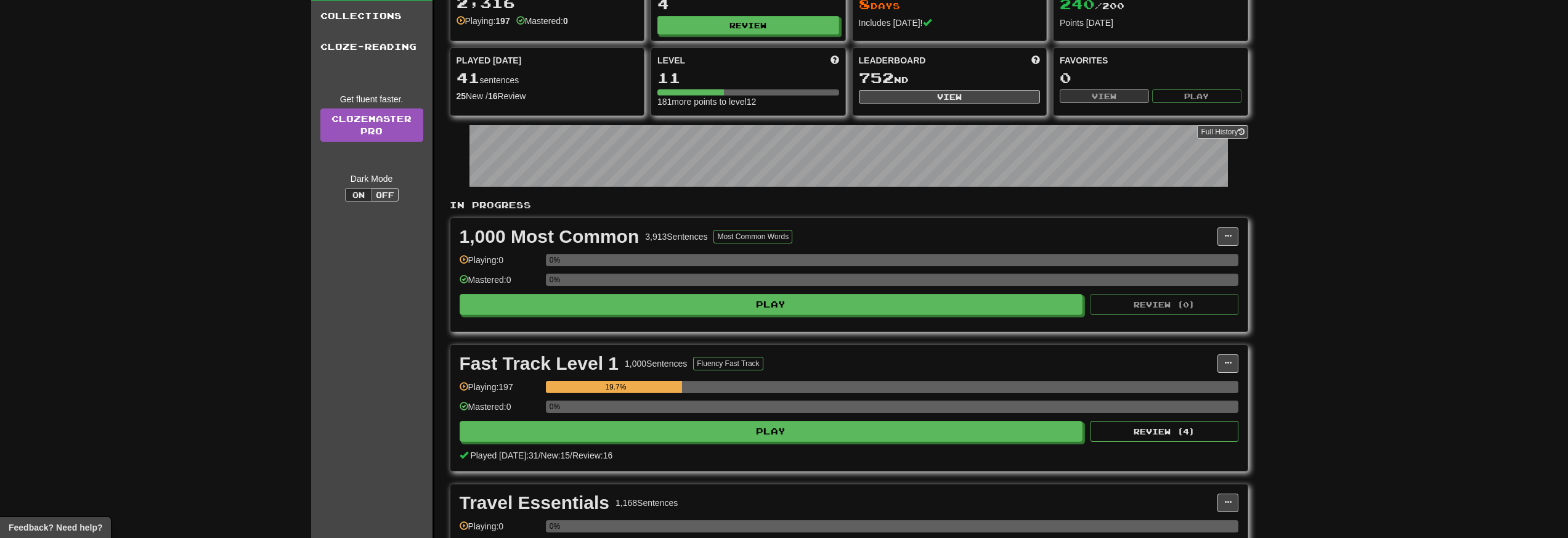
scroll to position [239, 0]
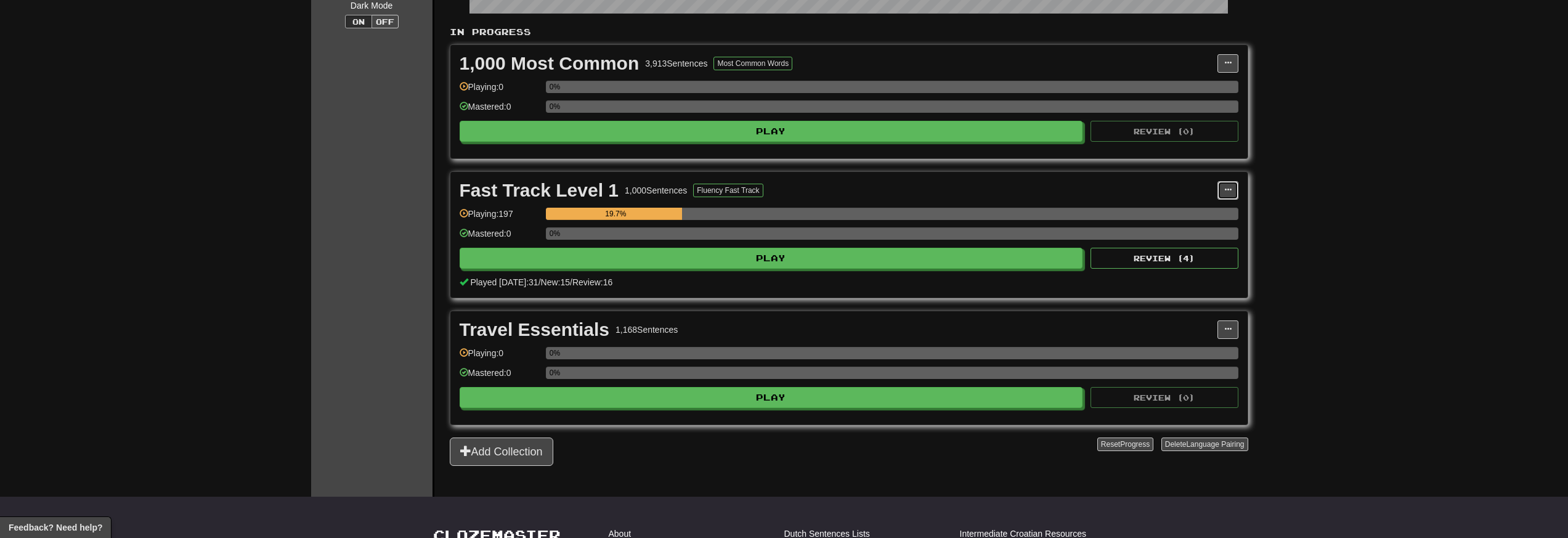
click at [1221, 188] on button at bounding box center [1228, 190] width 21 height 18
click at [1332, 192] on div "Clozemaster Dashboard Collections Cloze-Reading Get fluent faster. Clozemaster …" at bounding box center [784, 113] width 1568 height 705
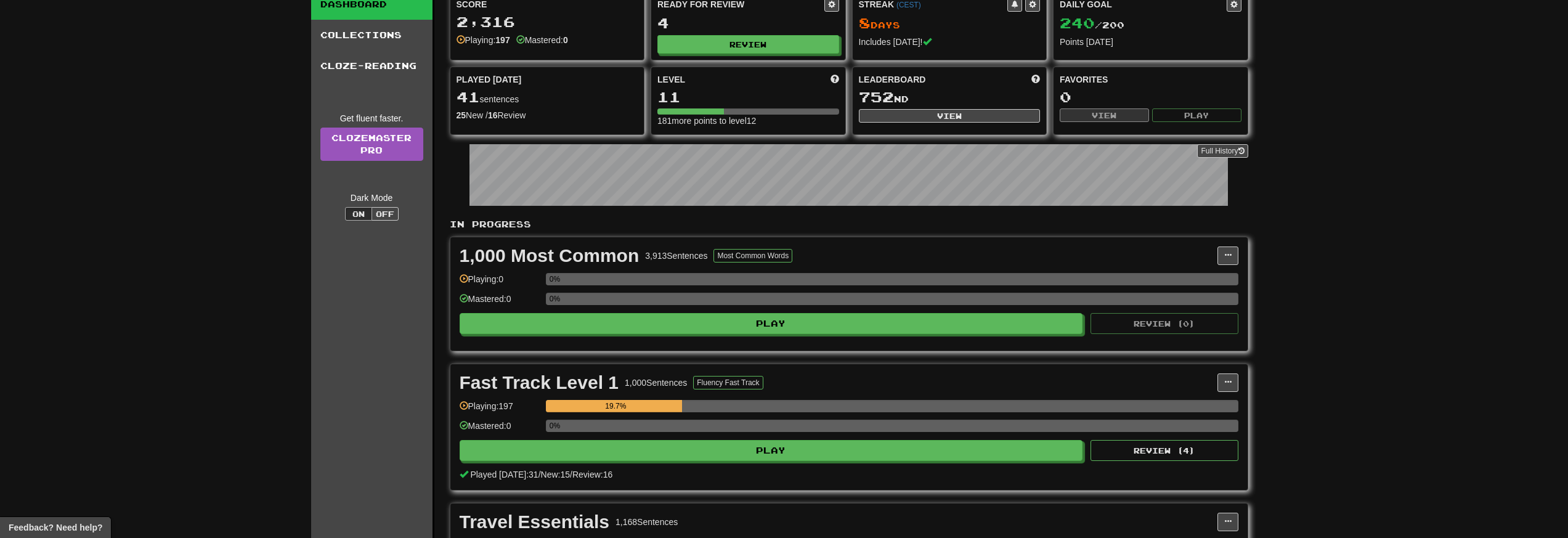
scroll to position [0, 0]
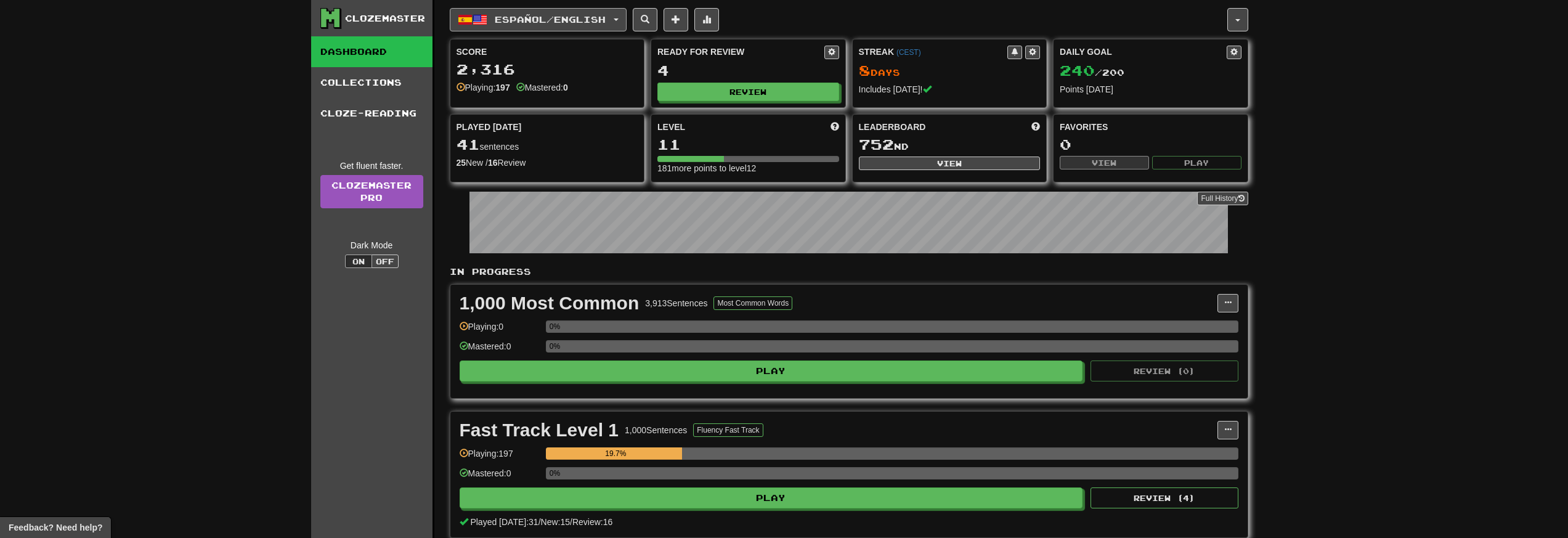
click at [626, 17] on button "Español / English" at bounding box center [538, 20] width 177 height 24
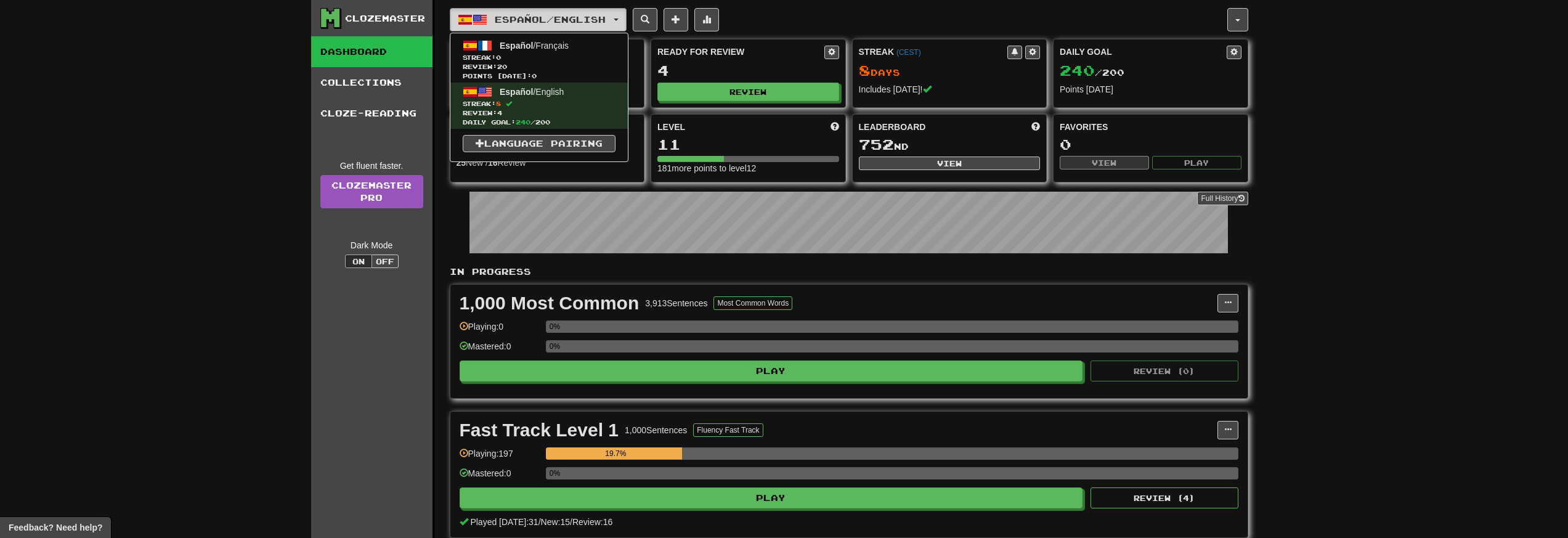
click at [626, 17] on button "Español / English" at bounding box center [538, 20] width 177 height 24
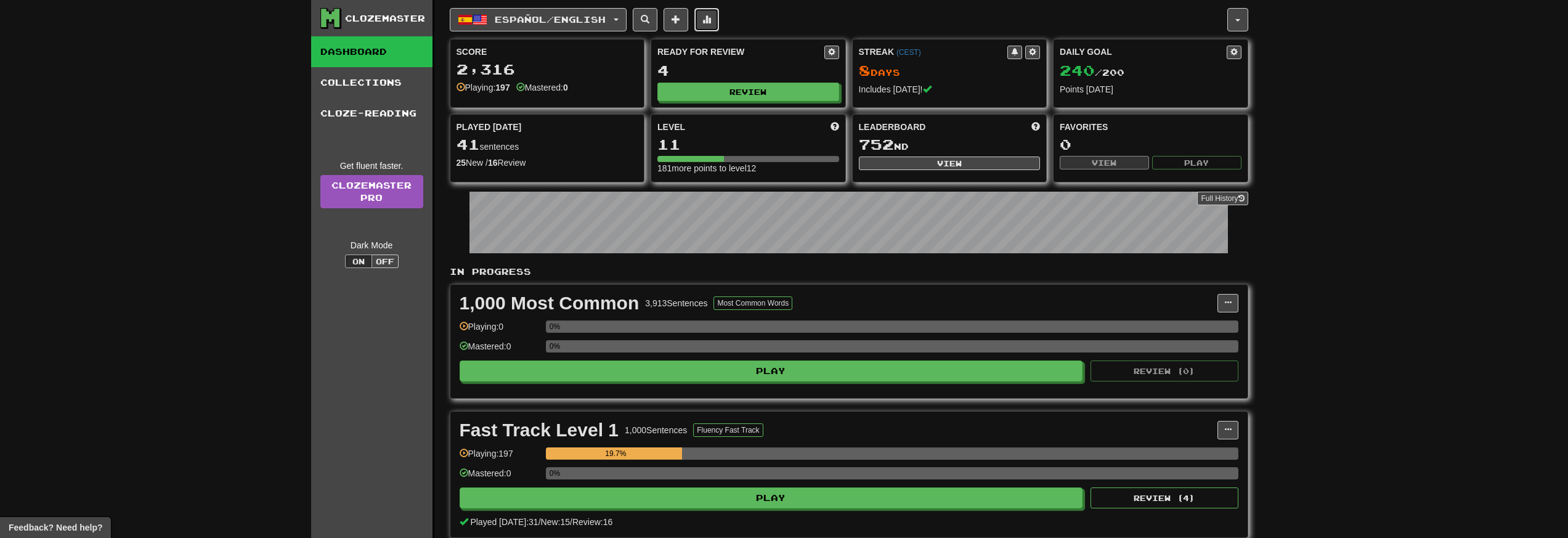
click at [710, 14] on button at bounding box center [707, 20] width 24 height 24
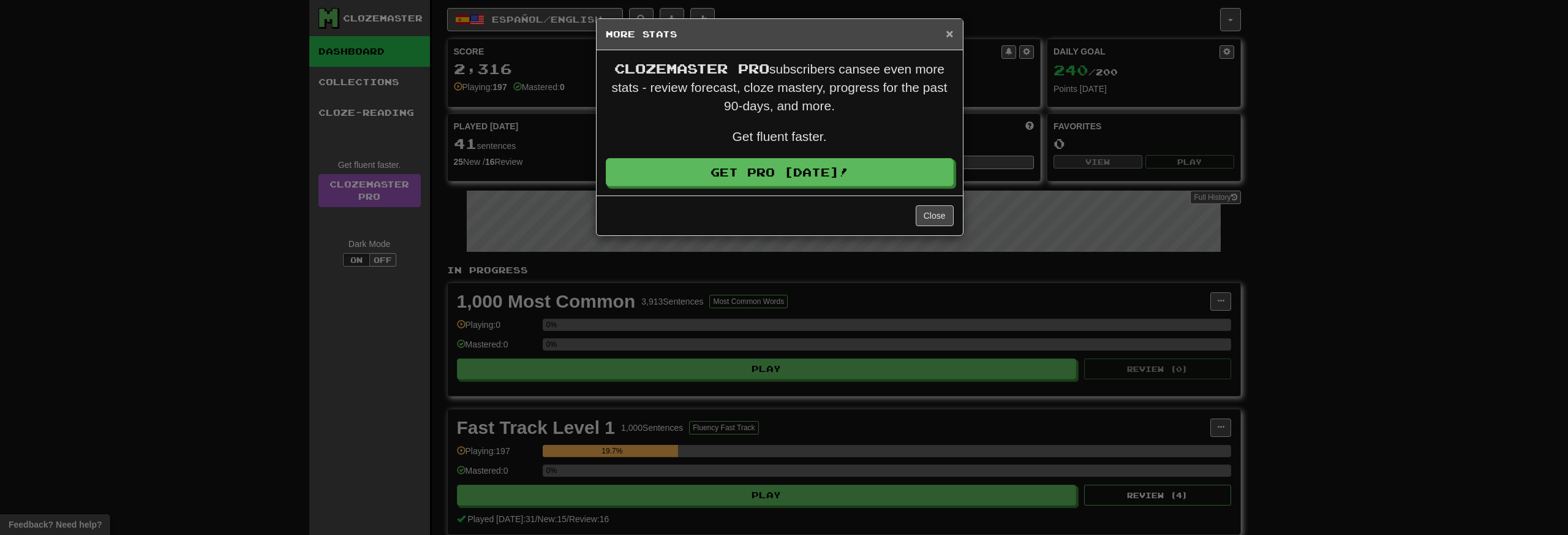
click at [949, 32] on span "×" at bounding box center [950, 33] width 8 height 14
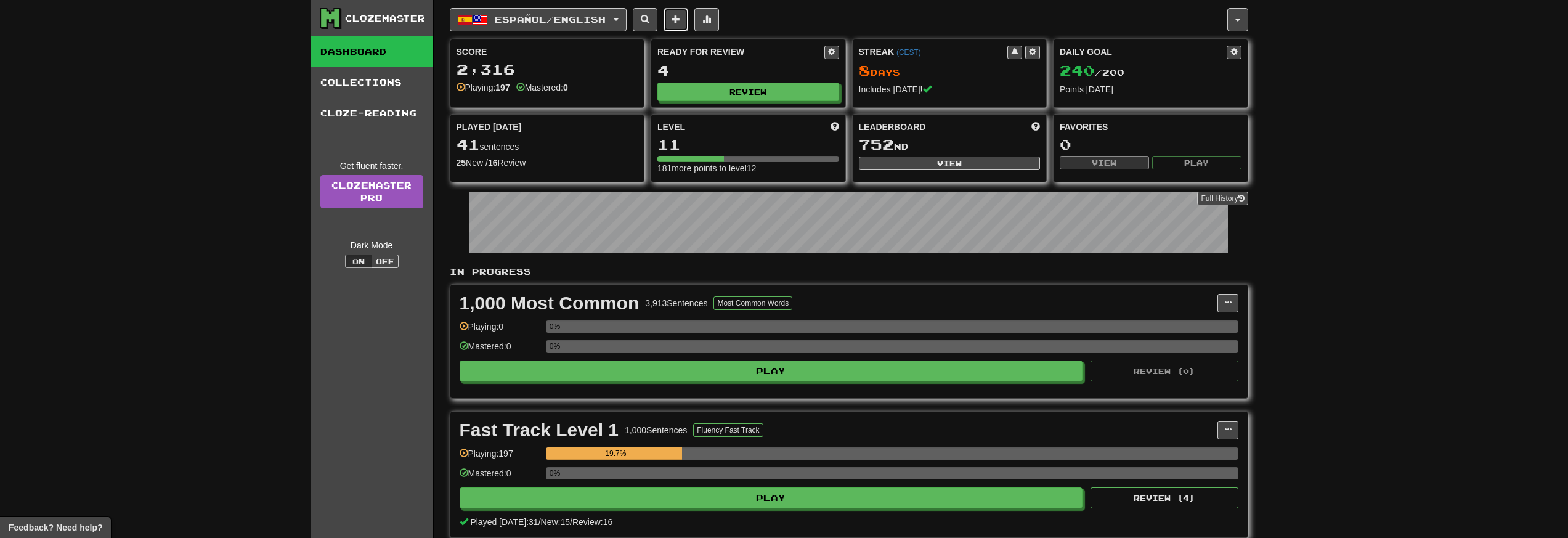
click at [680, 21] on span at bounding box center [676, 18] width 8 height 8
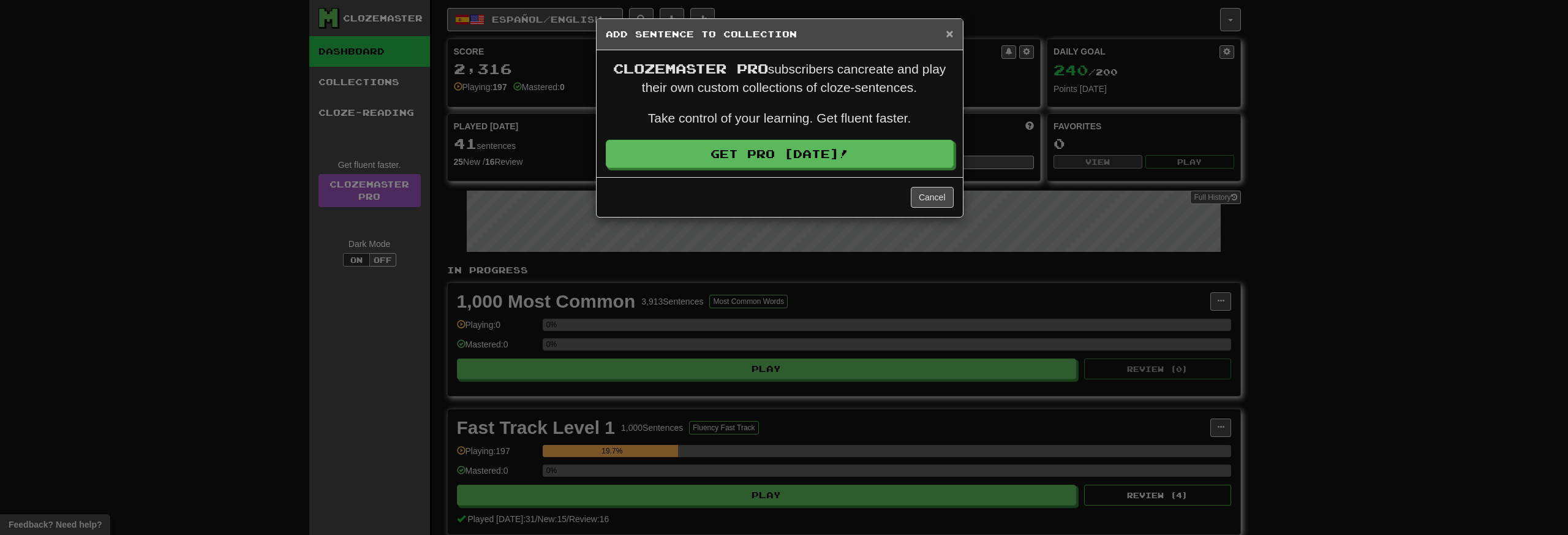
click at [946, 34] on span "×" at bounding box center [950, 33] width 8 height 14
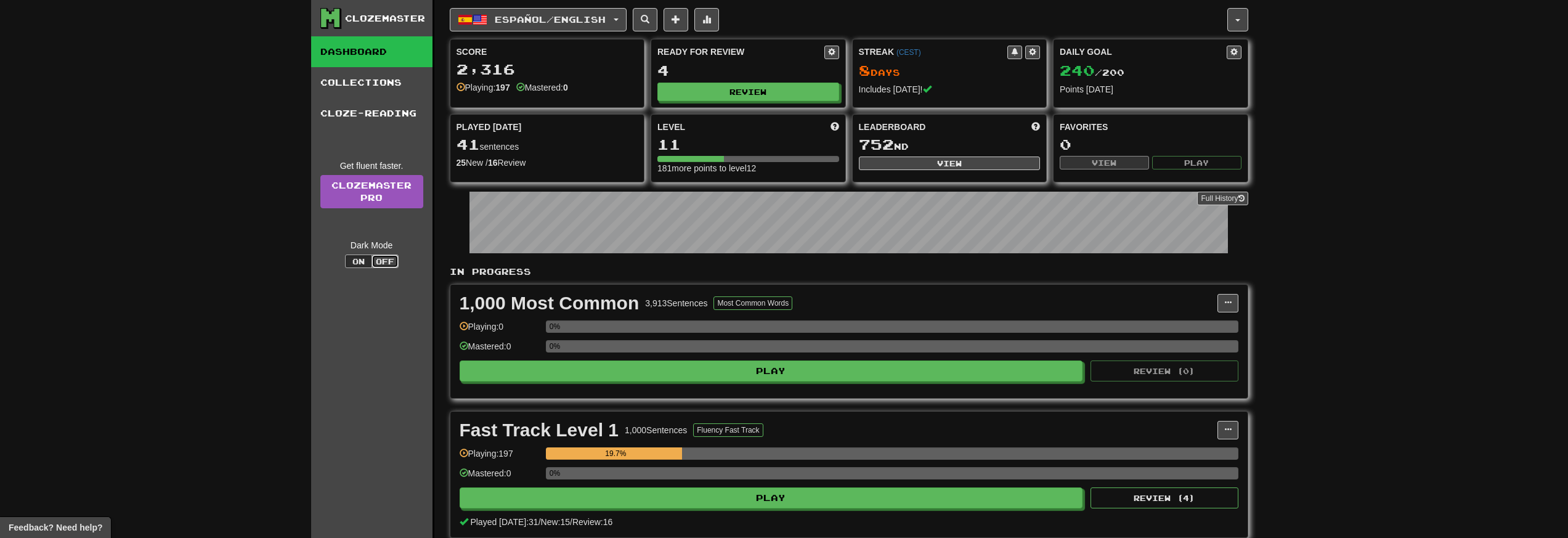
click at [382, 261] on button "Off" at bounding box center [385, 261] width 27 height 14
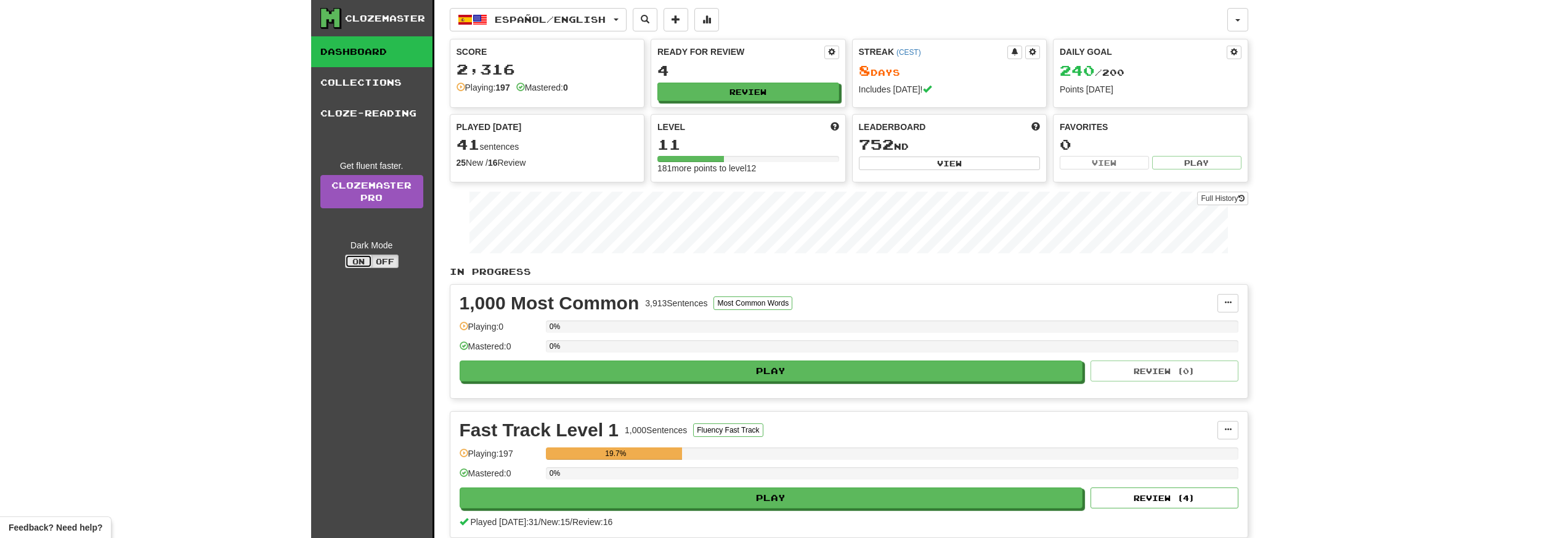
click at [363, 262] on button "On" at bounding box center [359, 261] width 27 height 14
